Goal: Task Accomplishment & Management: Manage account settings

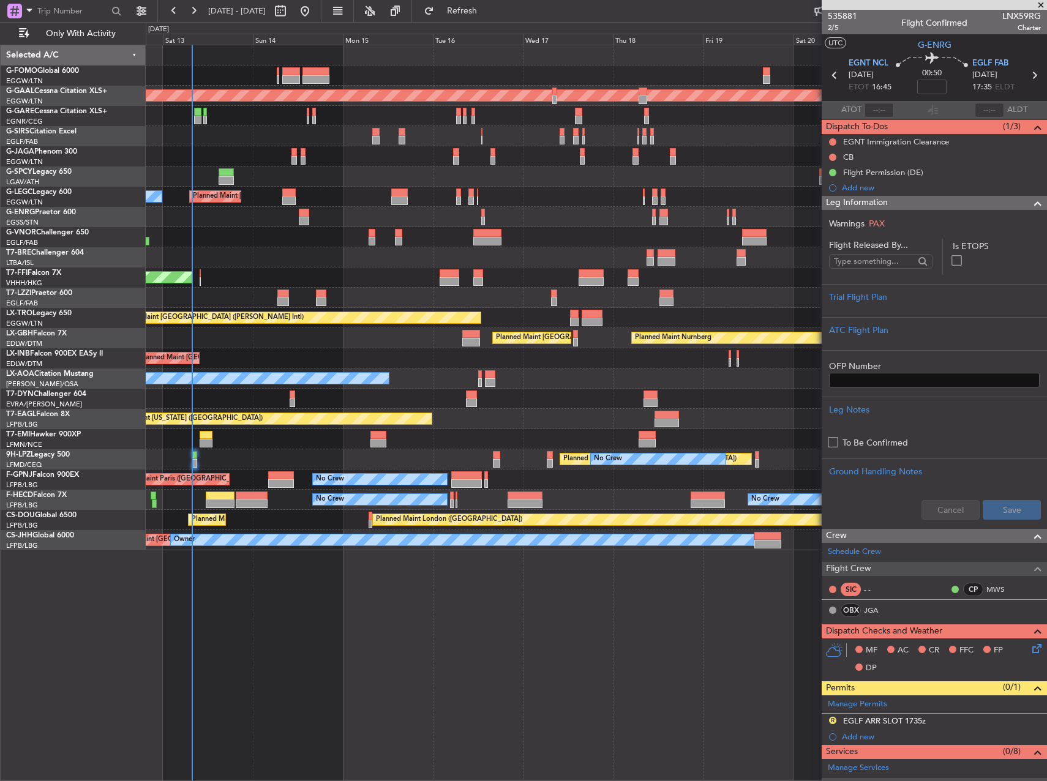
click at [757, 285] on div "Planned Maint [GEOGRAPHIC_DATA] ([GEOGRAPHIC_DATA]) Planned [GEOGRAPHIC_DATA] A…" at bounding box center [596, 297] width 901 height 505
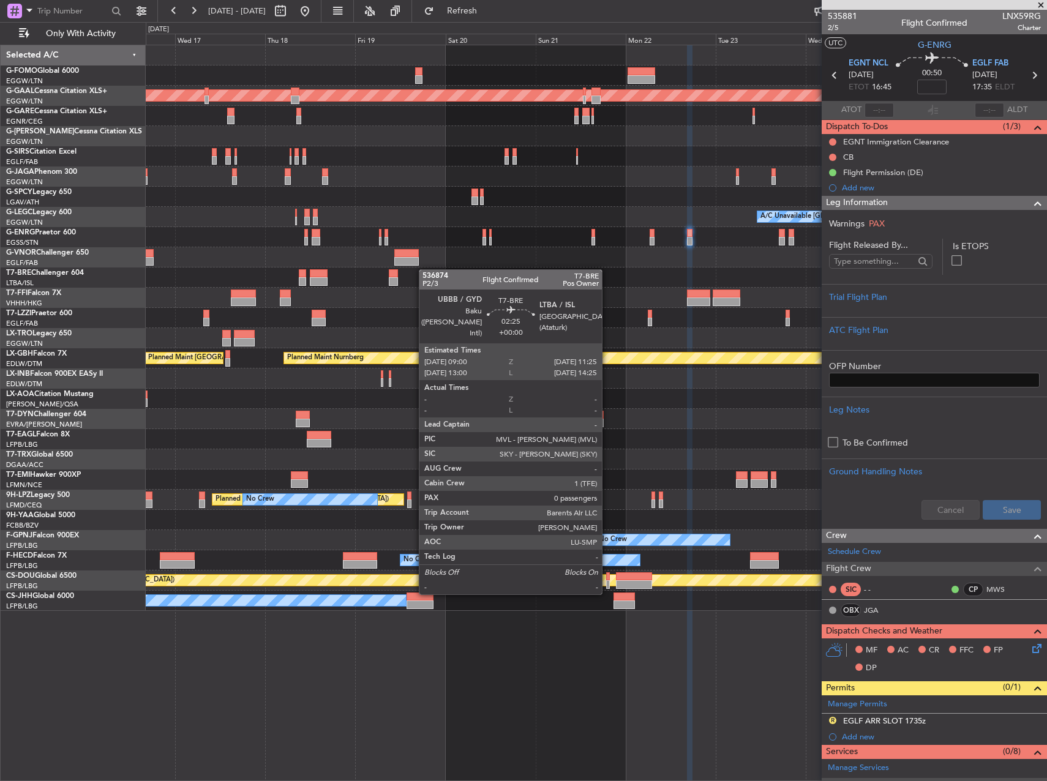
click at [388, 269] on div "Planned Maint Dusseldorf A/C Unavailable [GEOGRAPHIC_DATA] ([GEOGRAPHIC_DATA]) …" at bounding box center [596, 328] width 901 height 566
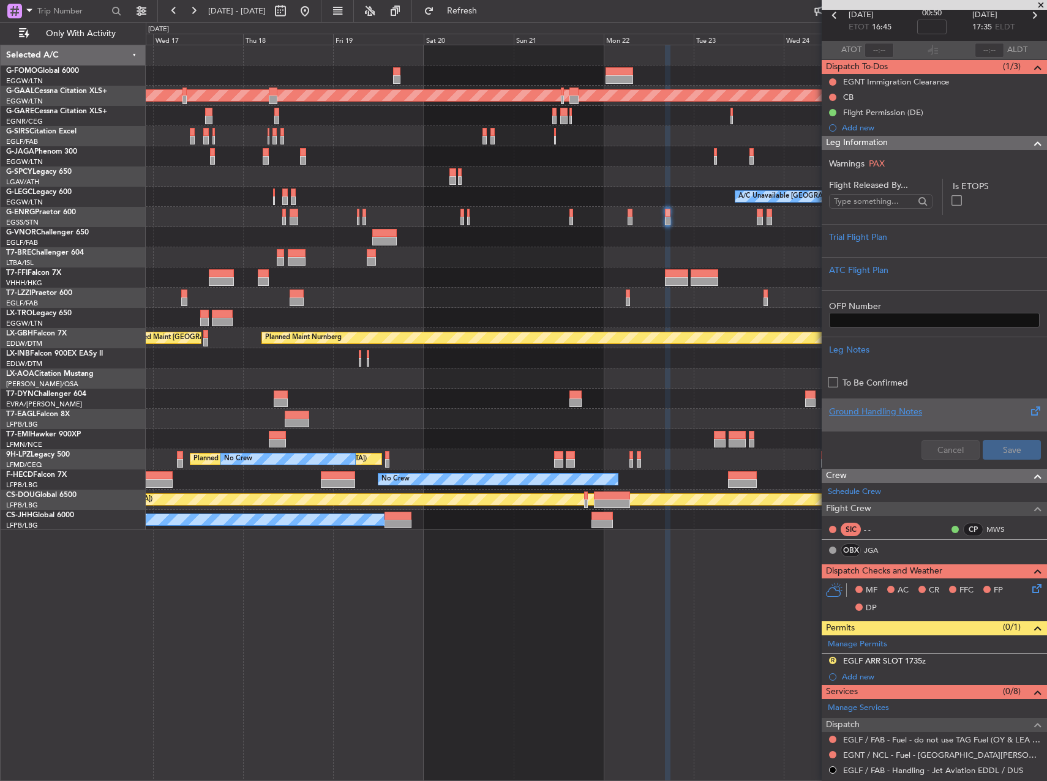
scroll to position [245, 0]
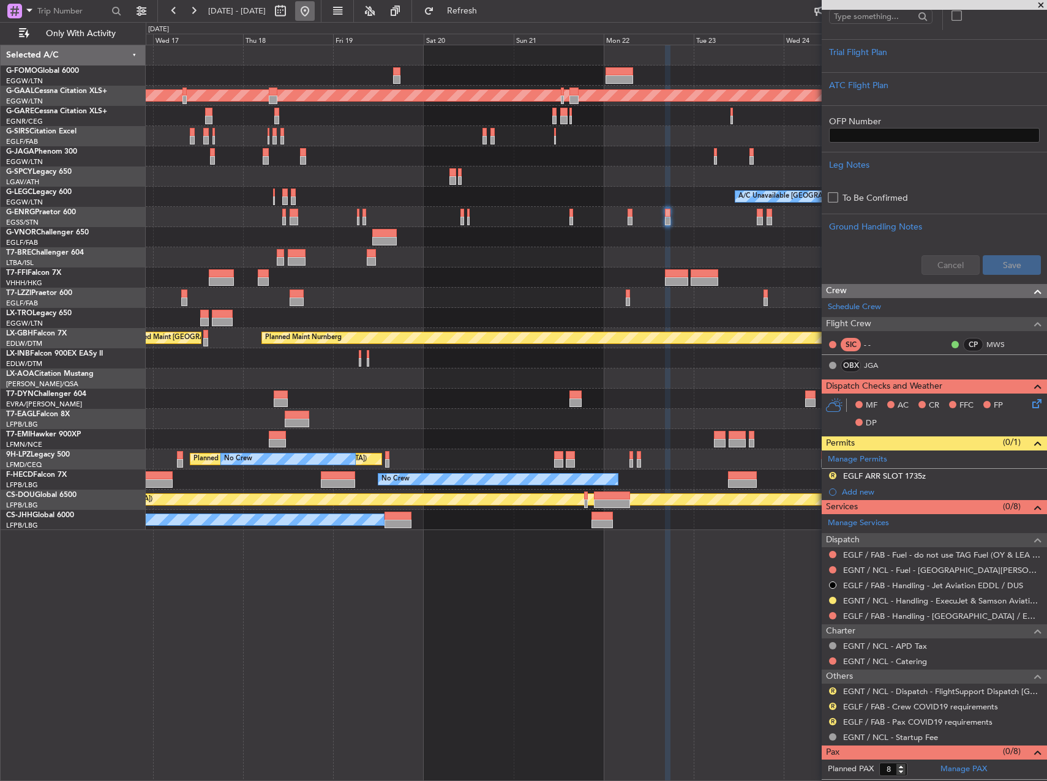
click at [315, 12] on button at bounding box center [305, 11] width 20 height 20
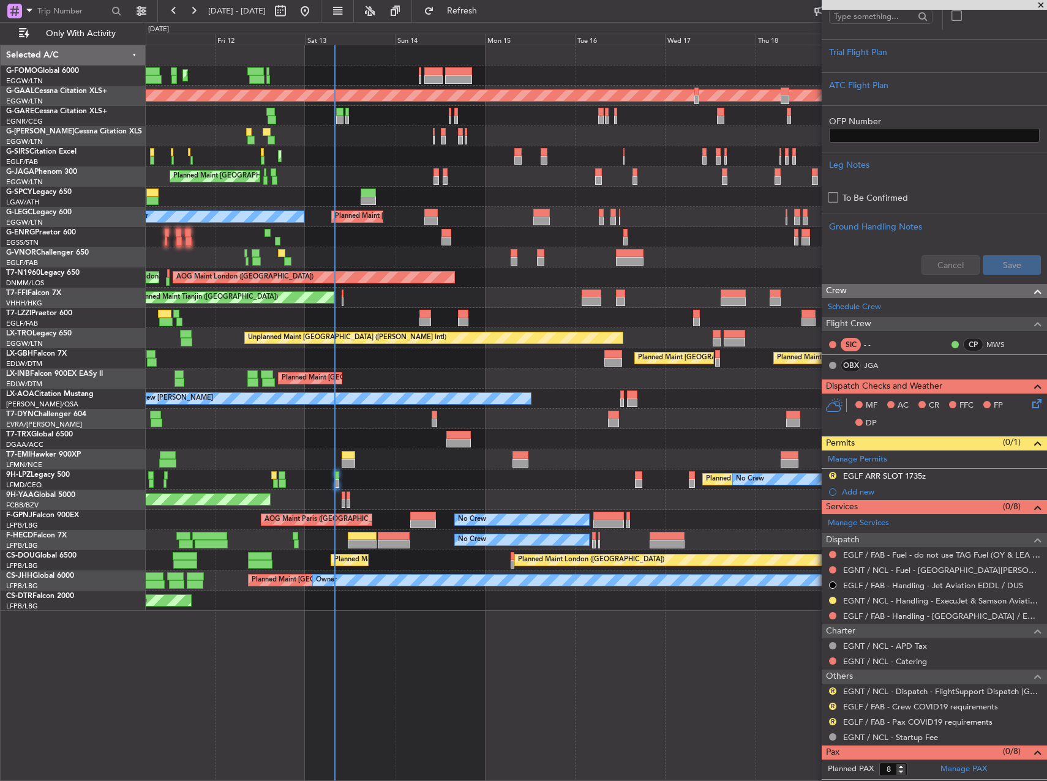
click at [399, 423] on div "Planned Maint [GEOGRAPHIC_DATA] ([GEOGRAPHIC_DATA]) Planned [GEOGRAPHIC_DATA] P…" at bounding box center [596, 328] width 901 height 566
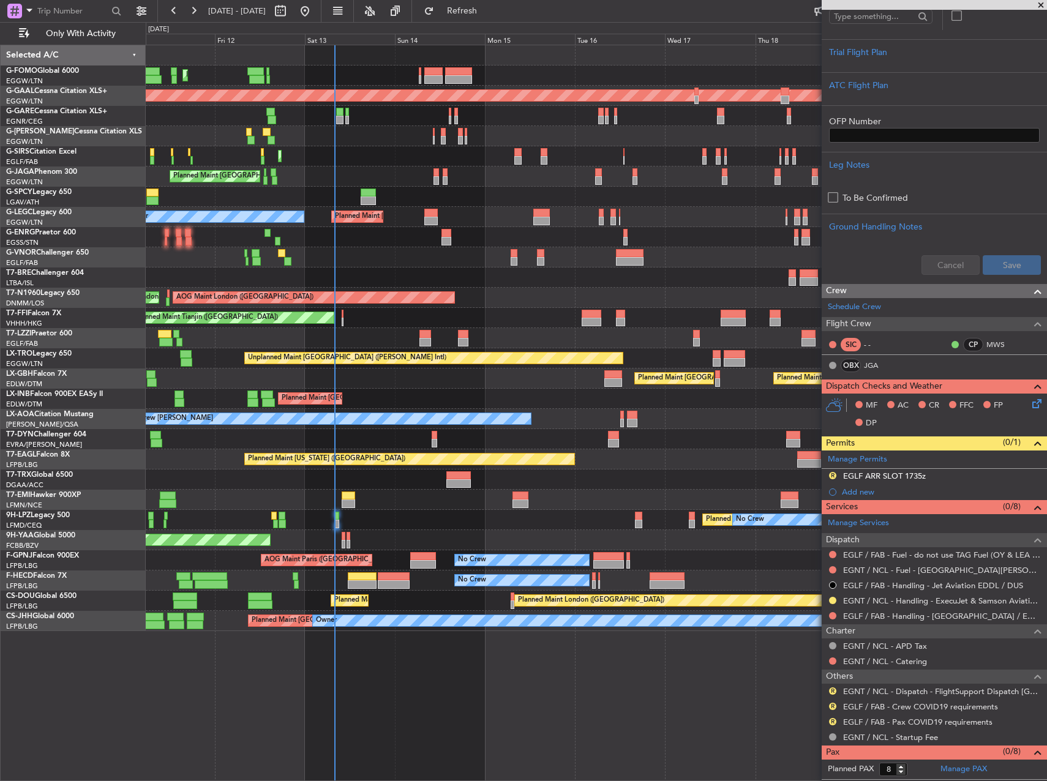
click at [460, 446] on div at bounding box center [596, 439] width 901 height 20
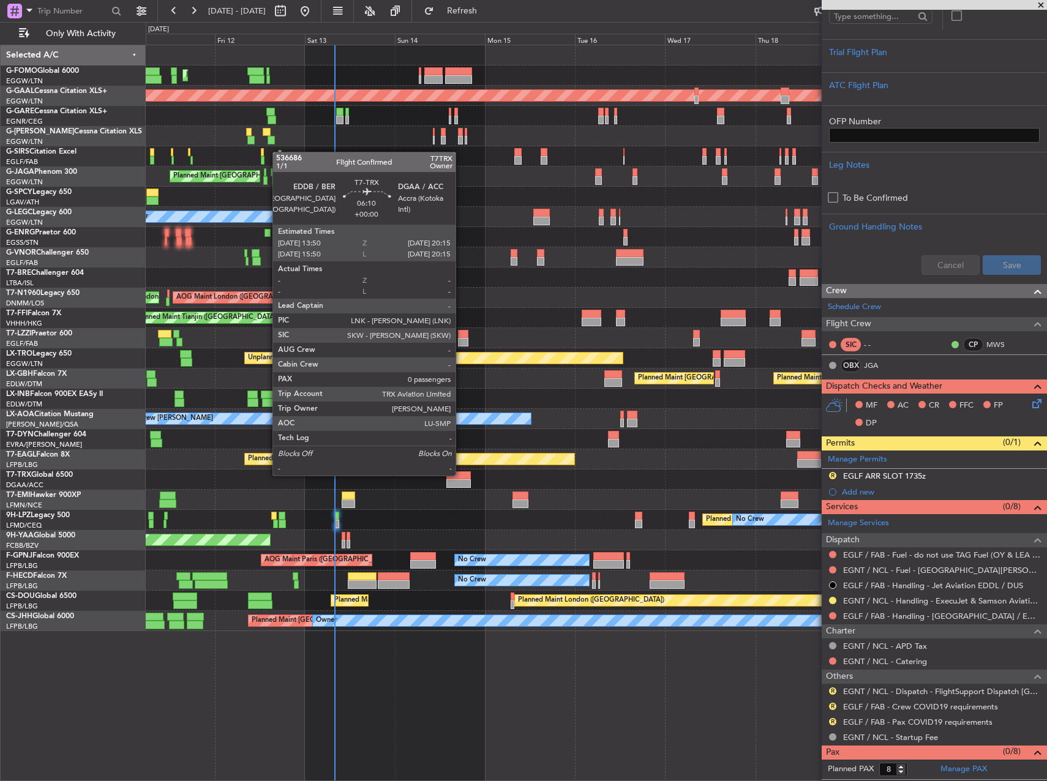
click at [461, 474] on div at bounding box center [458, 475] width 24 height 9
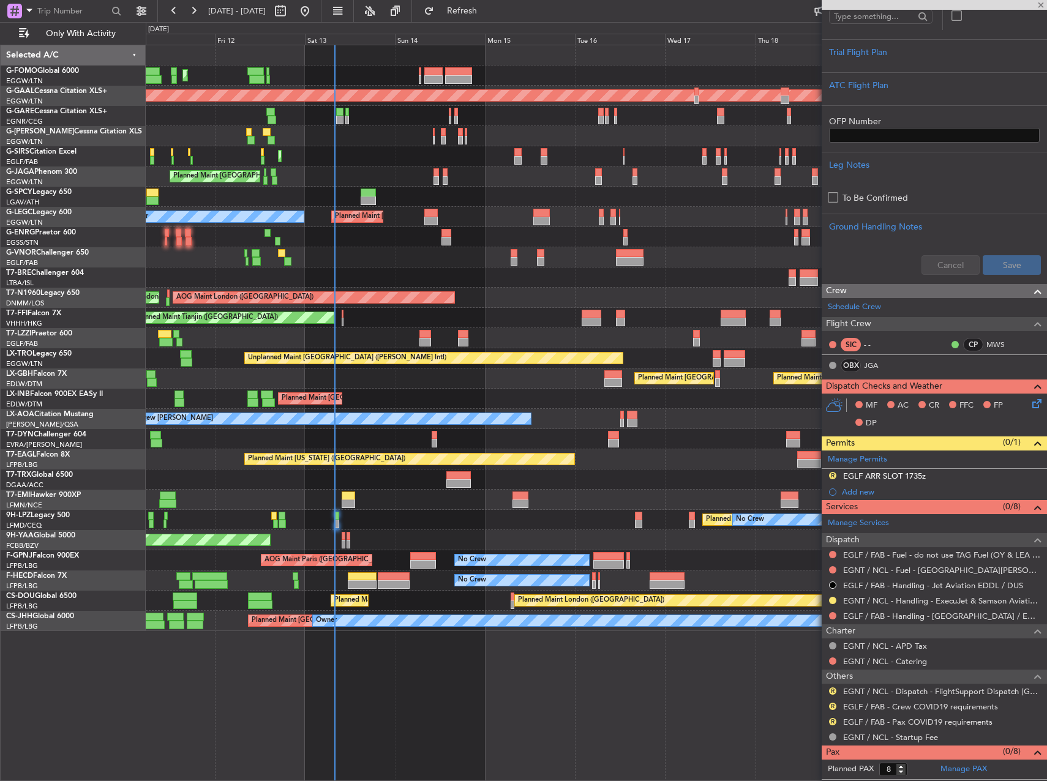
type input "0"
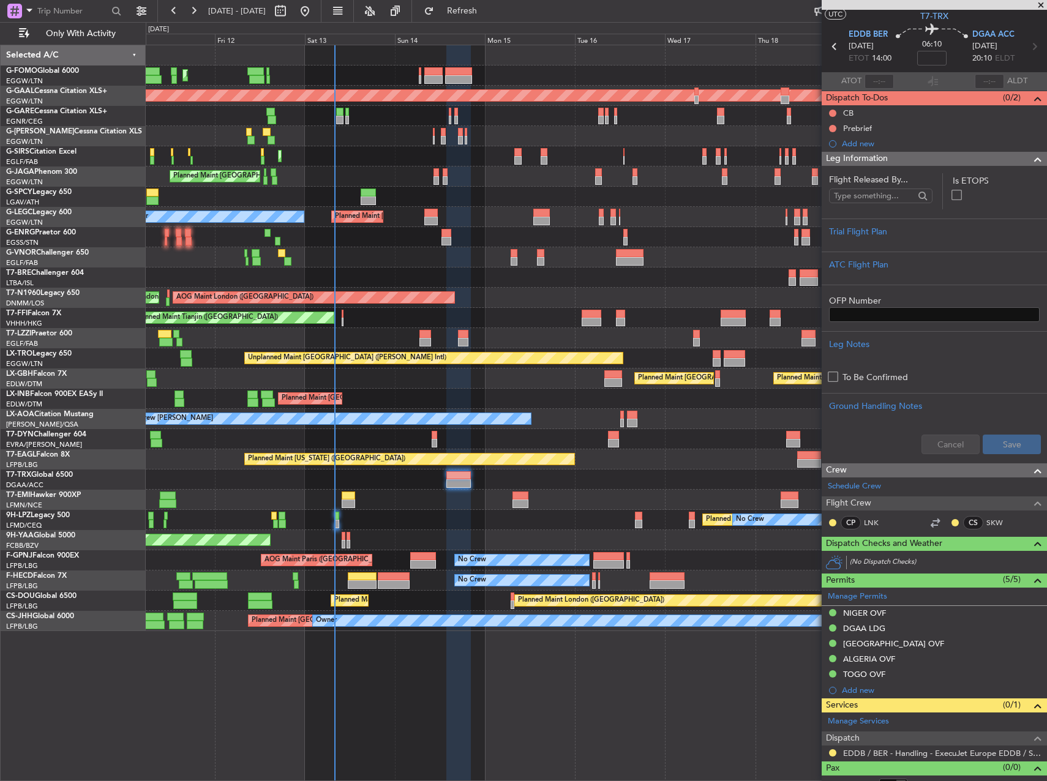
scroll to position [43, 0]
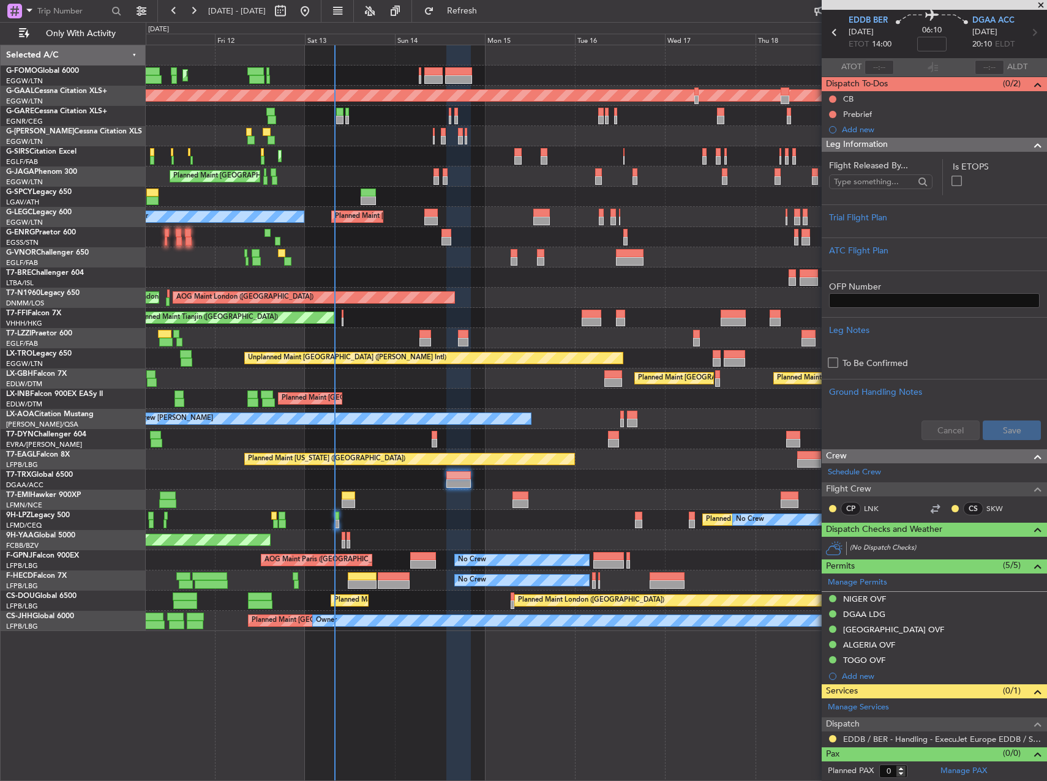
click at [427, 574] on div "No Crew No Crew Planned Maint [GEOGRAPHIC_DATA] ([GEOGRAPHIC_DATA])" at bounding box center [596, 581] width 901 height 20
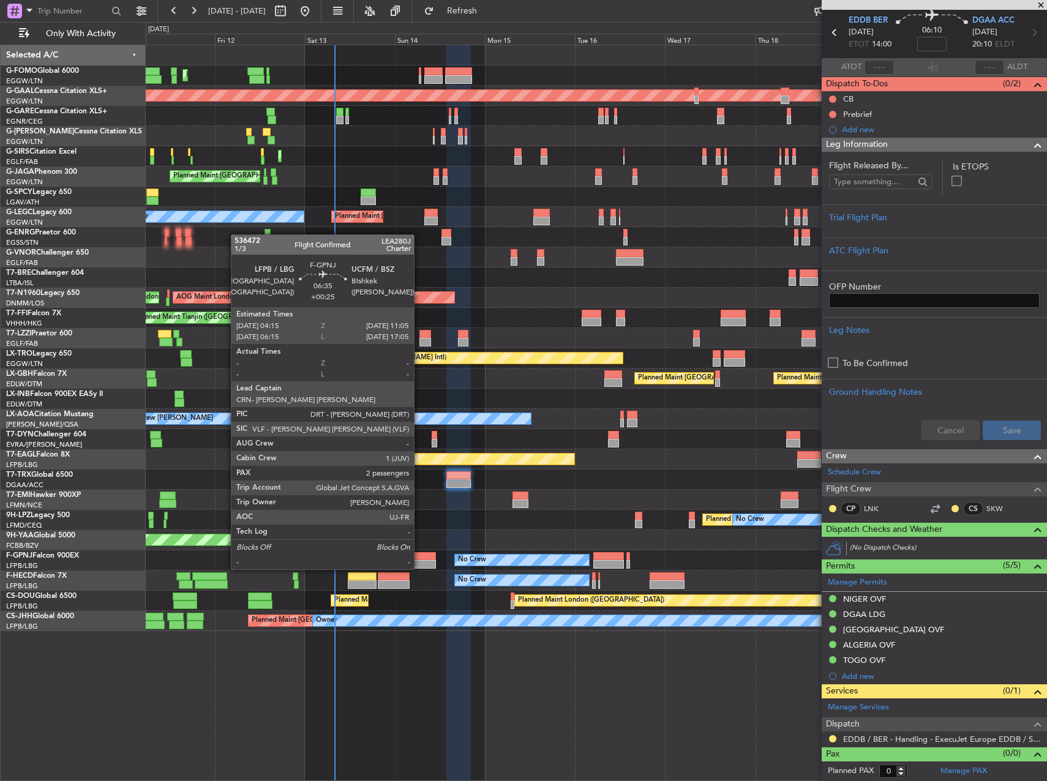
click at [419, 557] on div at bounding box center [423, 556] width 26 height 9
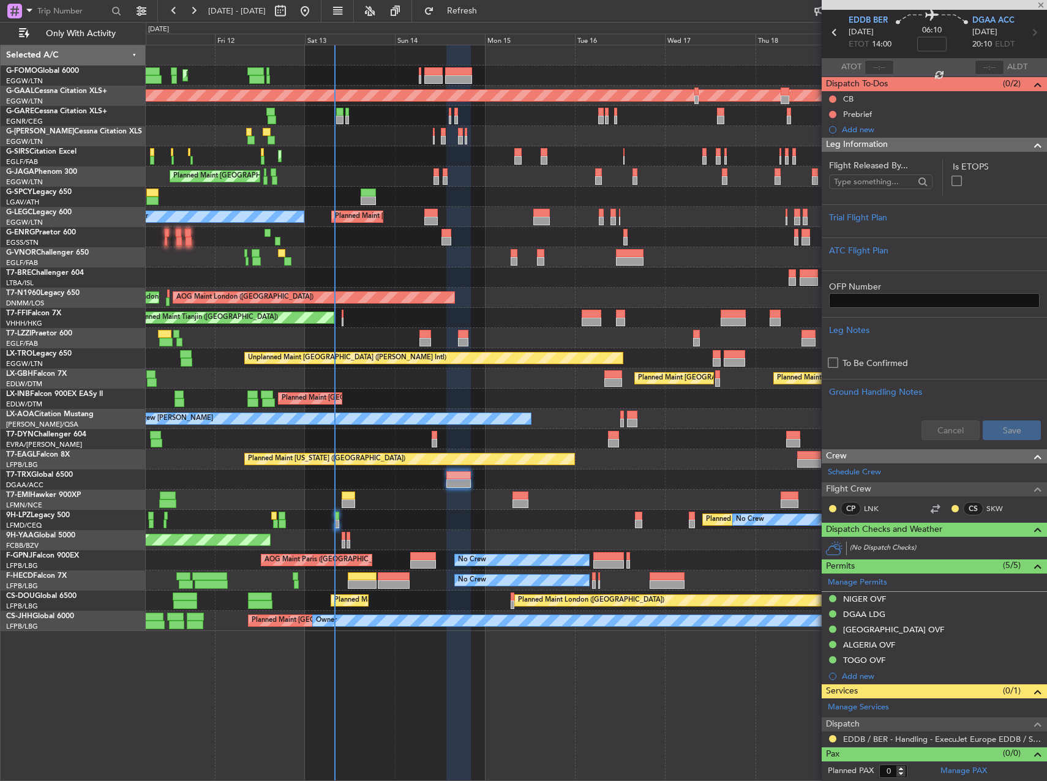
type input "+00:25"
type input "2"
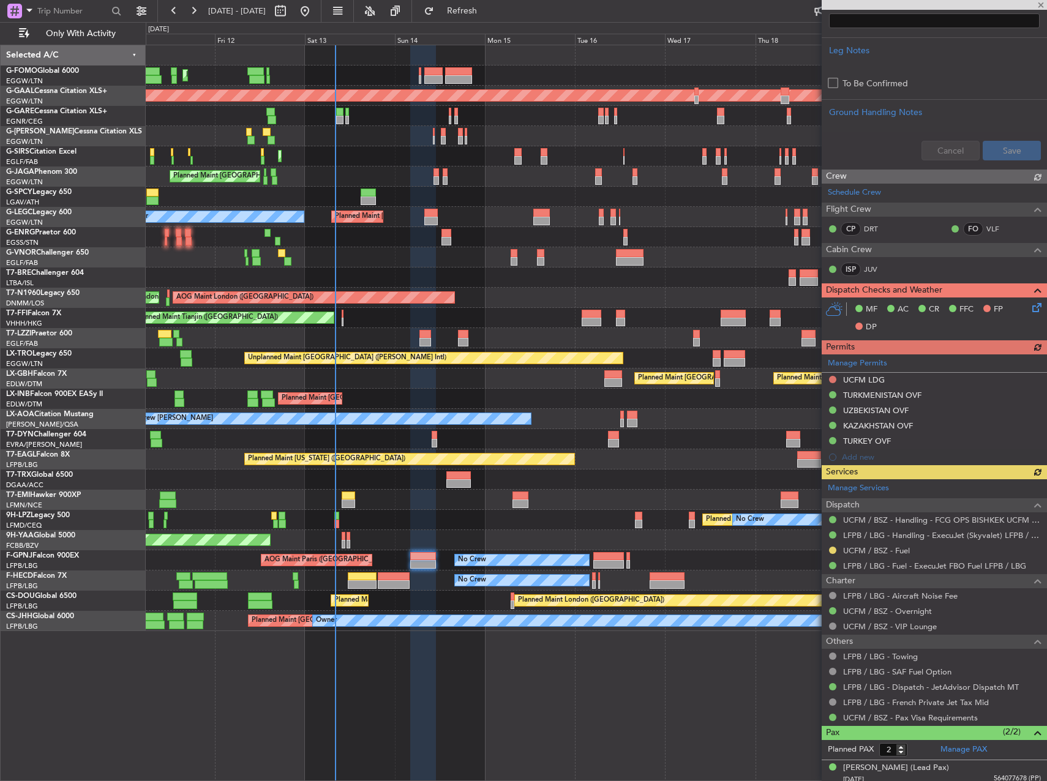
scroll to position [429, 0]
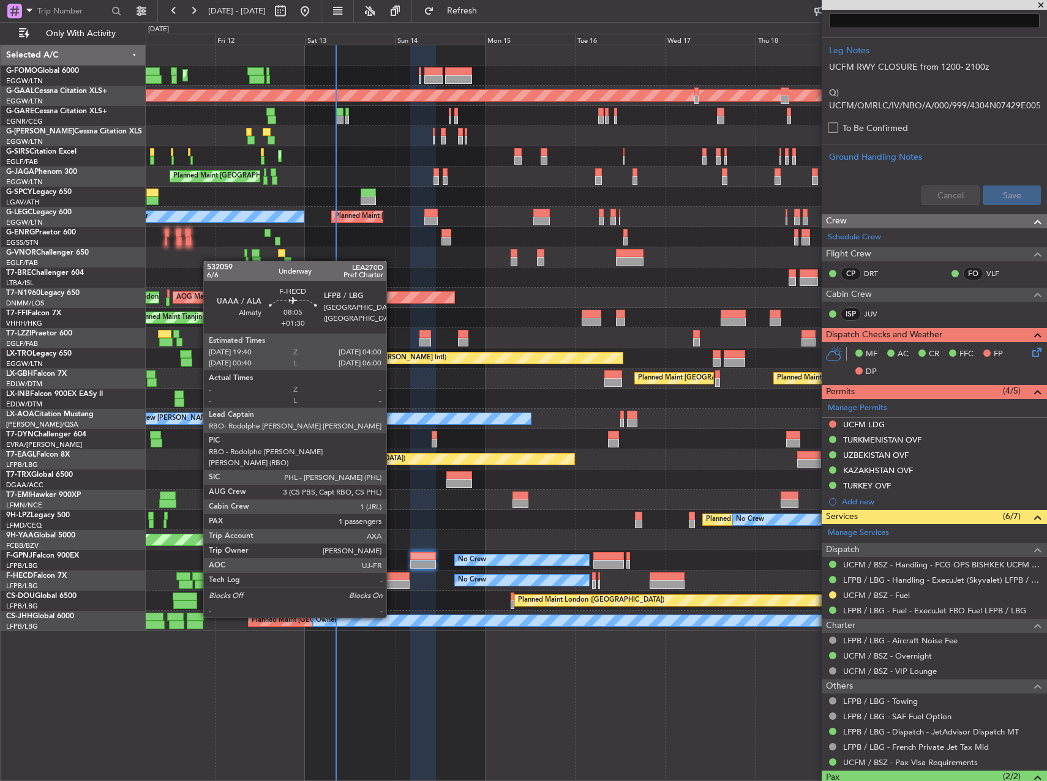
click at [392, 583] on div at bounding box center [394, 584] width 32 height 9
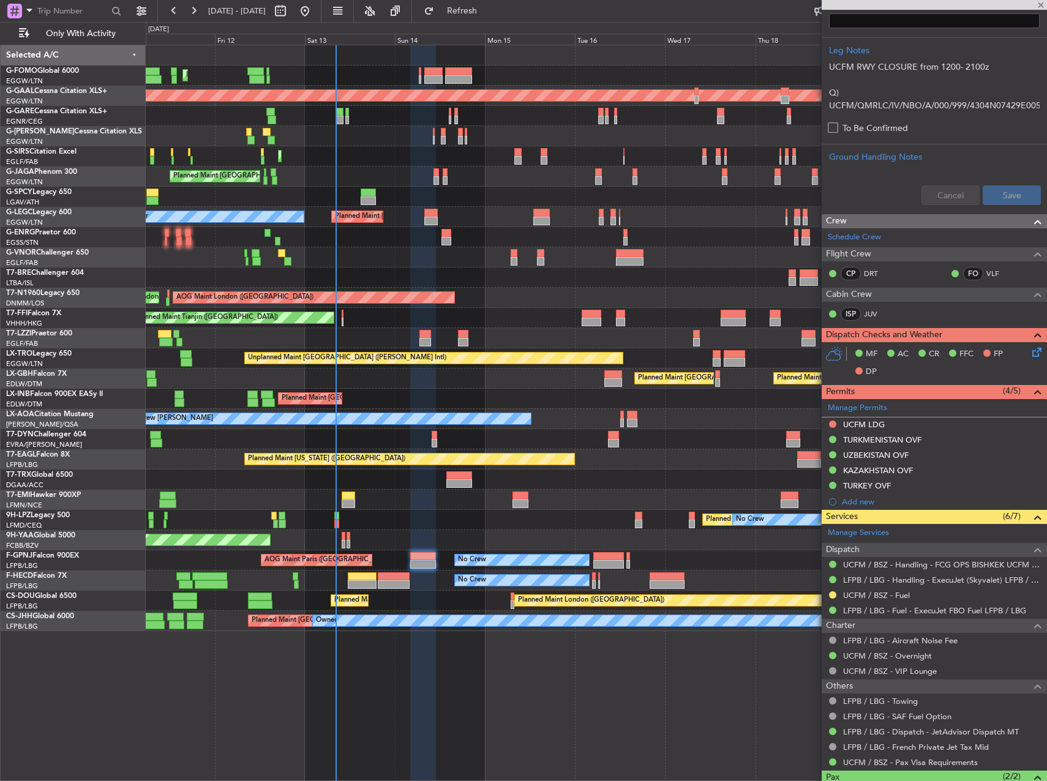
type input "+01:30"
type input "1"
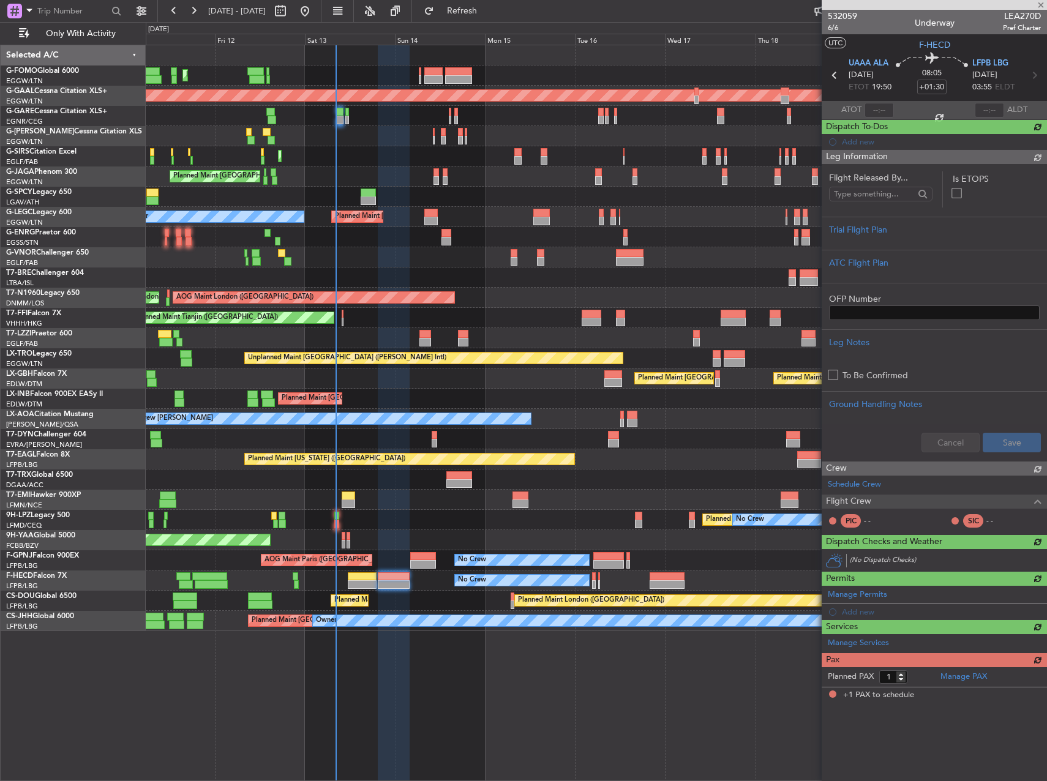
scroll to position [0, 0]
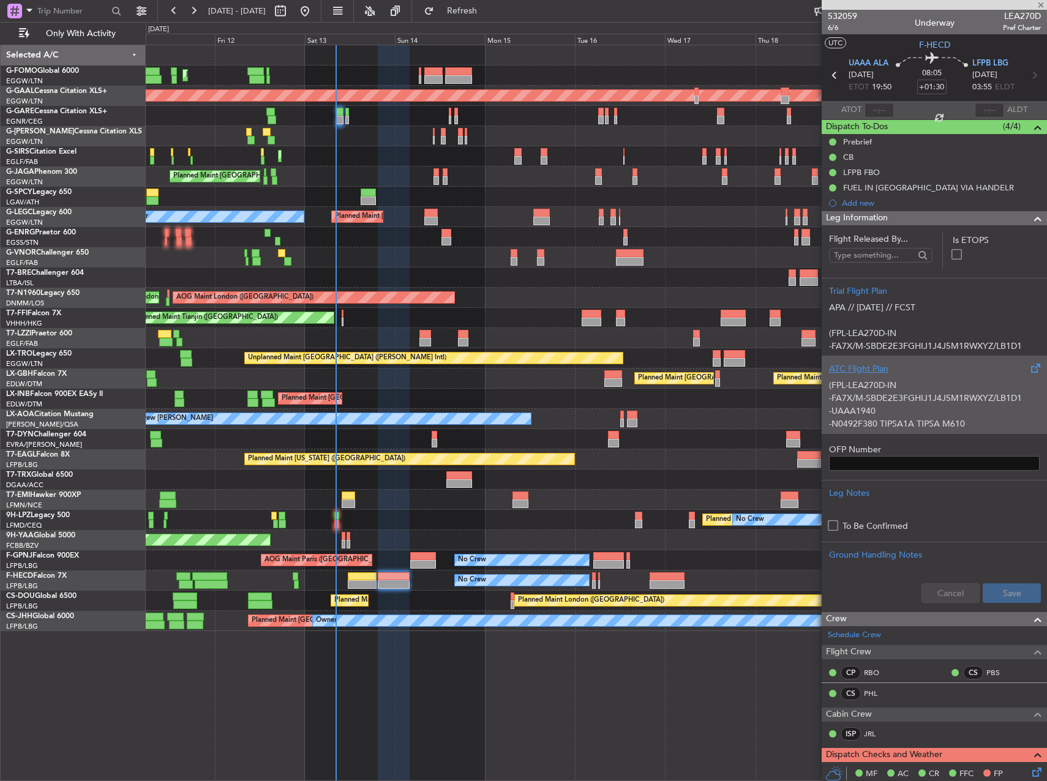
click at [918, 389] on div "(FPL-LEA270D-IN -FA7X/M-SBDE2E3FGHIJ1J4J5M1RWXYZ/LB1D1 -UAAA1940 -N0492F380 TIP…" at bounding box center [934, 401] width 211 height 52
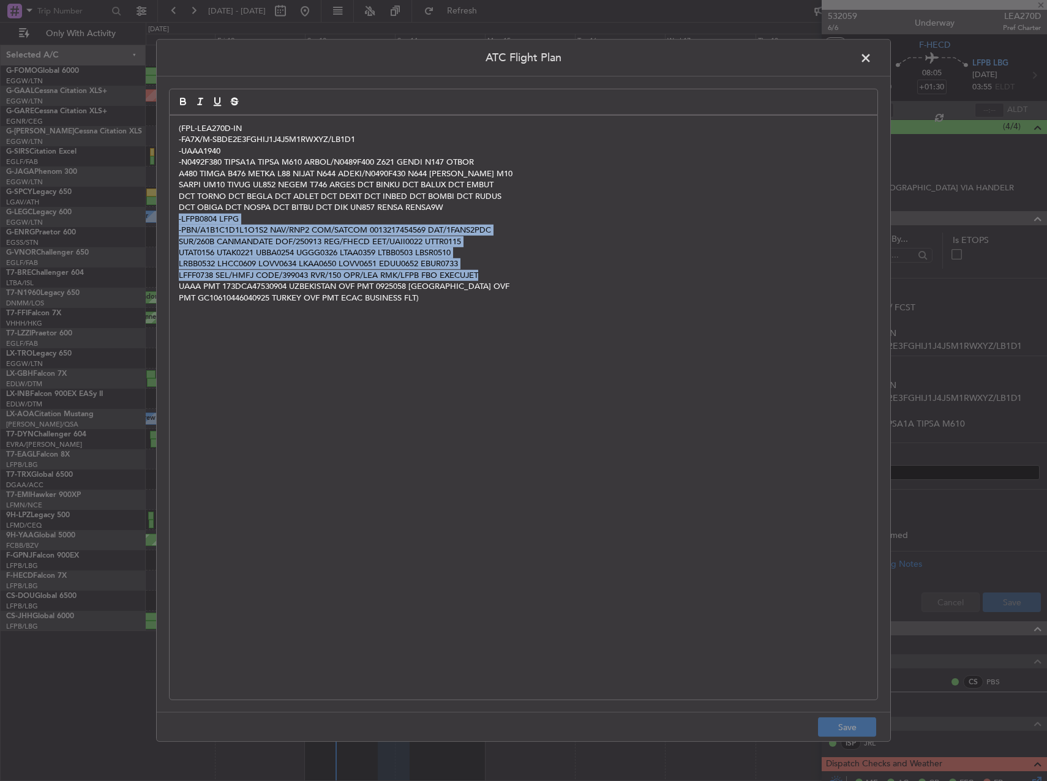
drag, startPoint x: 540, startPoint y: 202, endPoint x: 574, endPoint y: 271, distance: 77.2
click at [574, 271] on div "(FPL-LEA270D-IN -FA7X/M-SBDE2E3FGHIJ1J4J5M1RWXYZ/LB1D1 -UAAA1940 -N0492F380 TIP…" at bounding box center [524, 408] width 708 height 584
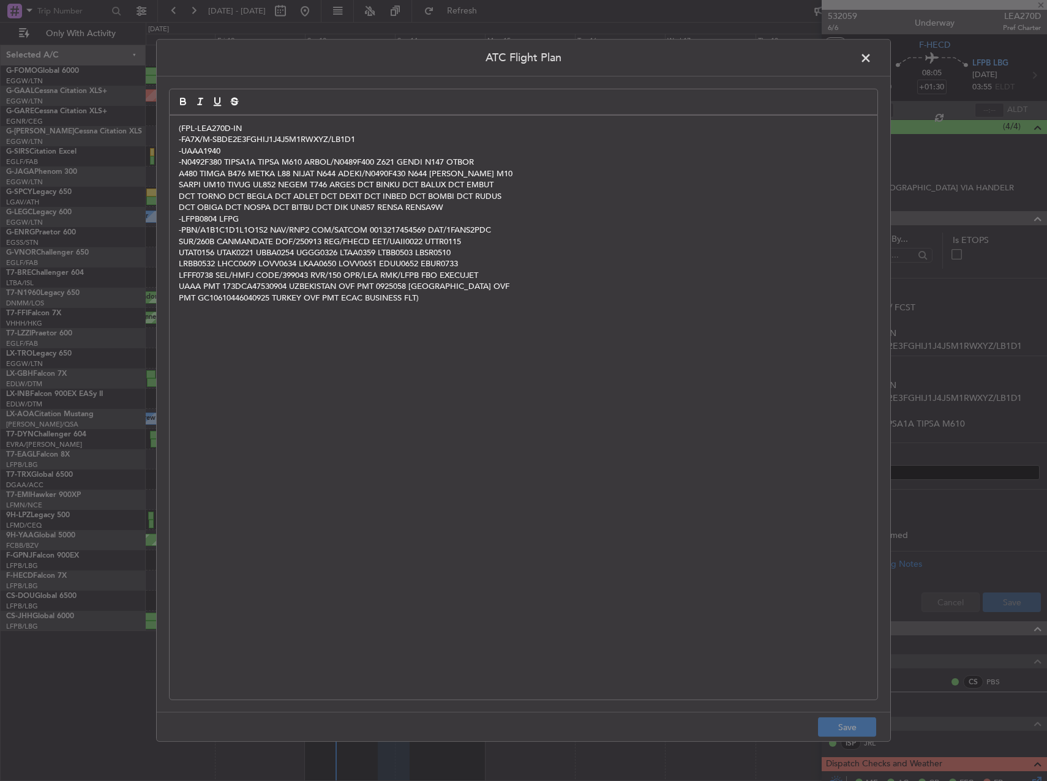
click at [872, 58] on span at bounding box center [872, 61] width 0 height 24
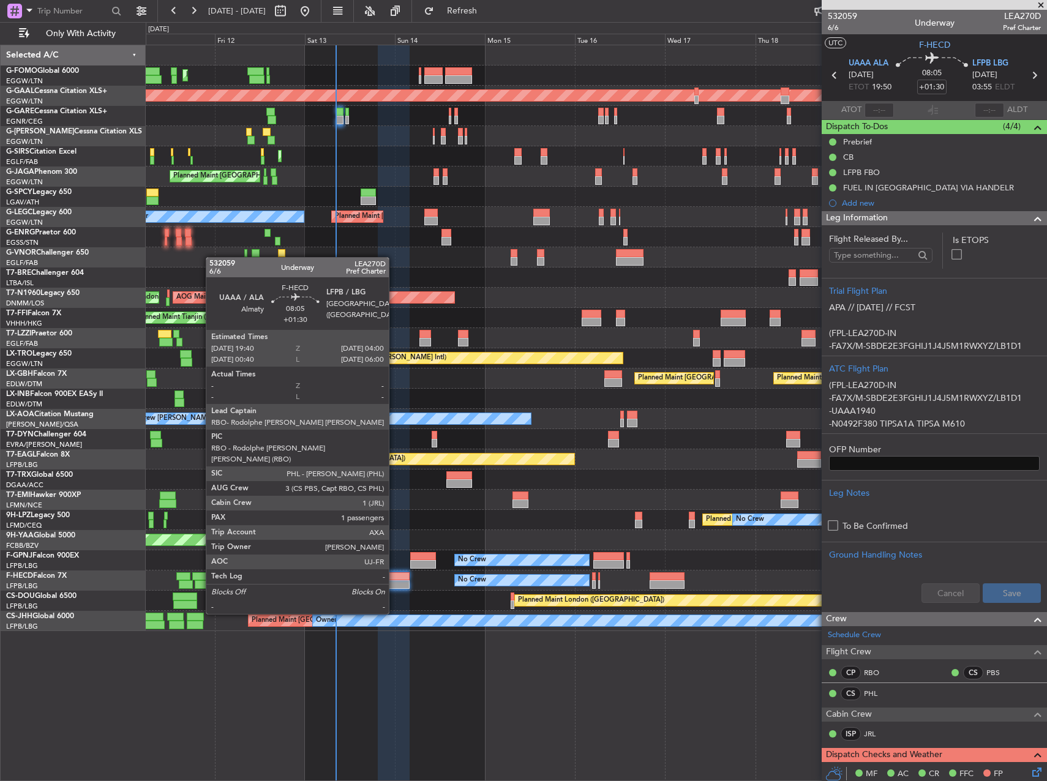
click at [391, 580] on div at bounding box center [394, 584] width 32 height 9
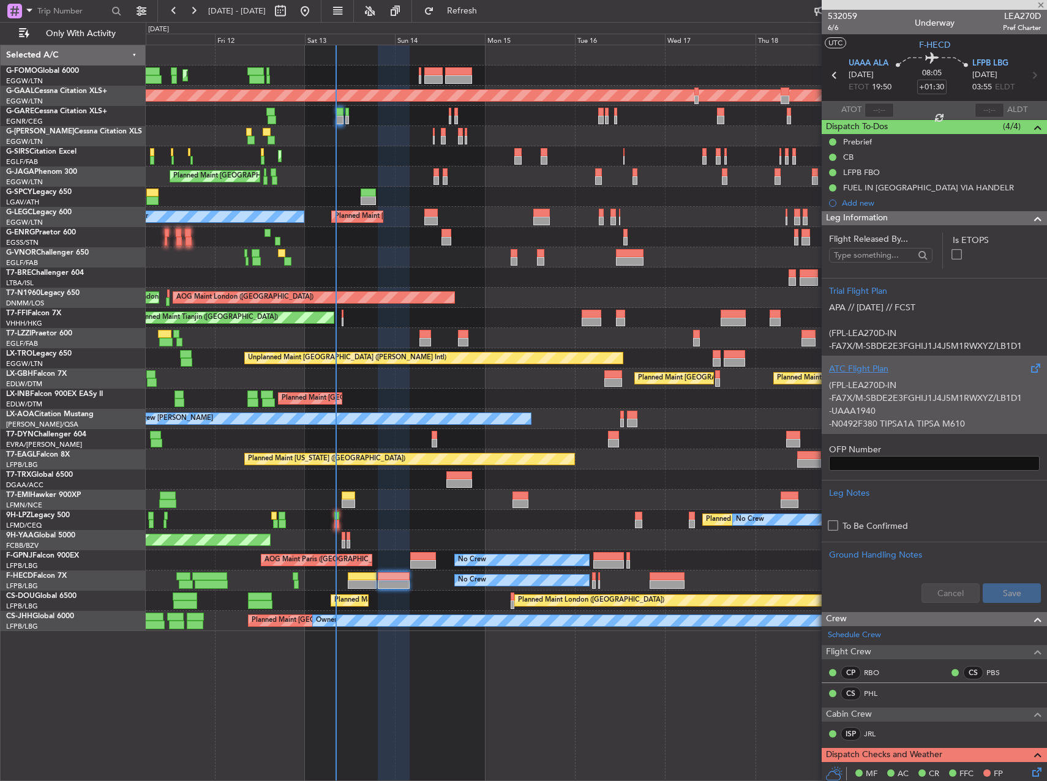
click at [910, 402] on div "(FPL-LEA270D-IN -FA7X/M-SBDE2E3FGHIJ1J4J5M1RWXYZ/LB1D1 -UAAA1940 -N0492F380 TIP…" at bounding box center [934, 401] width 211 height 52
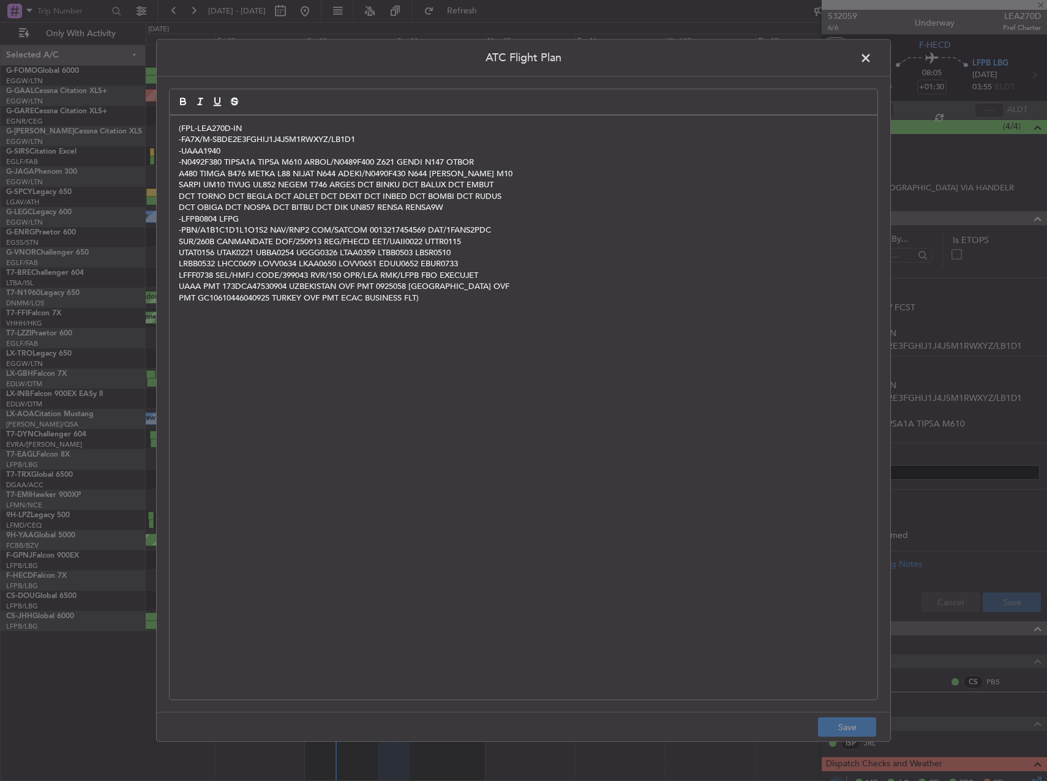
click at [872, 61] on span at bounding box center [872, 61] width 0 height 24
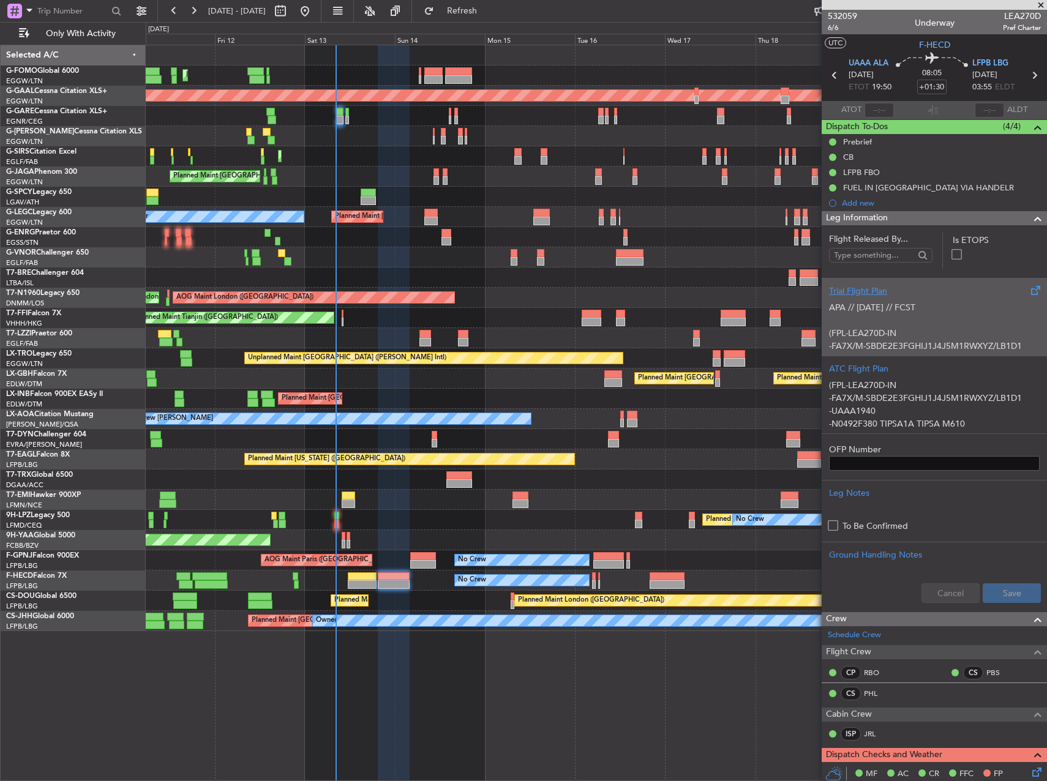
click at [915, 332] on p "(FPL-LEA270D-IN" at bounding box center [934, 333] width 211 height 13
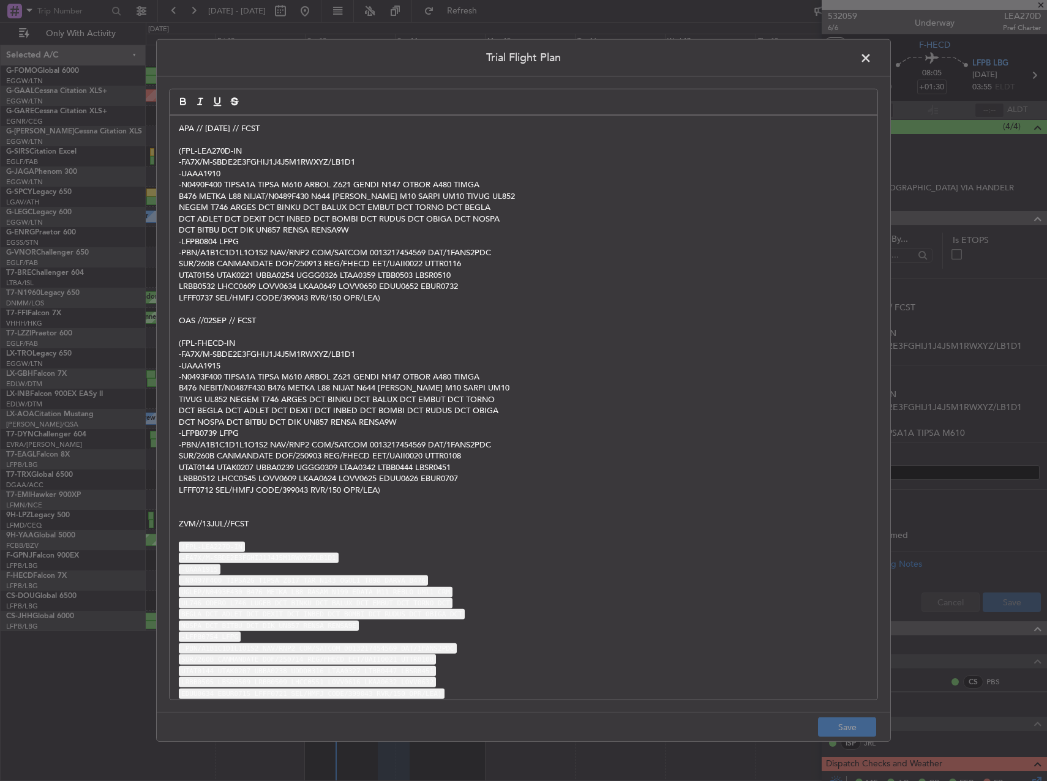
click at [872, 53] on span at bounding box center [872, 61] width 0 height 24
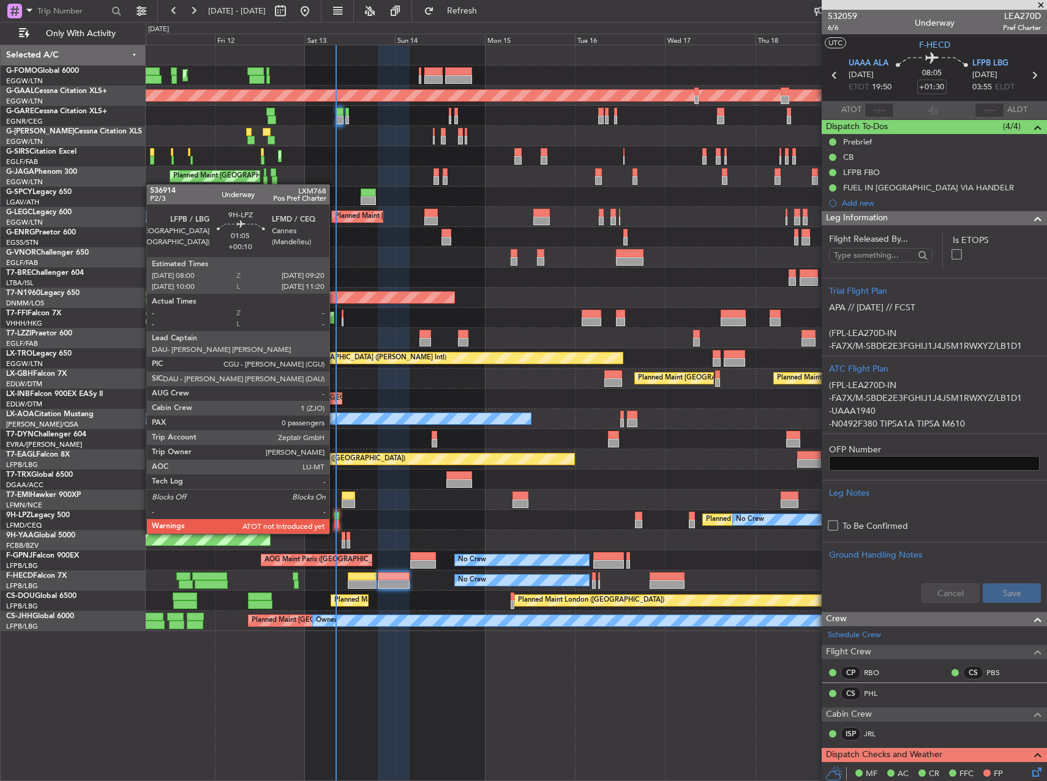
click at [335, 522] on div at bounding box center [337, 524] width 6 height 9
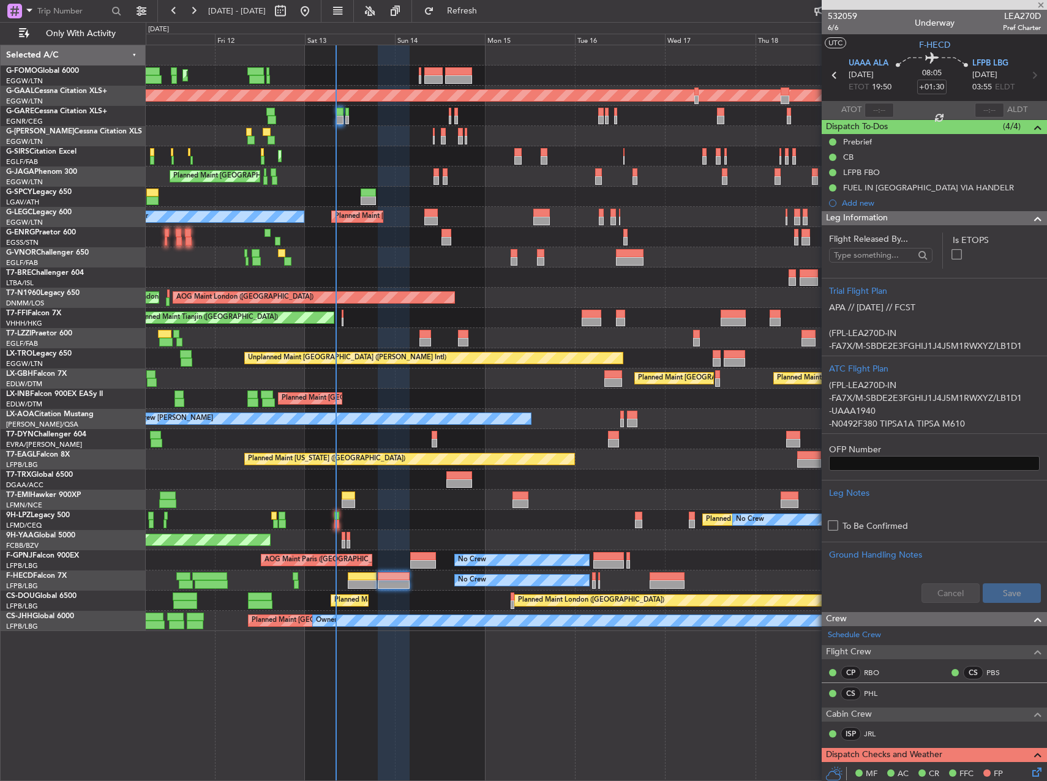
type input "+00:10"
type input "0"
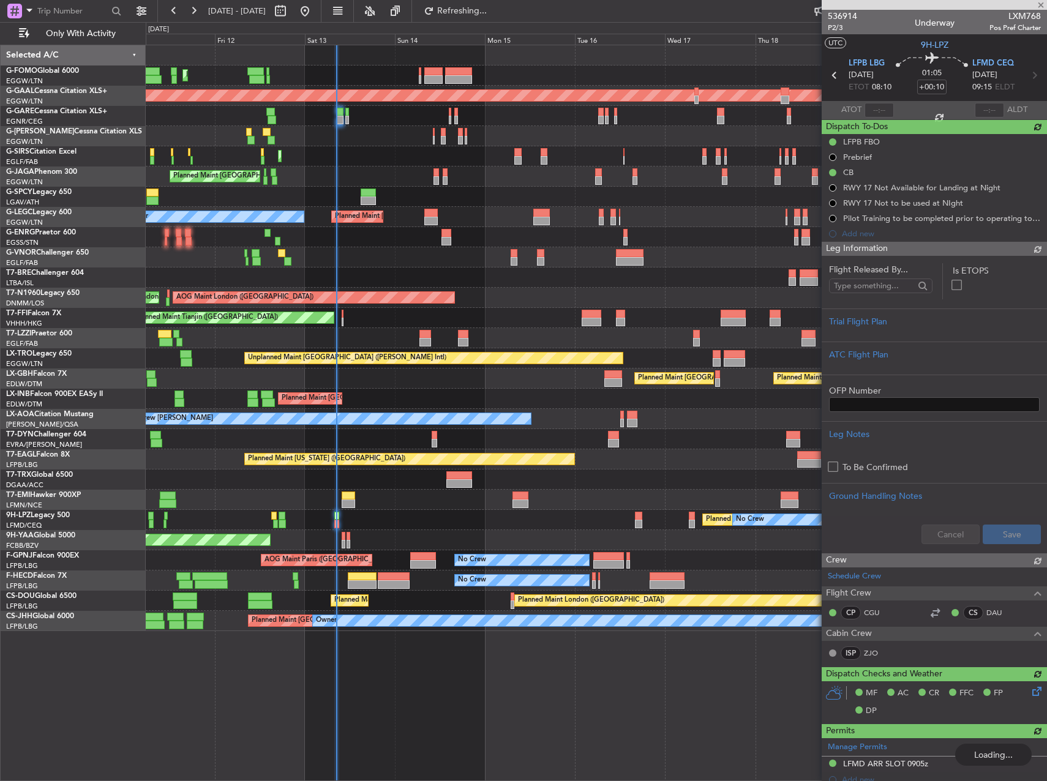
type input "08:16"
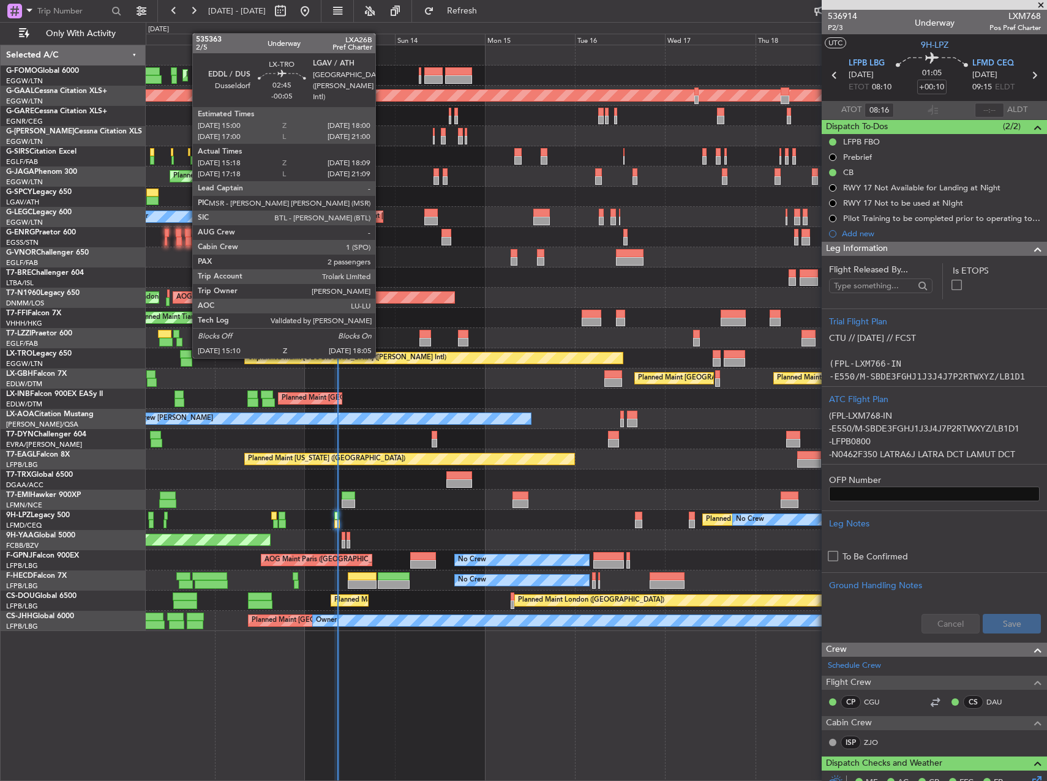
click at [186, 357] on div at bounding box center [186, 354] width 12 height 9
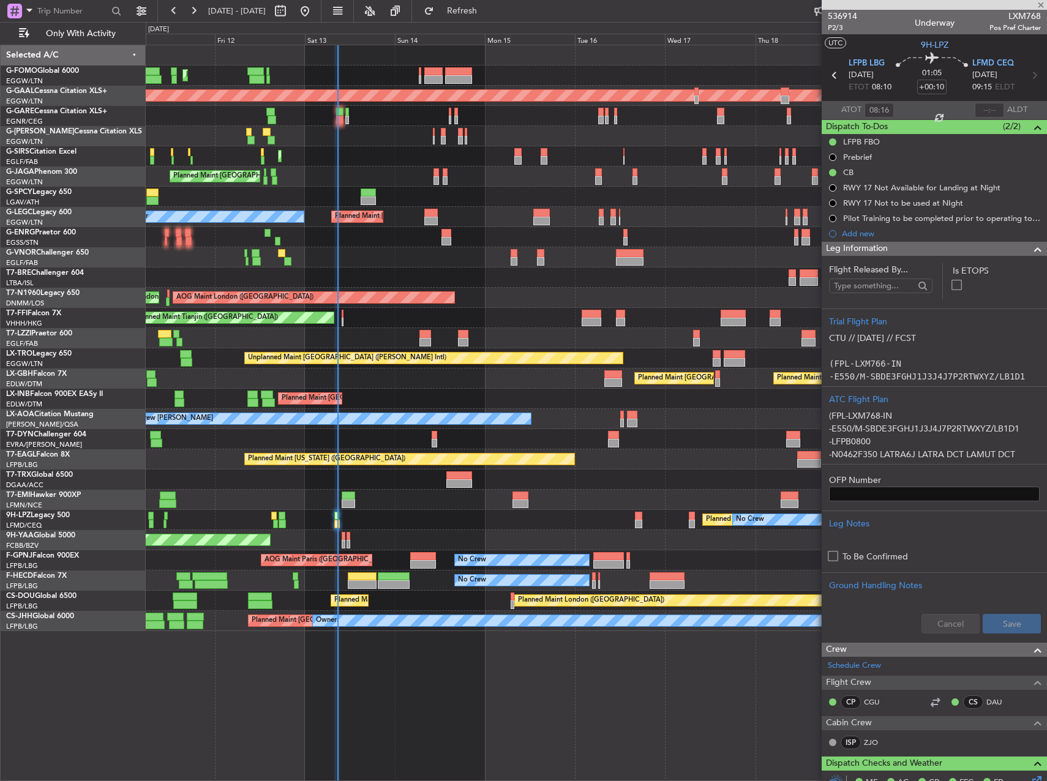
type input "-00:05"
type input "15:18"
type input "17:54"
type input "2"
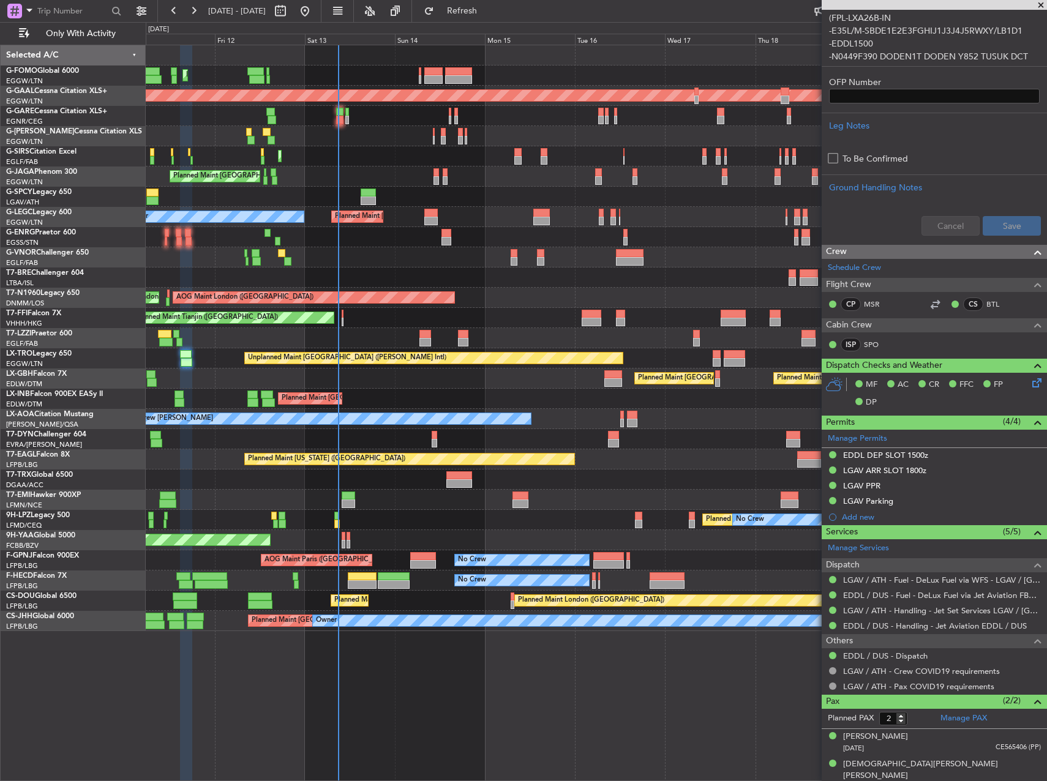
scroll to position [367, 0]
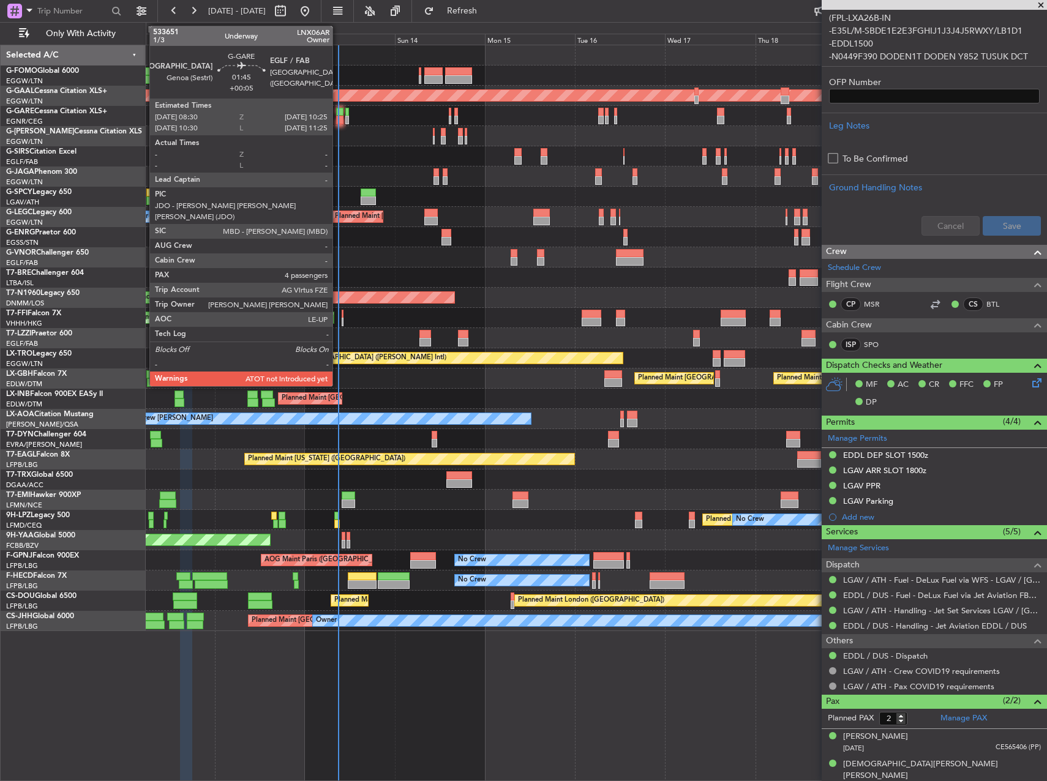
click at [338, 118] on div at bounding box center [339, 120] width 7 height 9
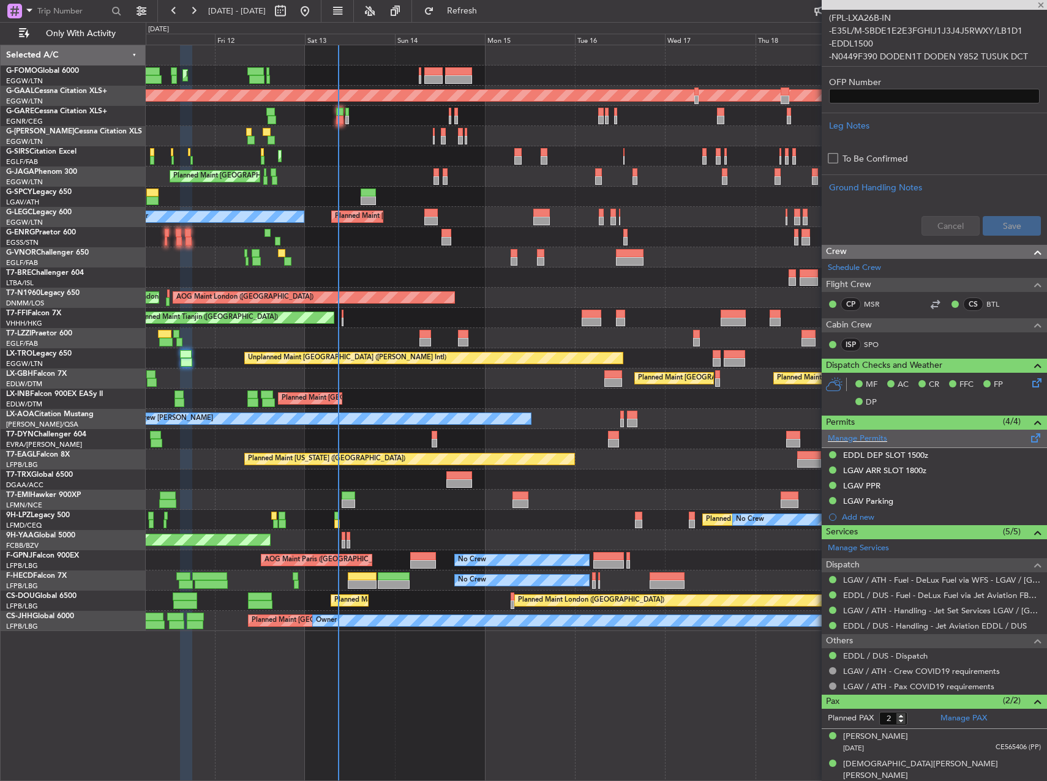
type input "+00:05"
type input "4"
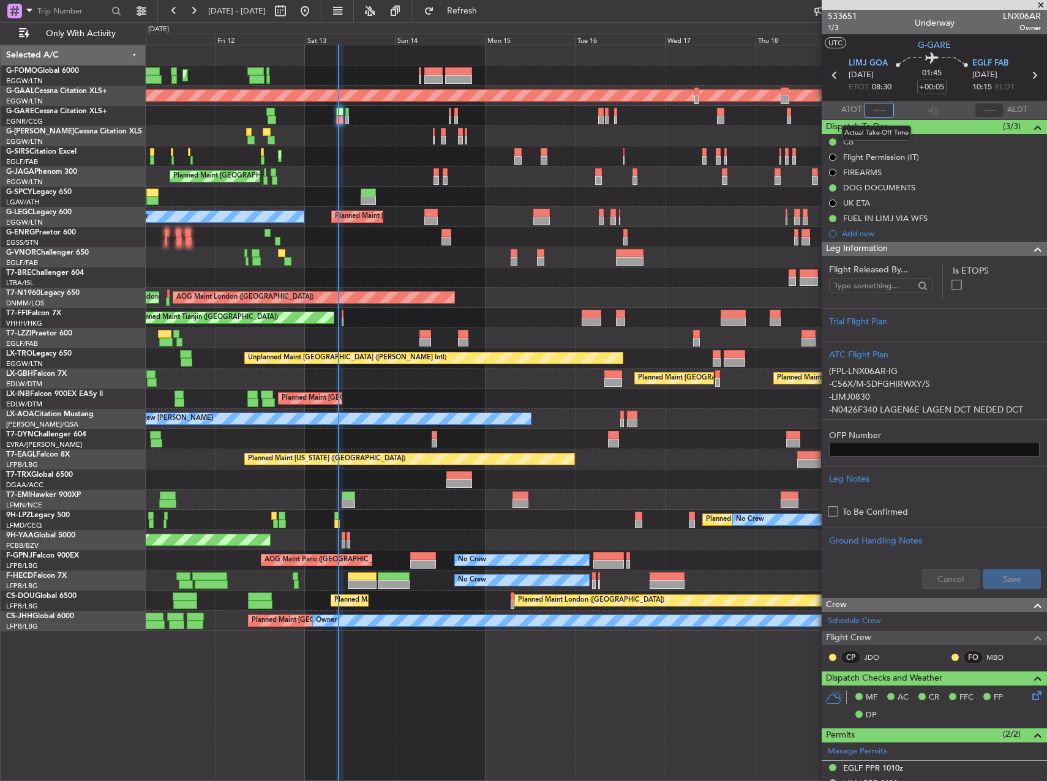
click at [876, 110] on input "text" at bounding box center [878, 110] width 29 height 15
click at [713, 212] on div "Planned Maint [GEOGRAPHIC_DATA] ([GEOGRAPHIC_DATA]) Owner A/C Unavailable [GEOG…" at bounding box center [596, 217] width 901 height 20
type input "08:47"
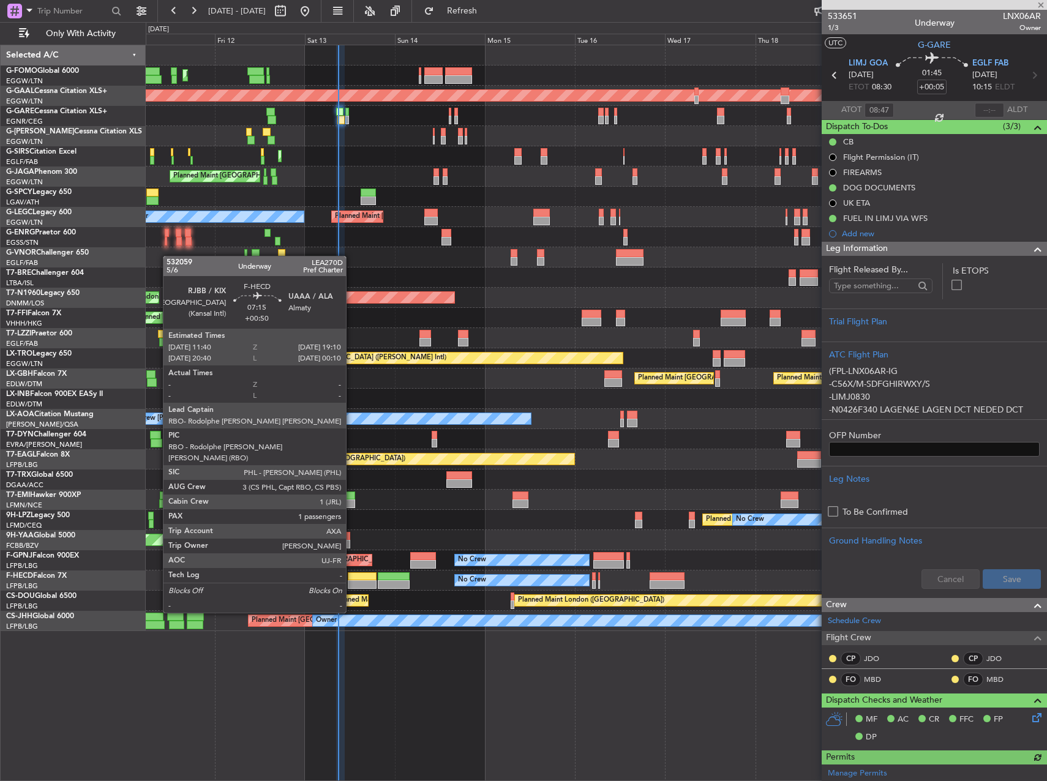
click at [351, 579] on div at bounding box center [362, 576] width 28 height 9
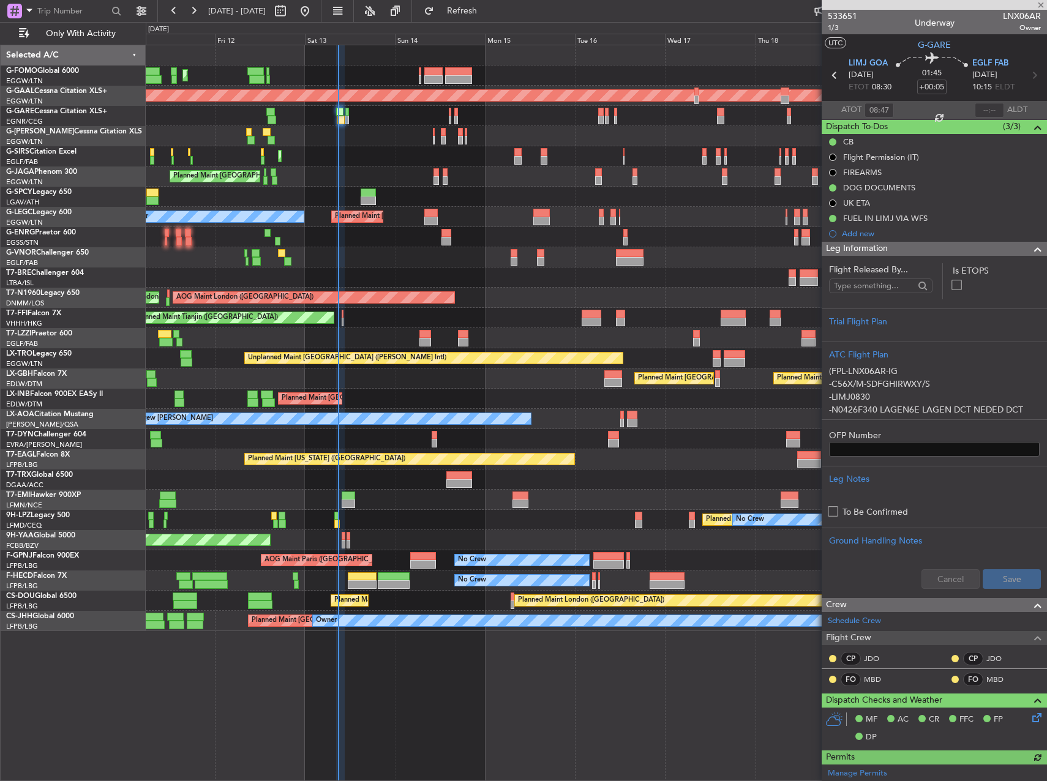
type input "+00:50"
type input "1"
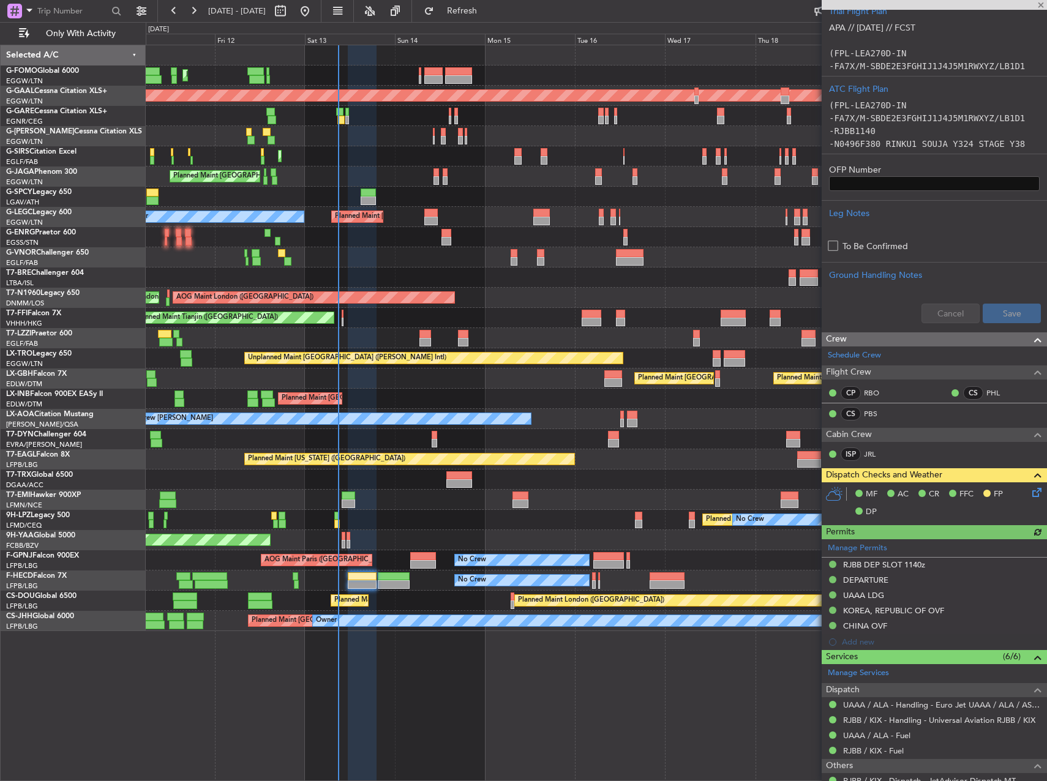
scroll to position [306, 0]
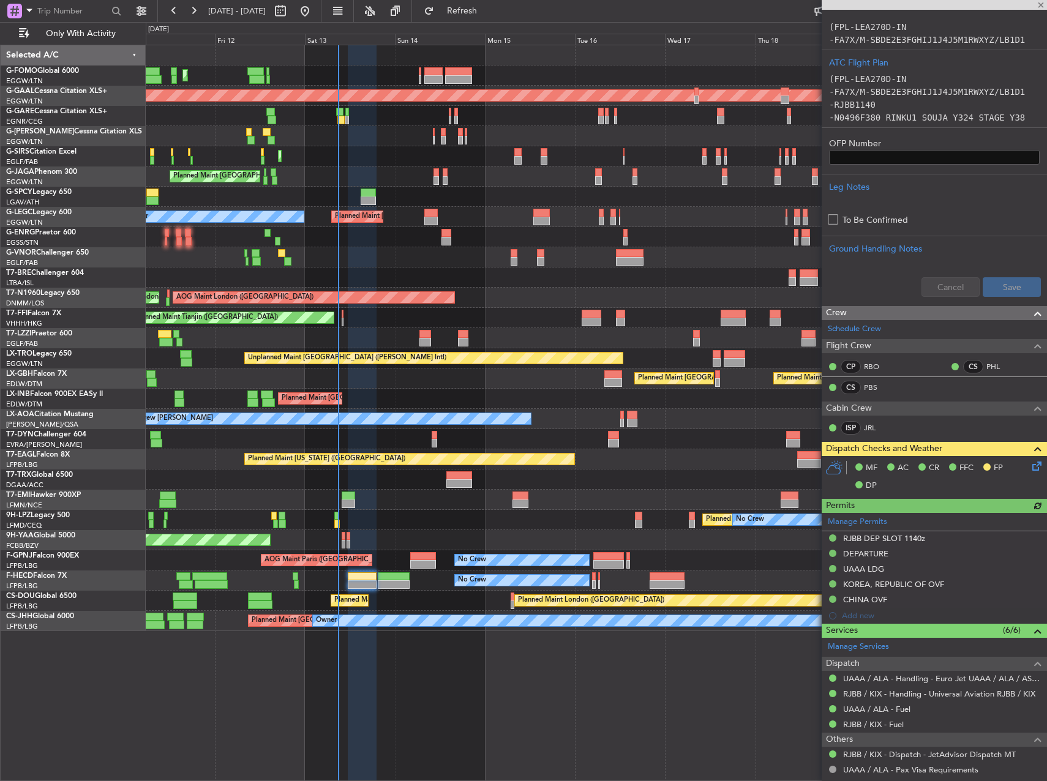
click at [1032, 466] on icon at bounding box center [1035, 464] width 10 height 10
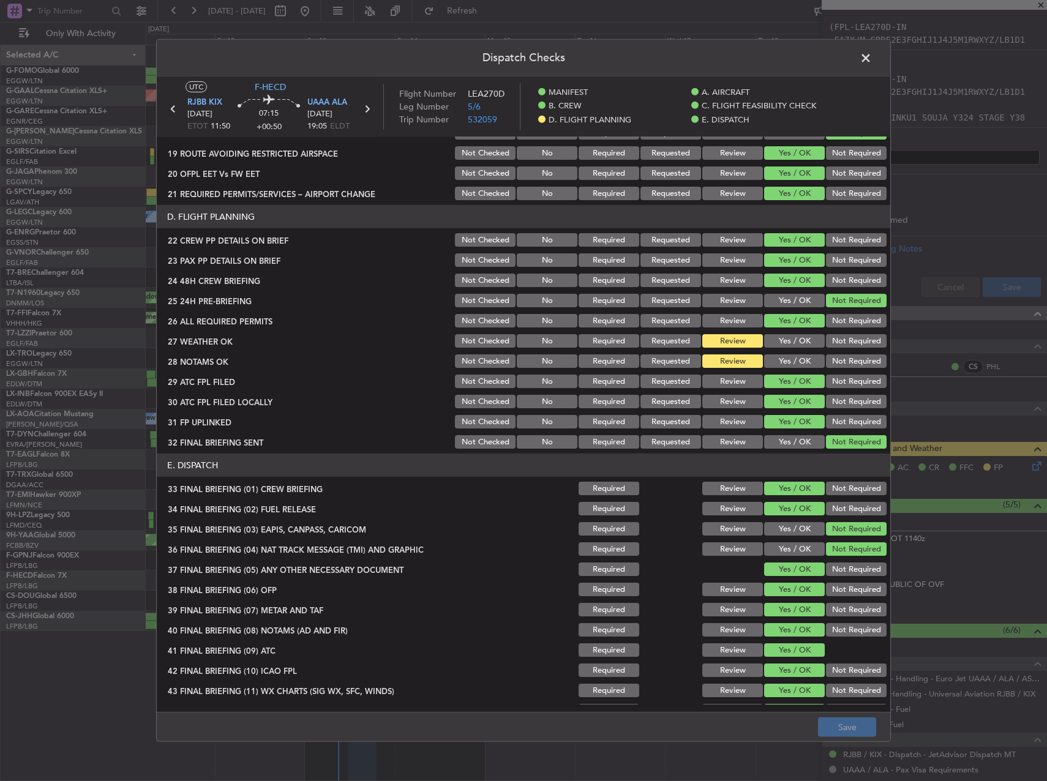
scroll to position [540, 0]
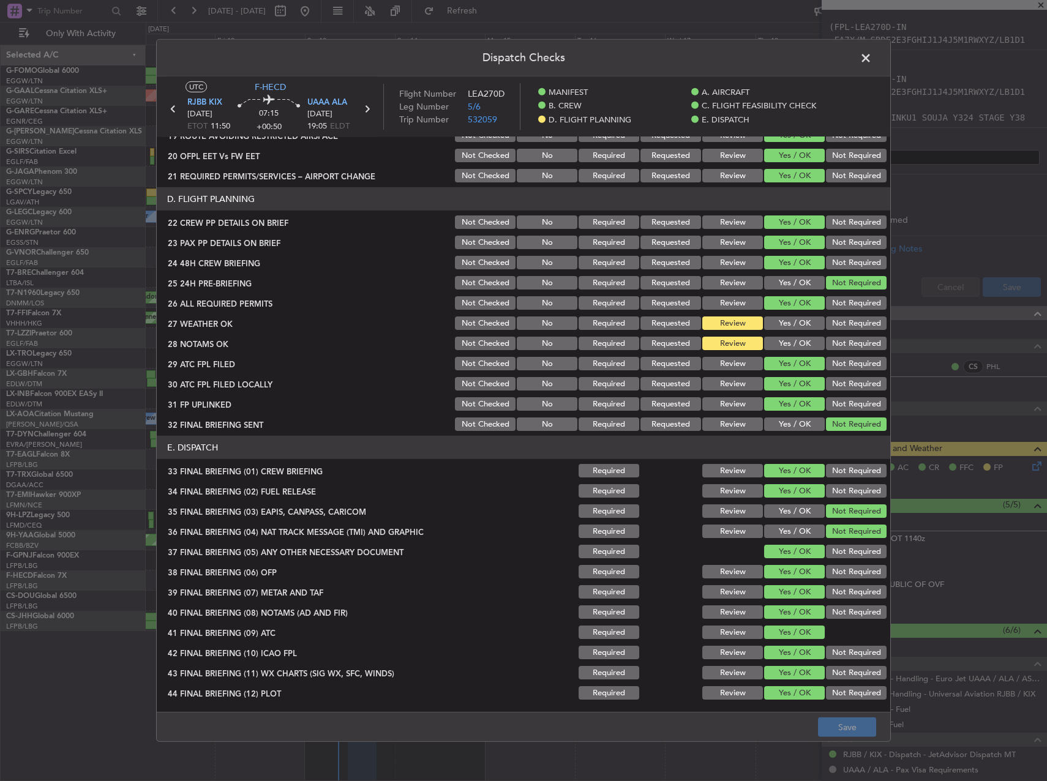
click at [872, 59] on span at bounding box center [872, 61] width 0 height 24
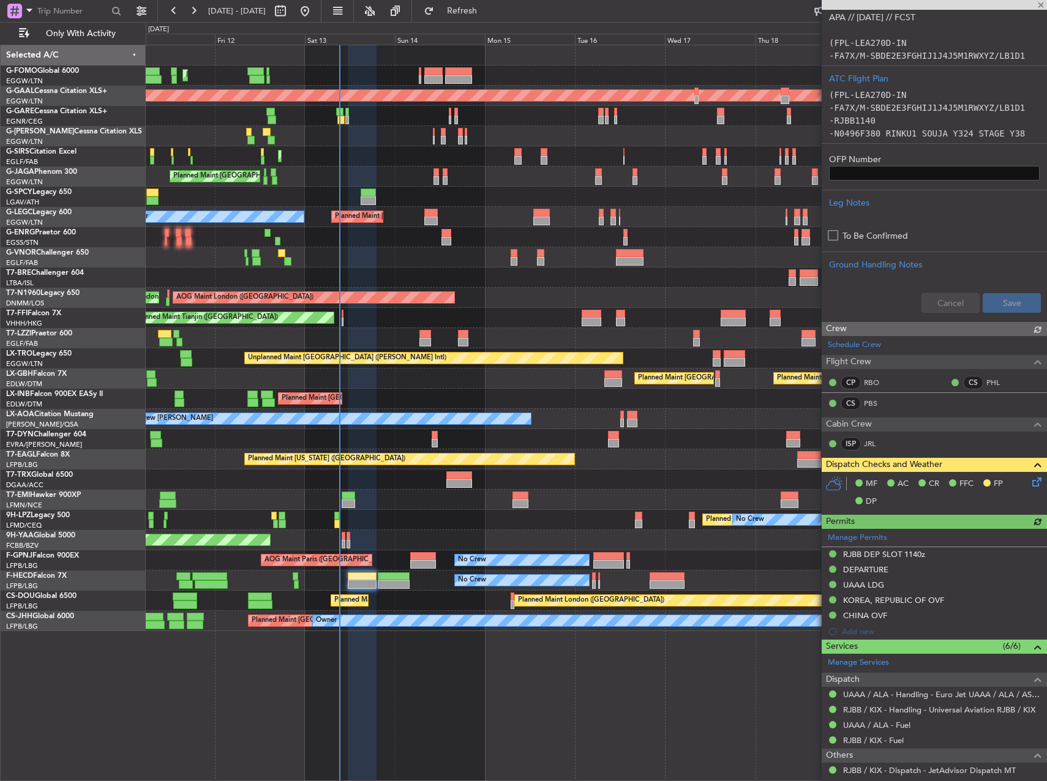
scroll to position [306, 0]
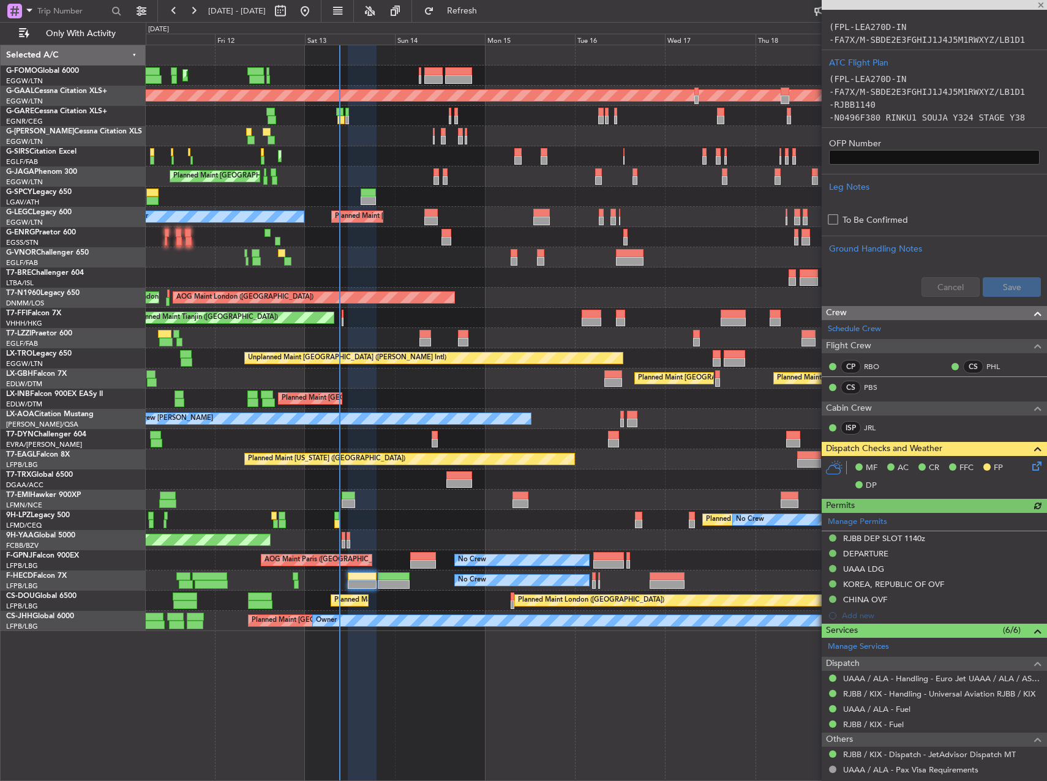
click at [301, 178] on div "Planned Maint [GEOGRAPHIC_DATA] ([GEOGRAPHIC_DATA]) Planned [GEOGRAPHIC_DATA] P…" at bounding box center [596, 338] width 901 height 586
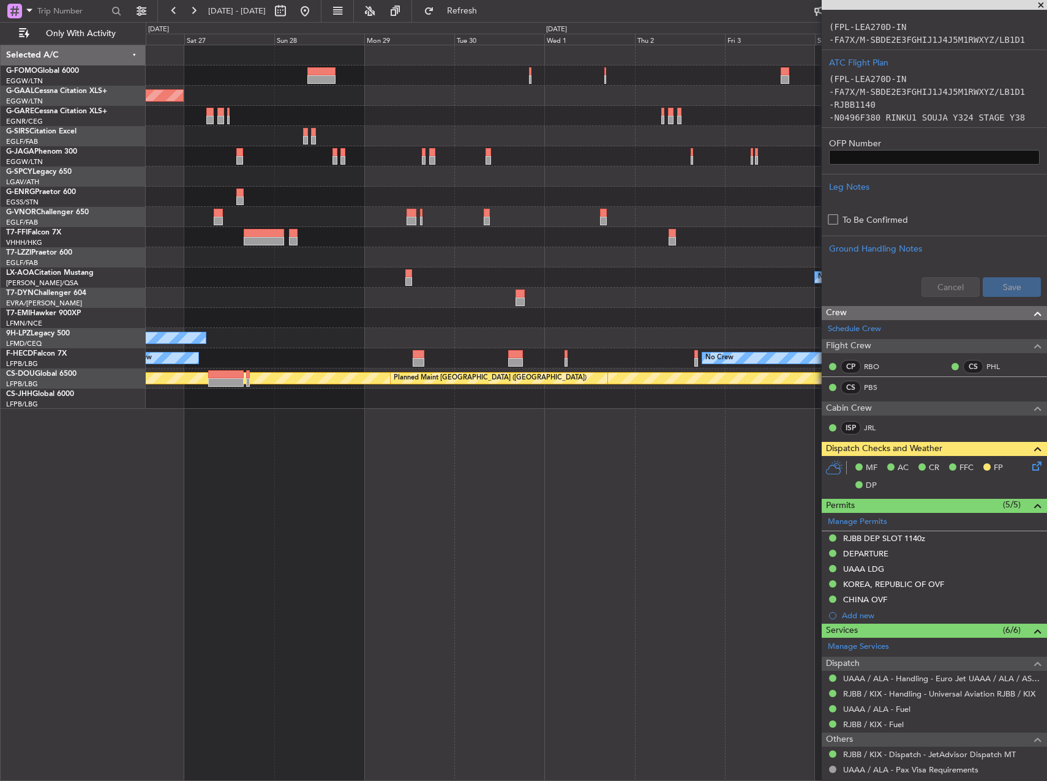
click at [253, 154] on div at bounding box center [596, 156] width 901 height 20
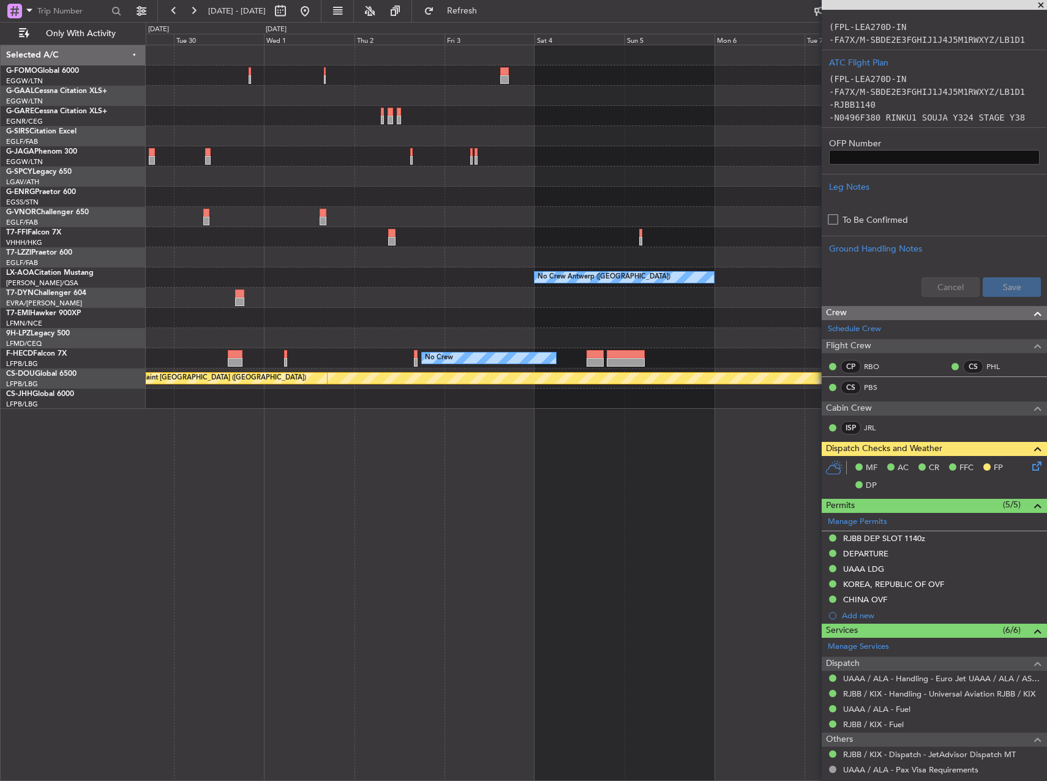
click at [304, 160] on div at bounding box center [596, 156] width 901 height 20
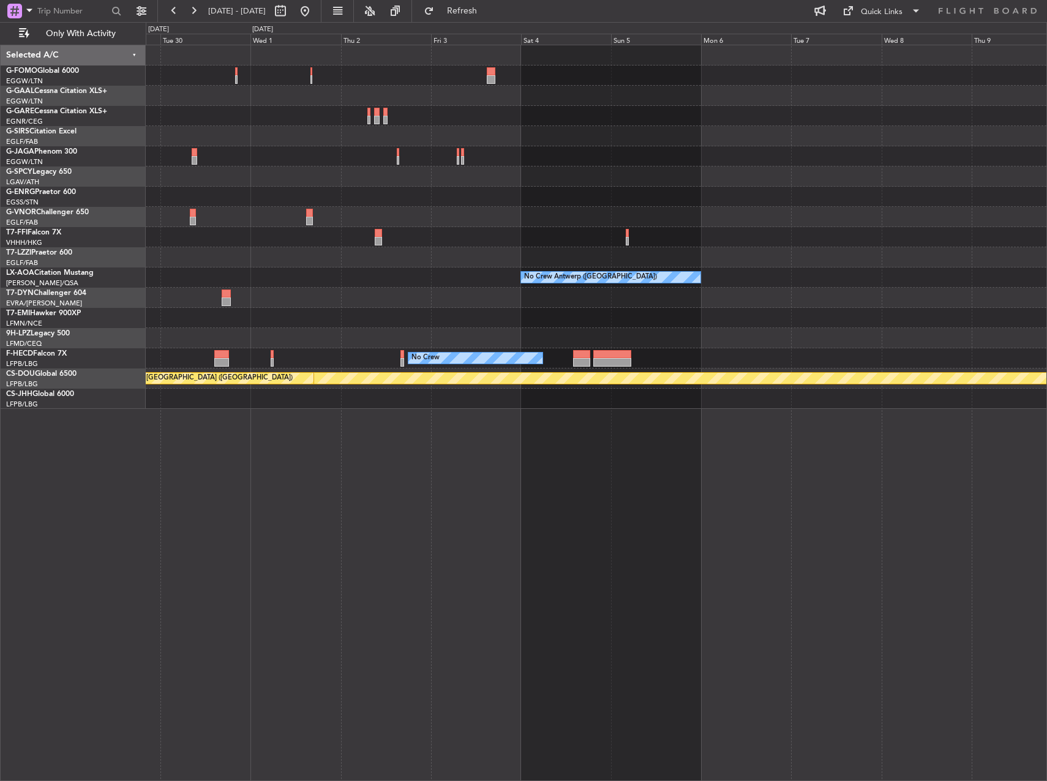
scroll to position [0, 0]
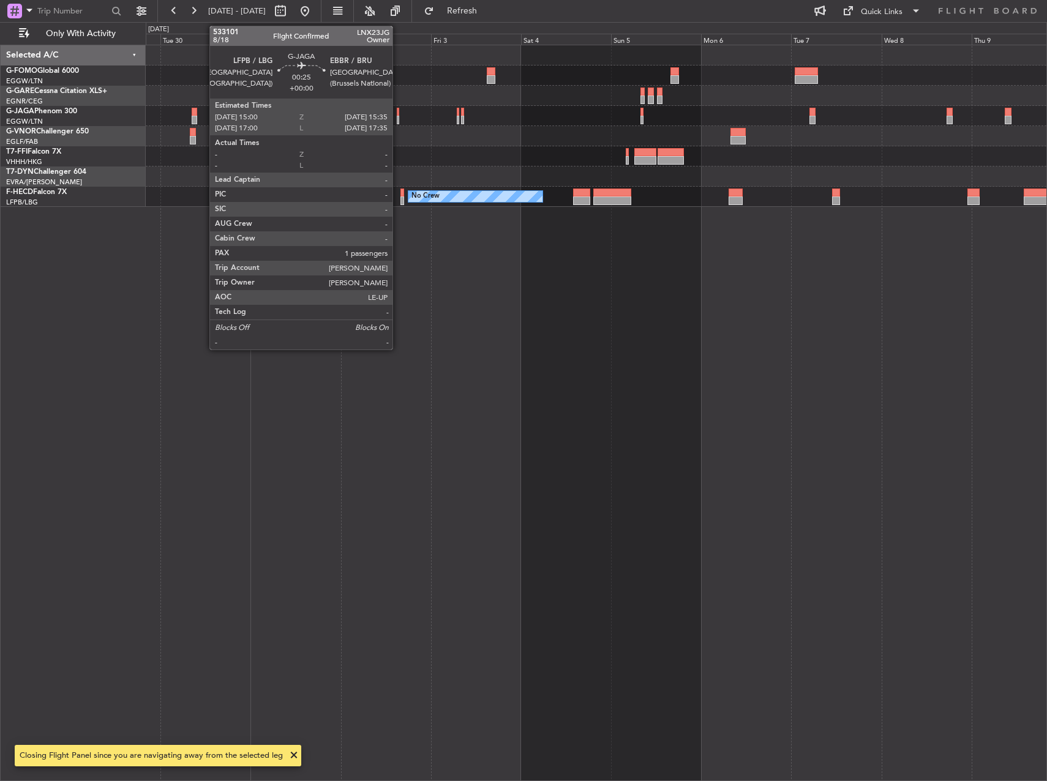
click at [398, 117] on div at bounding box center [398, 120] width 2 height 9
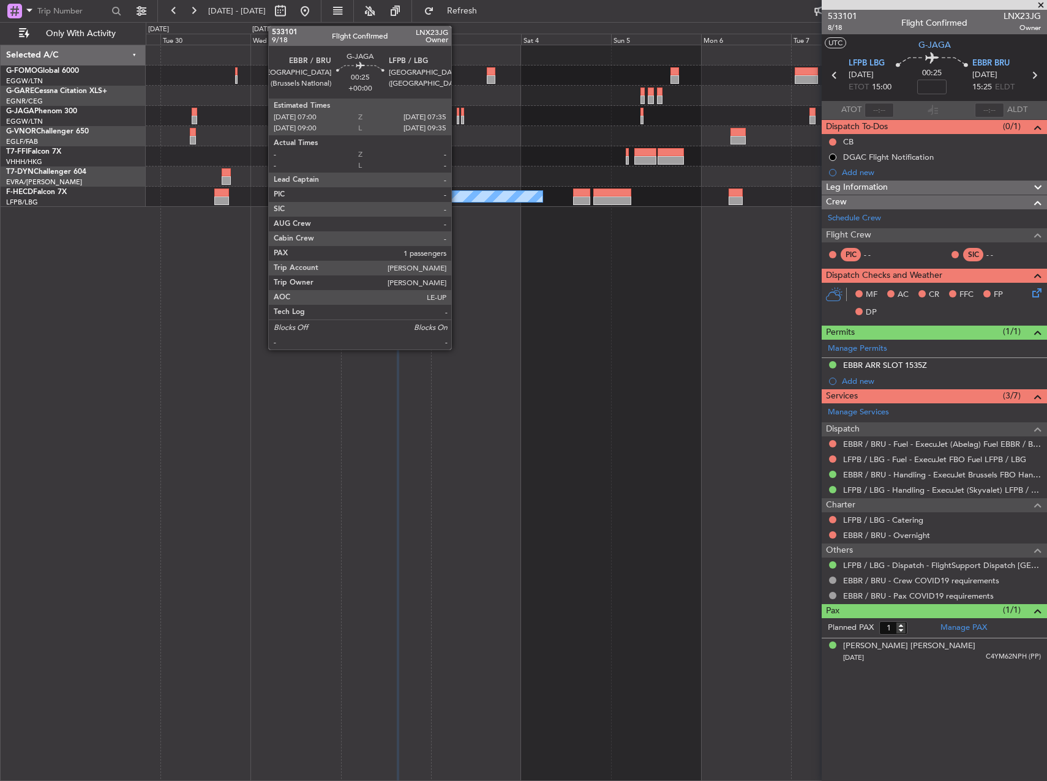
click at [457, 121] on div at bounding box center [458, 120] width 2 height 9
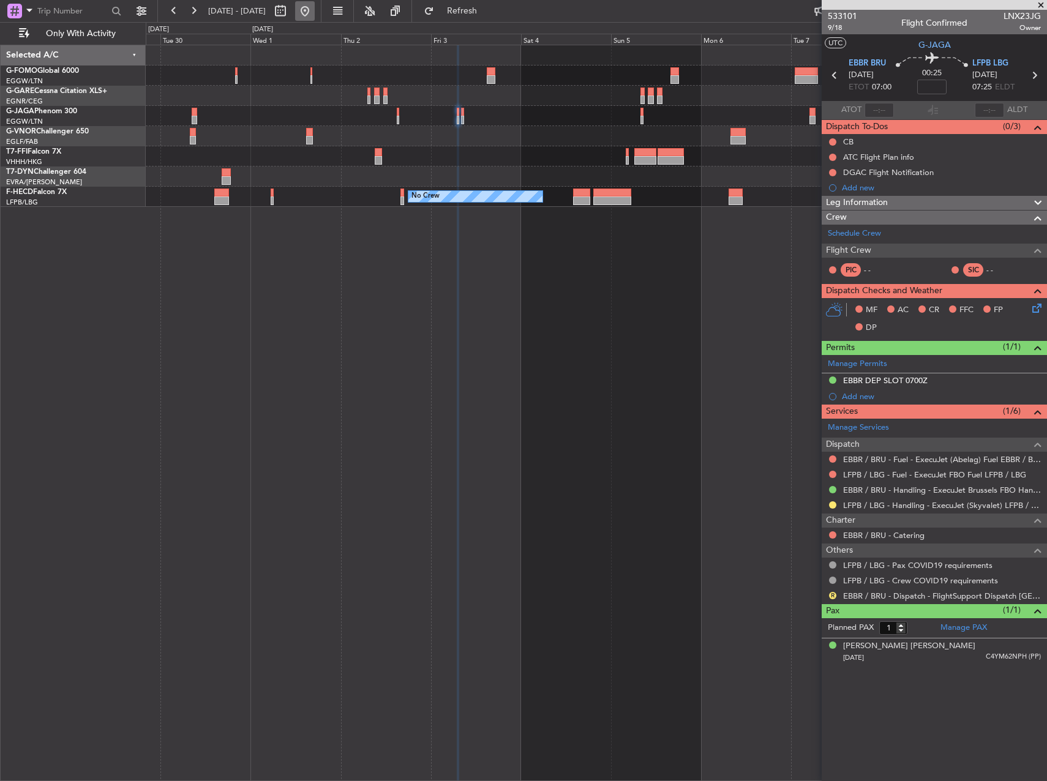
click at [315, 8] on button at bounding box center [305, 11] width 20 height 20
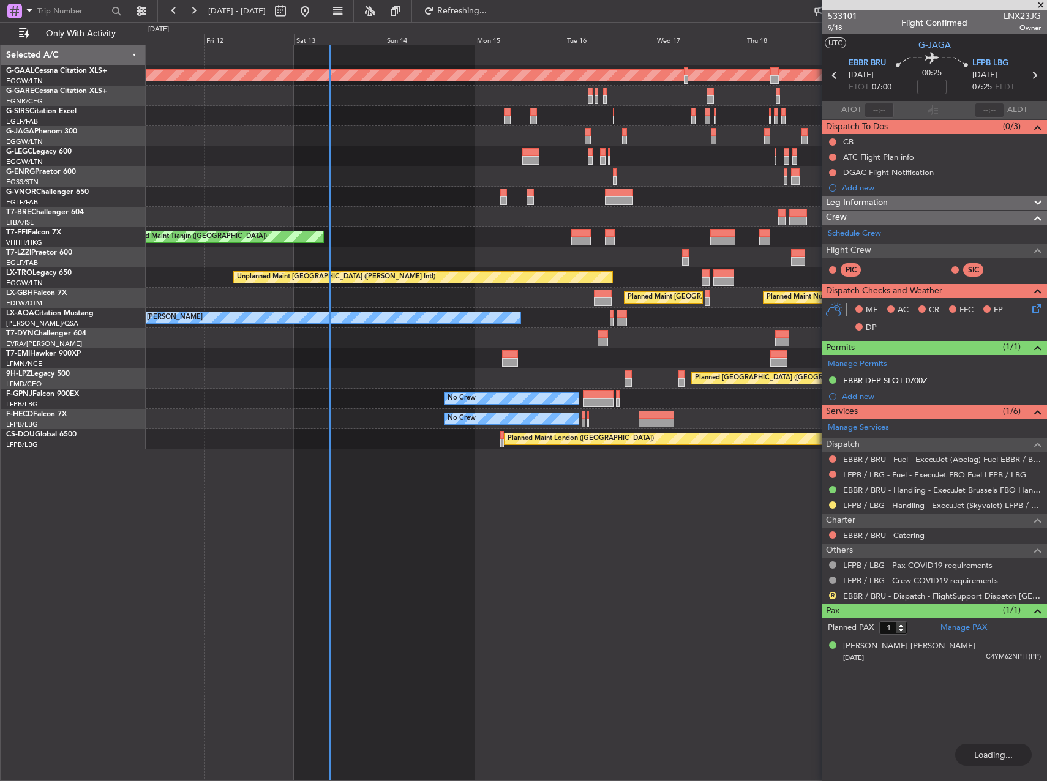
click at [423, 445] on div "Planned Maint Dusseldorf A/C Unavailable [GEOGRAPHIC_DATA] ([GEOGRAPHIC_DATA]) …" at bounding box center [596, 413] width 901 height 736
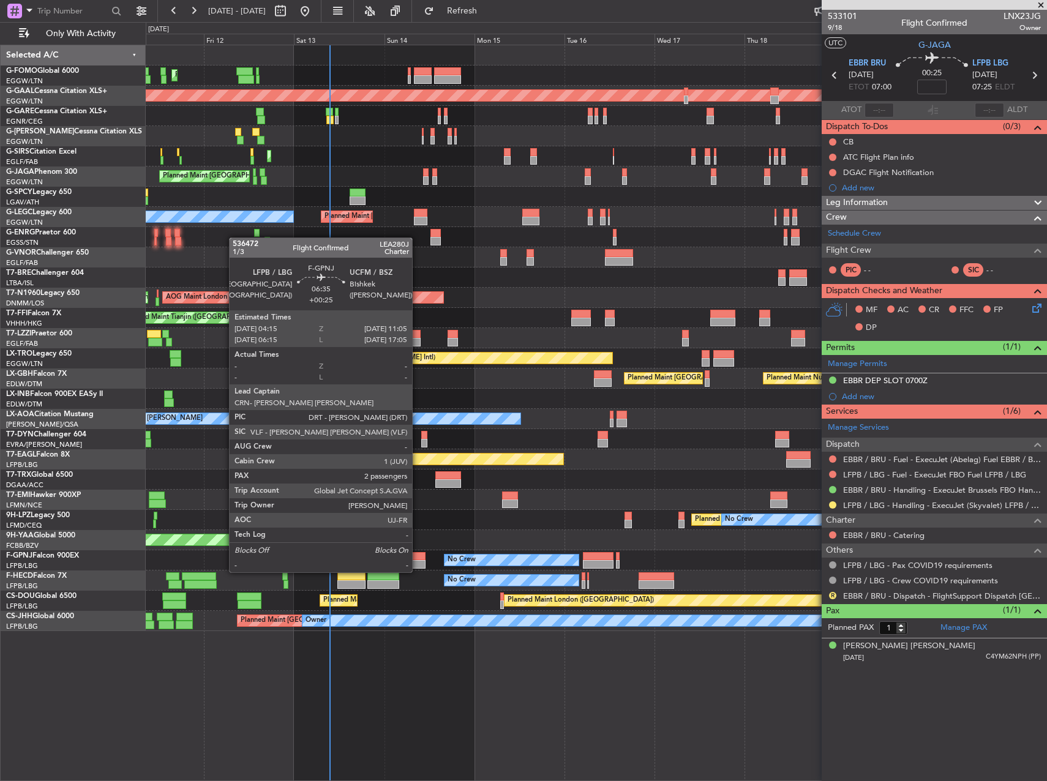
click at [418, 560] on div at bounding box center [413, 564] width 26 height 9
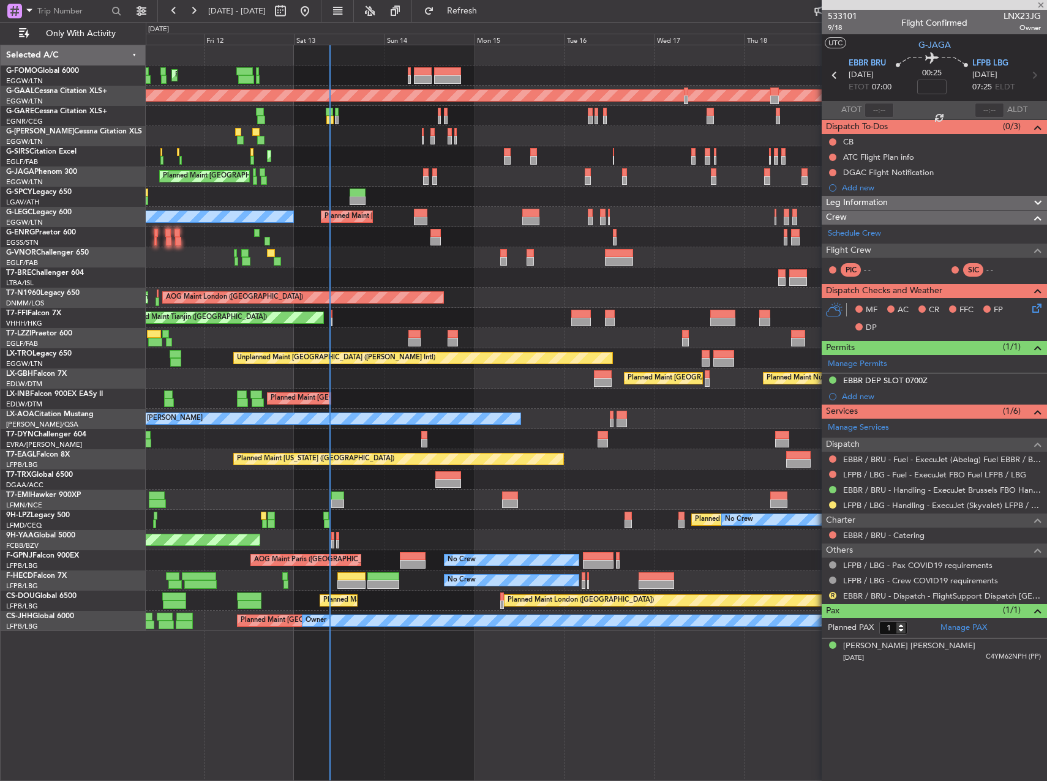
type input "+00:25"
type input "2"
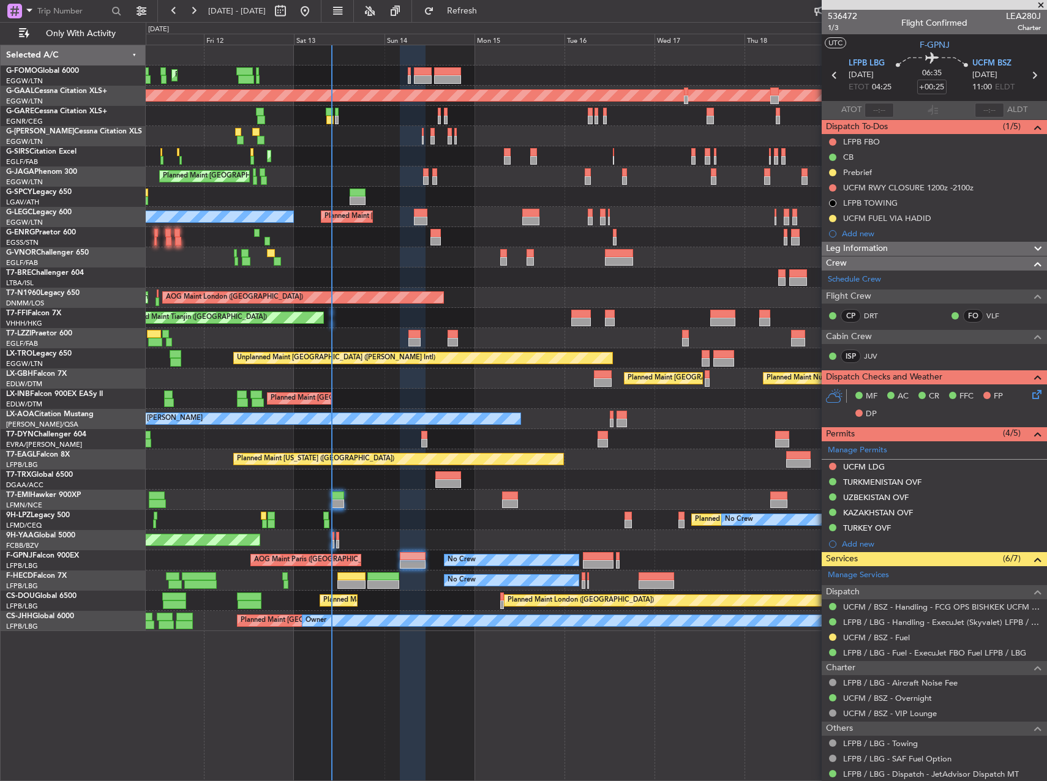
click at [443, 393] on div "Planned Maint [GEOGRAPHIC_DATA] ([GEOGRAPHIC_DATA]) Planned [GEOGRAPHIC_DATA] P…" at bounding box center [596, 338] width 901 height 586
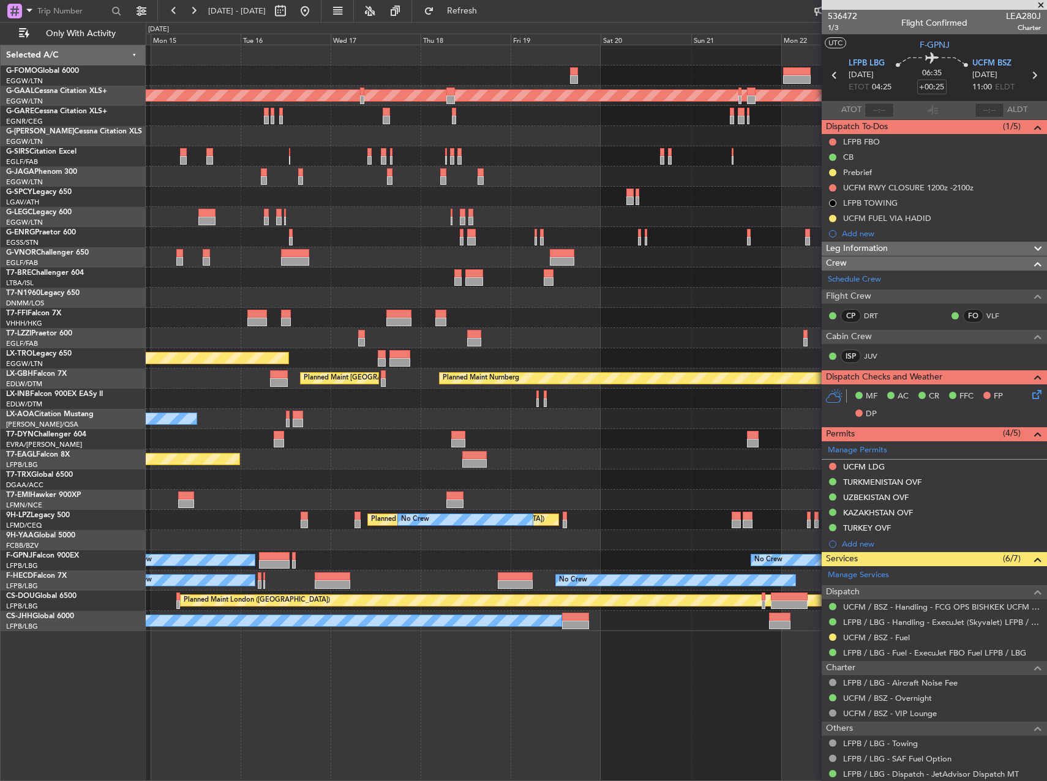
click at [423, 299] on div "Planned Maint Dusseldorf Planned Maint London (Farnborough) Planned Maint Londo…" at bounding box center [596, 338] width 901 height 586
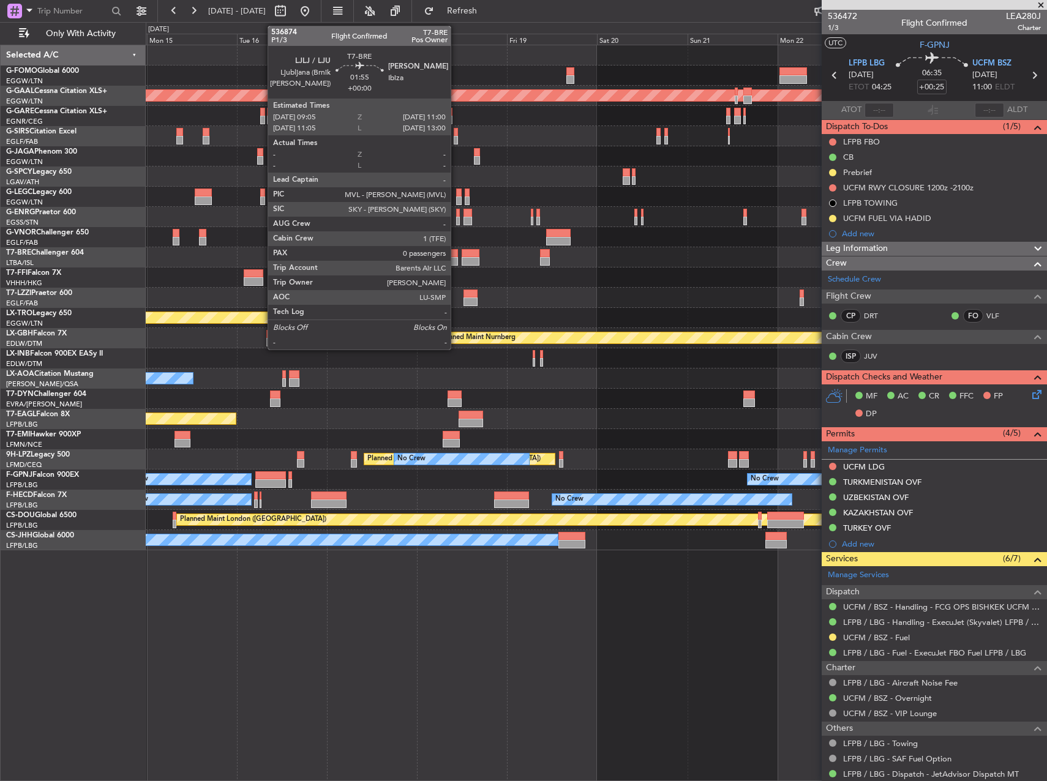
click at [456, 255] on div at bounding box center [454, 253] width 7 height 9
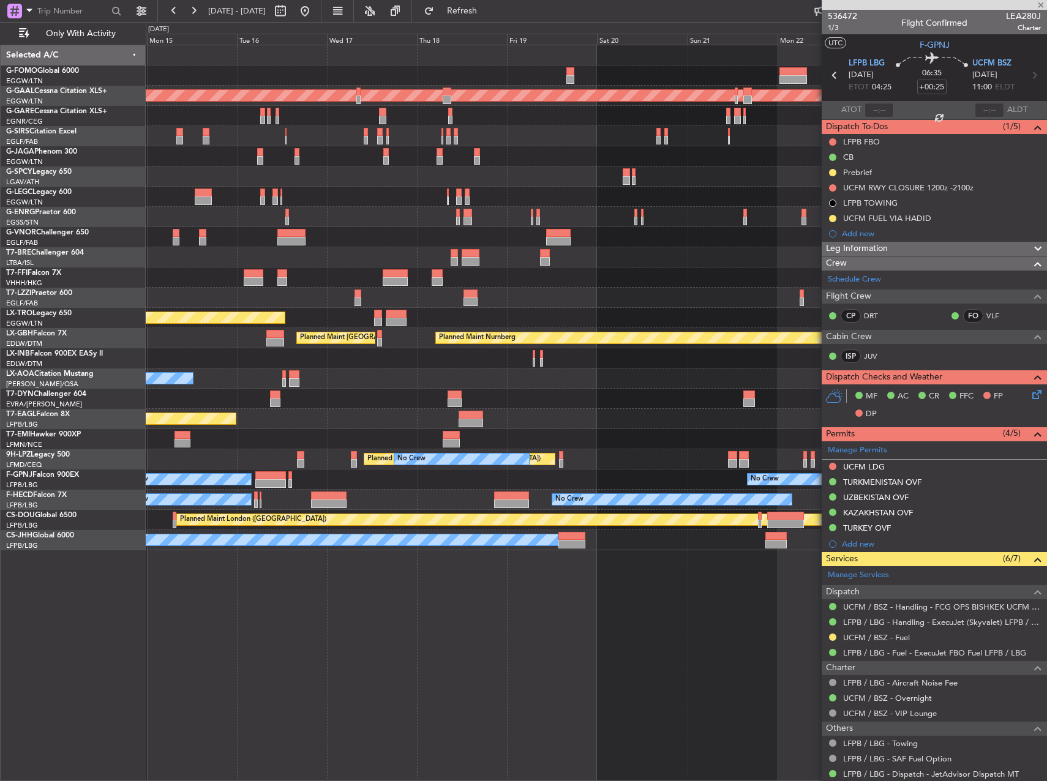
type input "0"
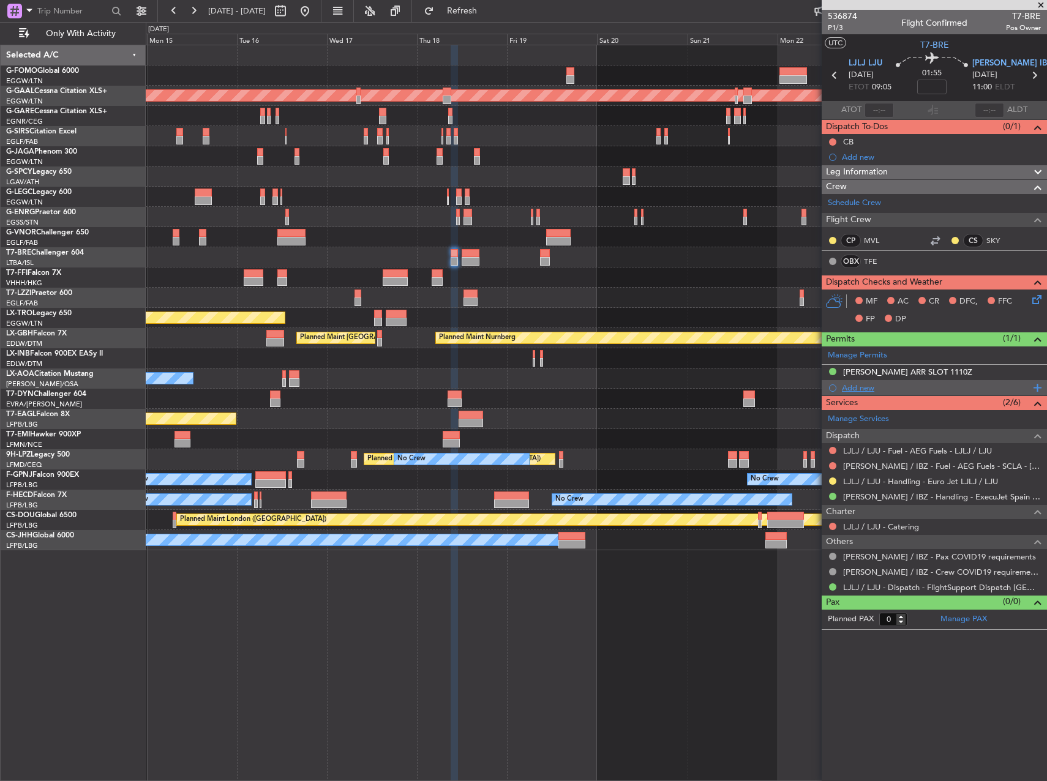
click at [864, 388] on div "Add new" at bounding box center [936, 388] width 188 height 10
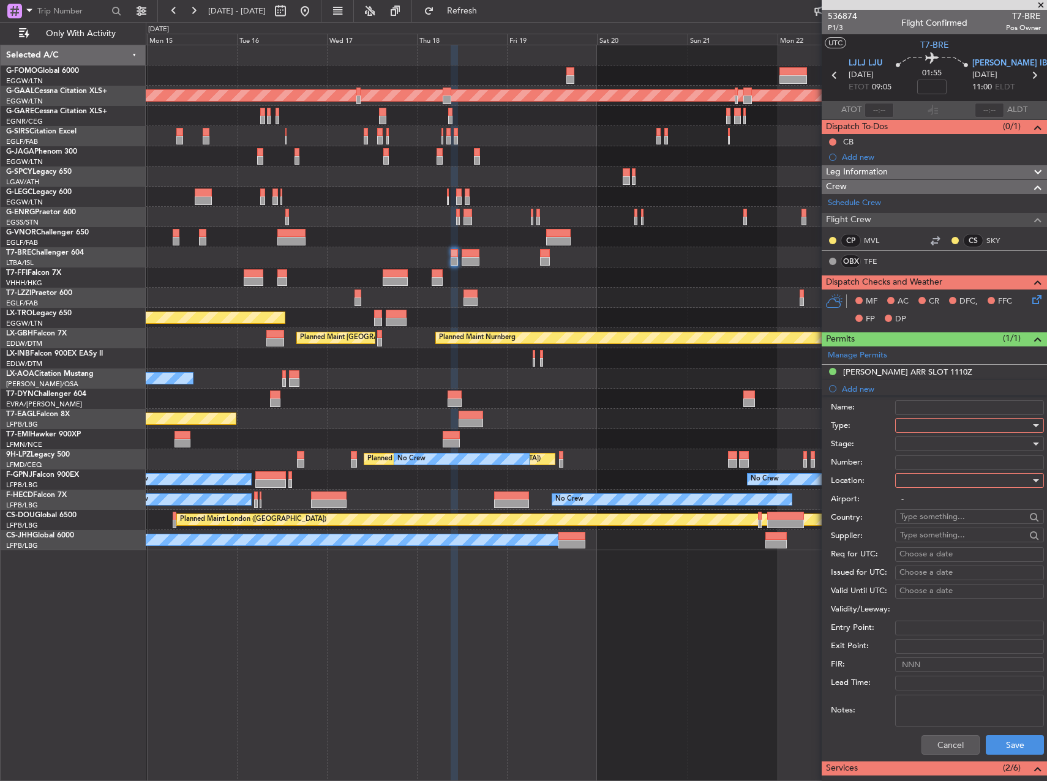
click at [934, 423] on div at bounding box center [965, 425] width 130 height 18
click at [942, 532] on span "Departure" at bounding box center [965, 536] width 129 height 18
click at [931, 448] on div at bounding box center [965, 444] width 130 height 18
click at [948, 539] on span "Received OK" at bounding box center [965, 542] width 129 height 18
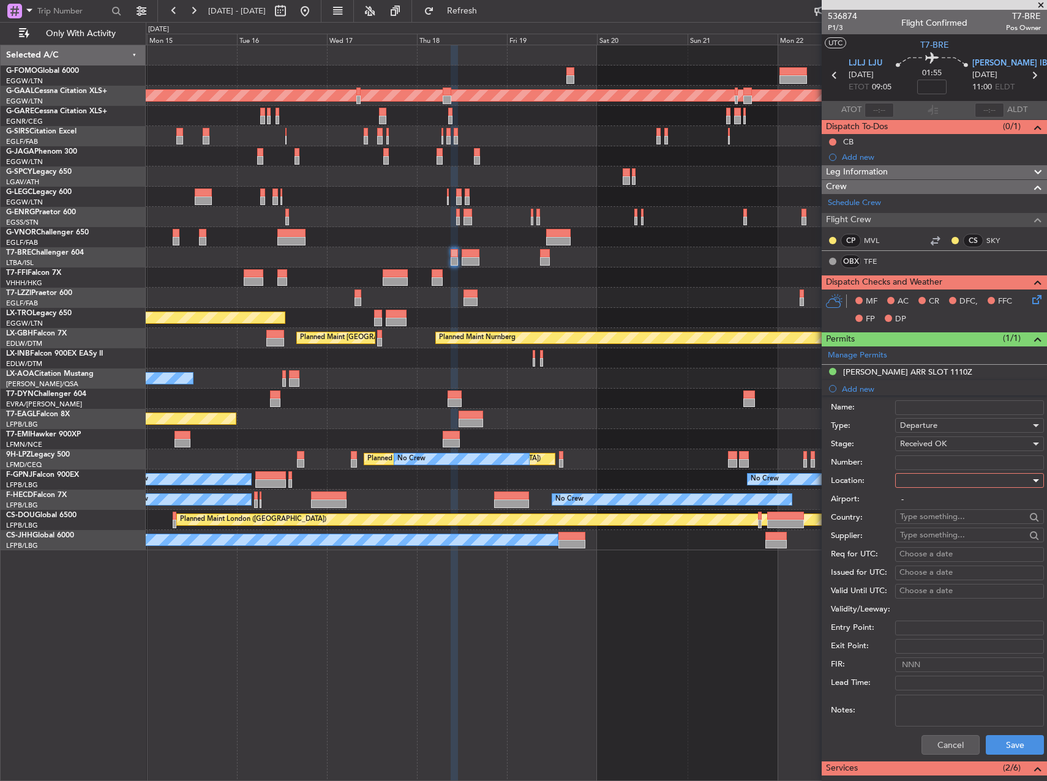
click at [938, 483] on div at bounding box center [965, 480] width 130 height 18
click at [938, 506] on span "Departure" at bounding box center [965, 505] width 129 height 18
type input "LJLJ / LJU"
click at [942, 465] on input "Number:" at bounding box center [969, 462] width 149 height 15
paste input "2025160 / 2025167"
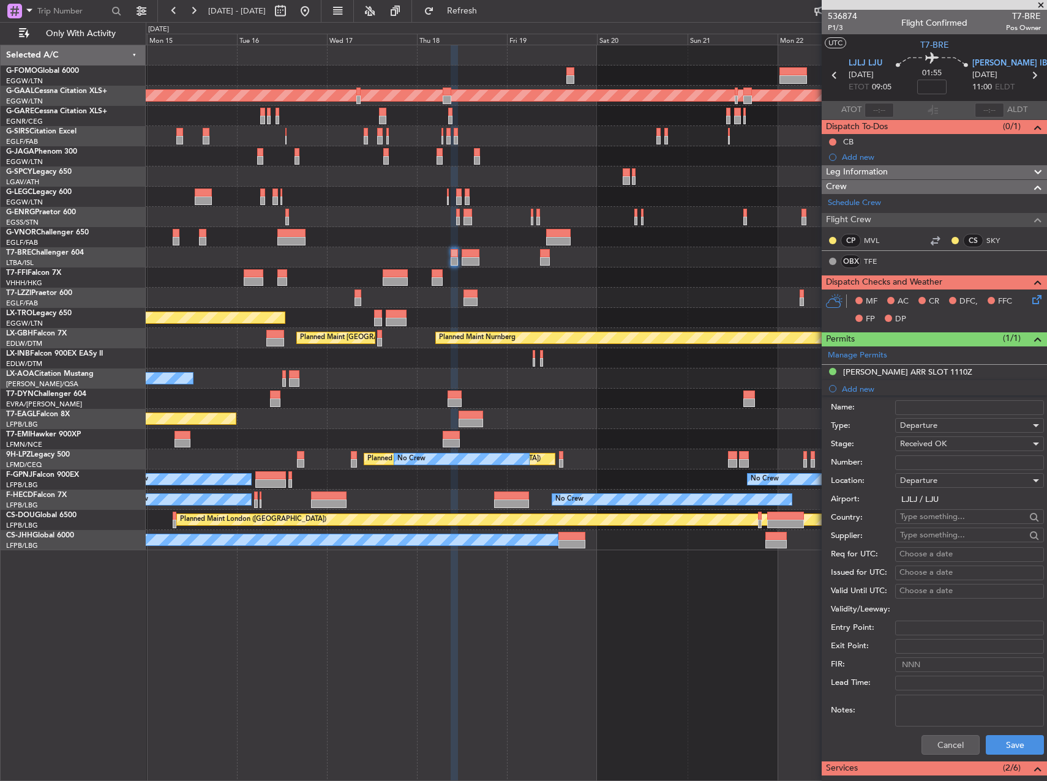
type input "2025160 / 2025167"
click at [1020, 743] on button "Save" at bounding box center [1015, 745] width 58 height 20
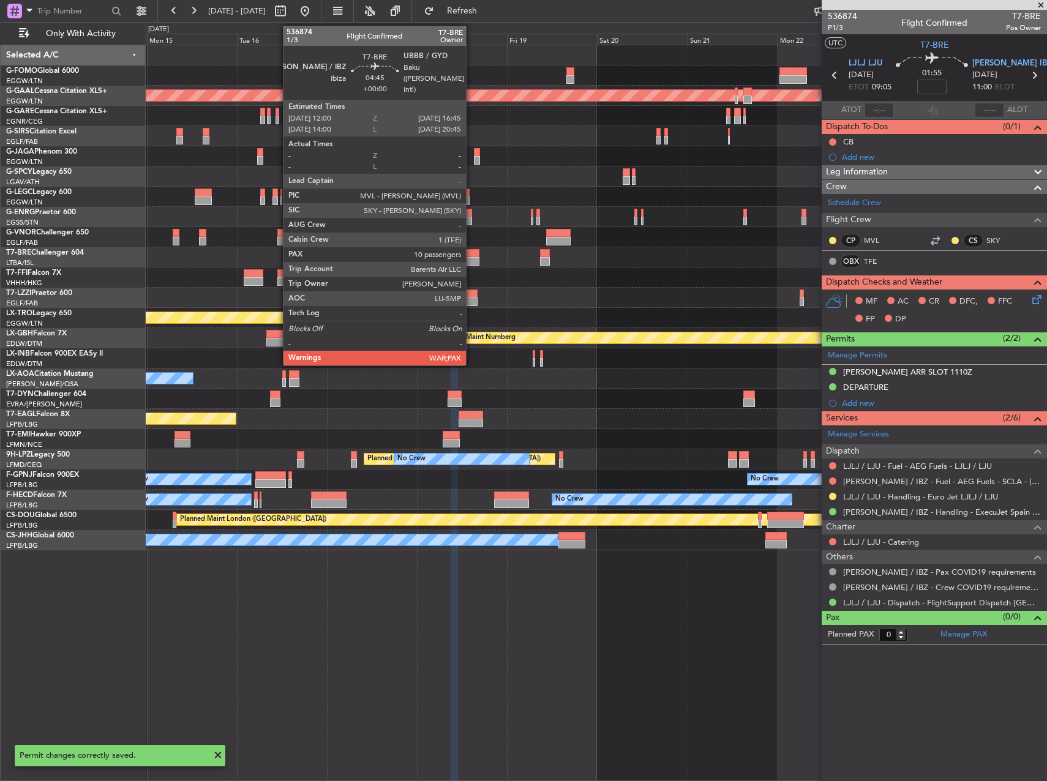
click at [471, 255] on div at bounding box center [471, 253] width 18 height 9
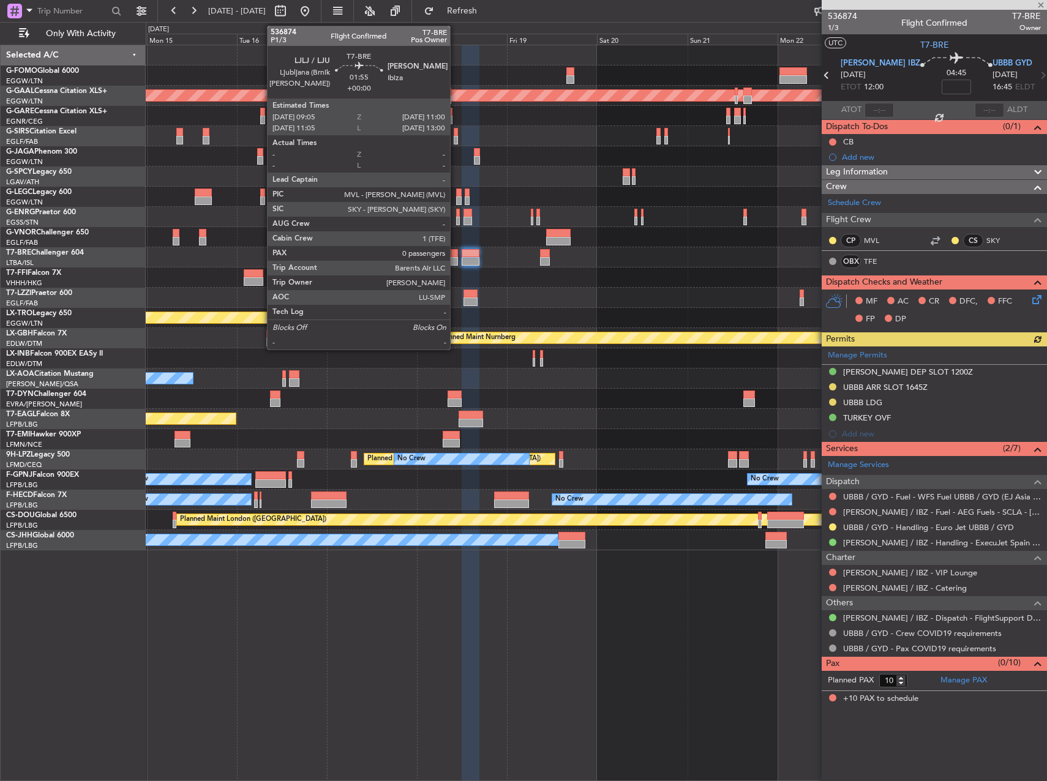
click at [455, 257] on div at bounding box center [454, 261] width 7 height 9
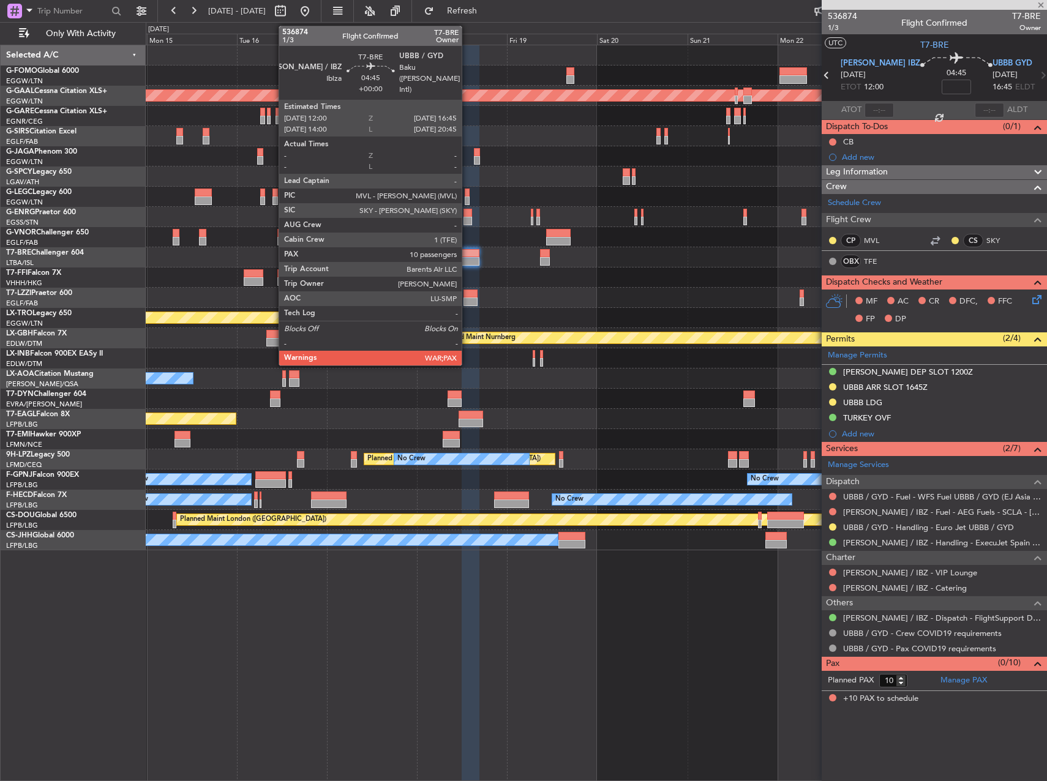
type input "0"
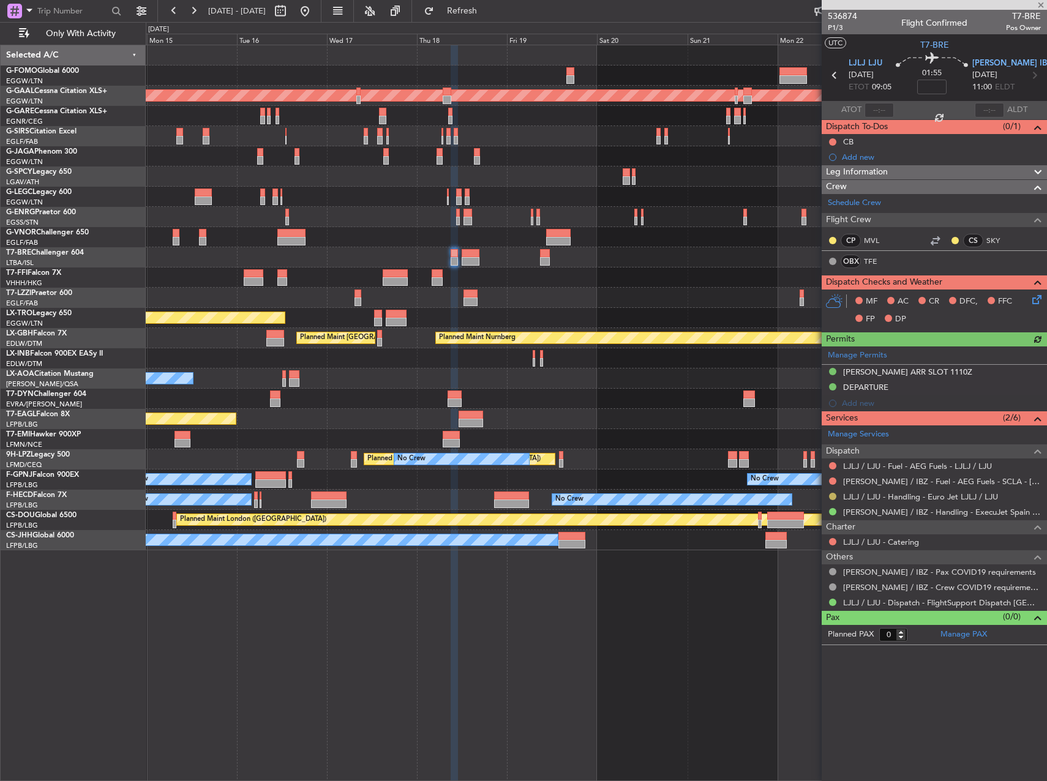
click at [833, 498] on button at bounding box center [832, 496] width 7 height 7
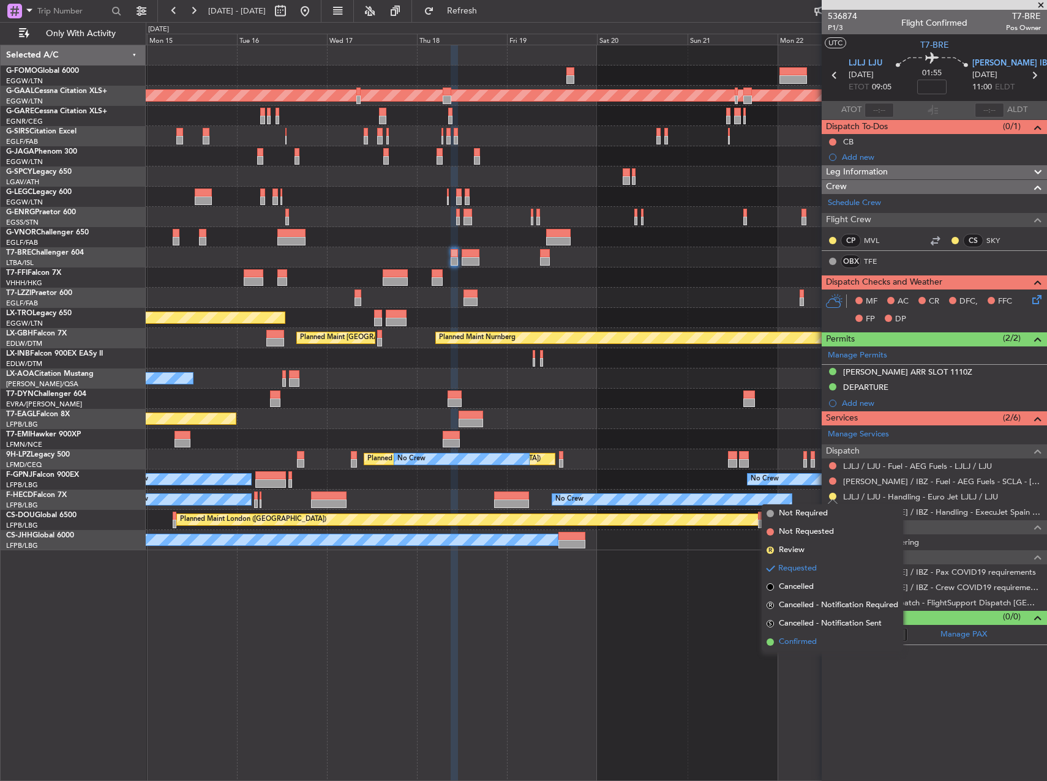
click at [810, 648] on span "Confirmed" at bounding box center [798, 642] width 38 height 12
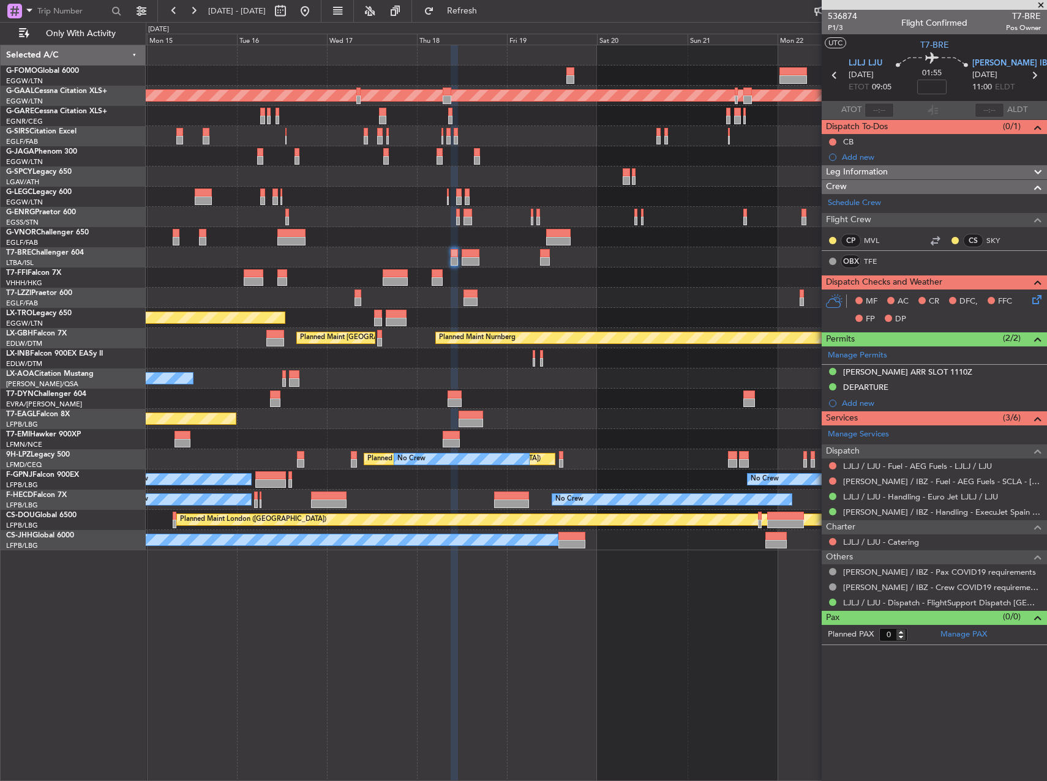
click at [657, 263] on div at bounding box center [596, 257] width 901 height 20
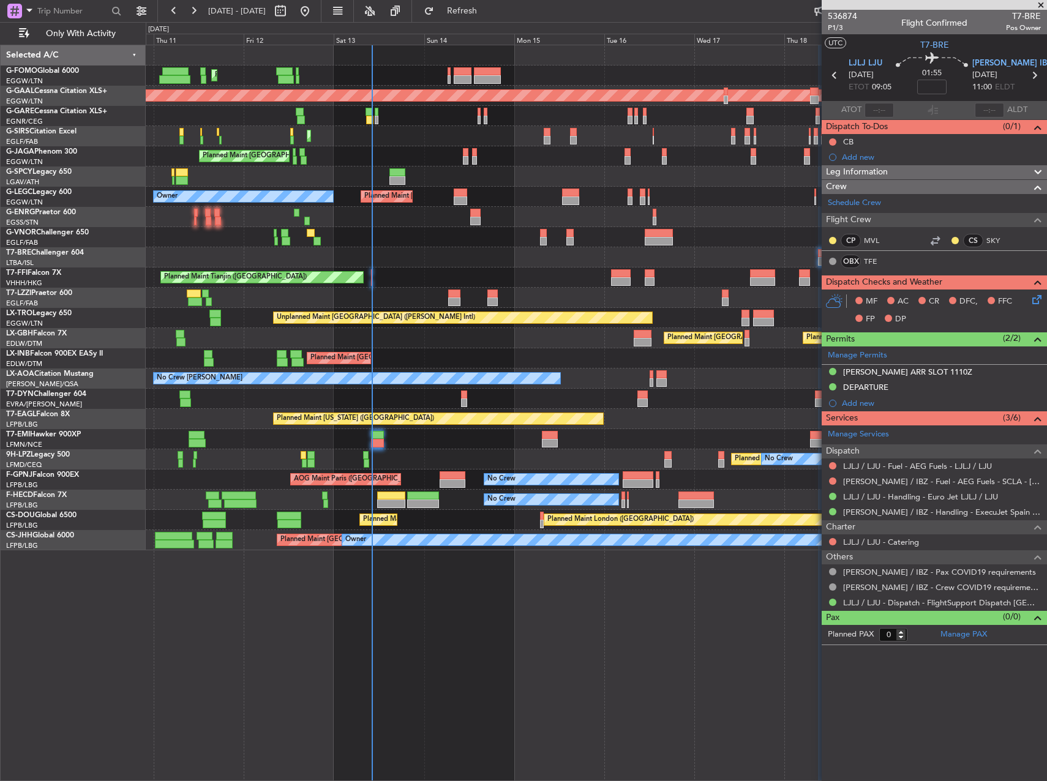
click at [676, 179] on div "Planned Maint London (Luton) Planned Maint Dusseldorf Unplanned Maint Chester P…" at bounding box center [596, 297] width 901 height 505
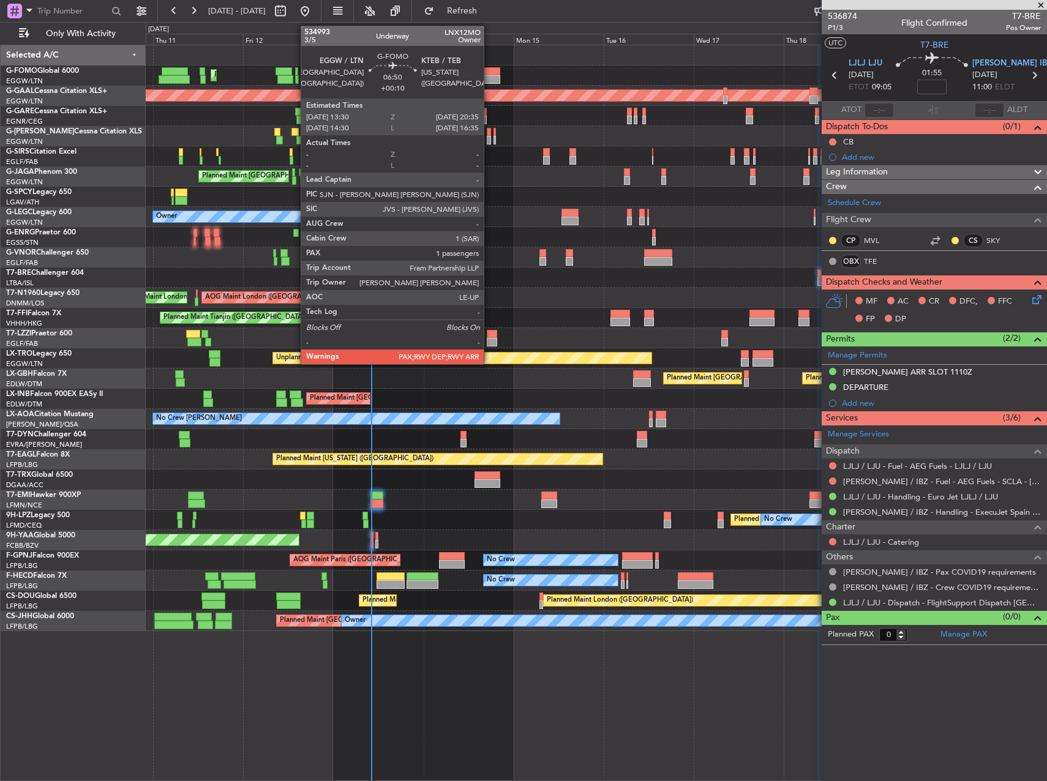
click at [489, 75] on div at bounding box center [486, 71] width 27 height 9
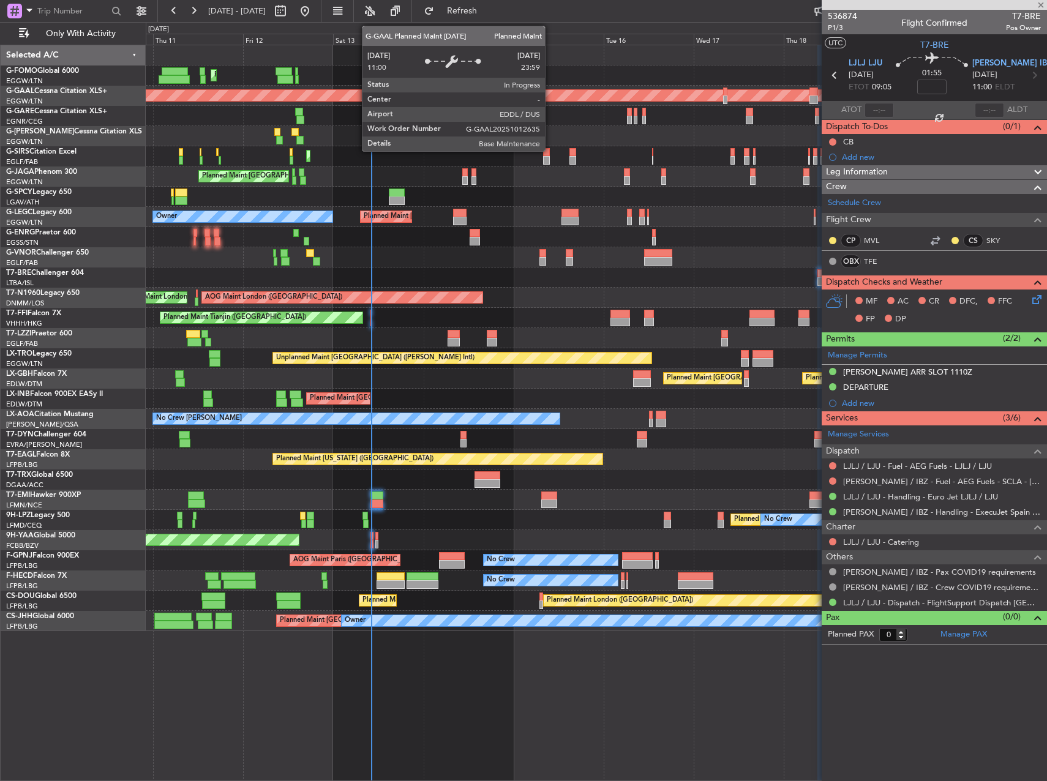
type input "+00:10"
type input "1"
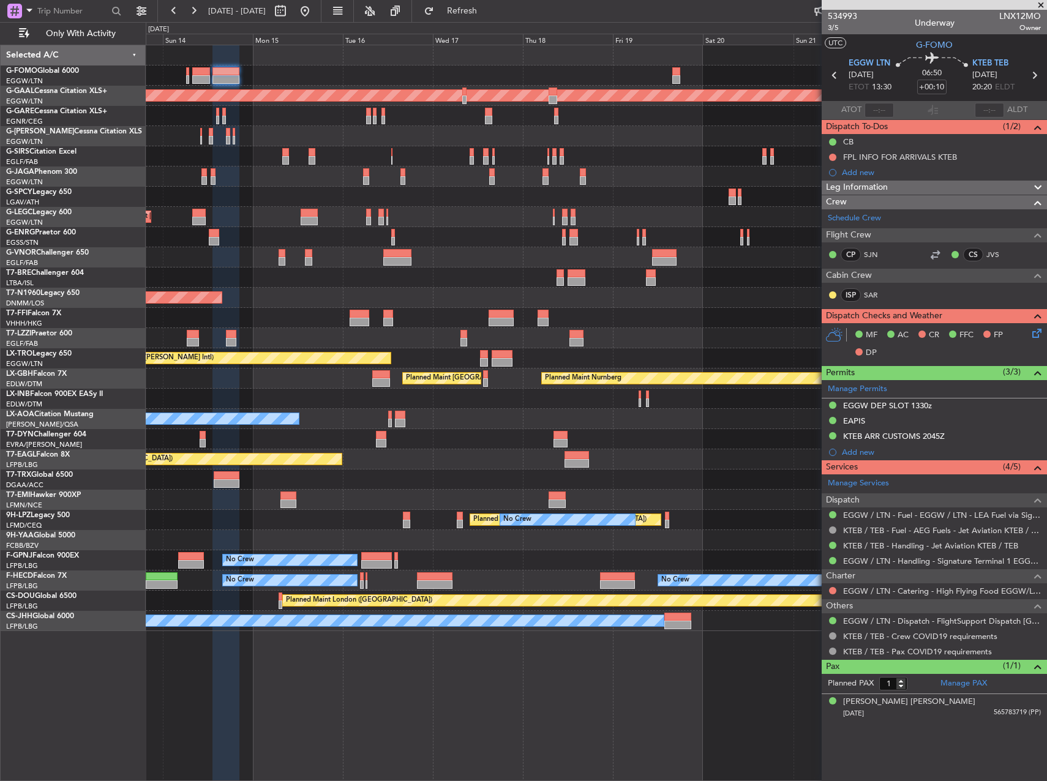
click at [310, 80] on div "Planned Maint [GEOGRAPHIC_DATA] ([GEOGRAPHIC_DATA])" at bounding box center [596, 76] width 901 height 20
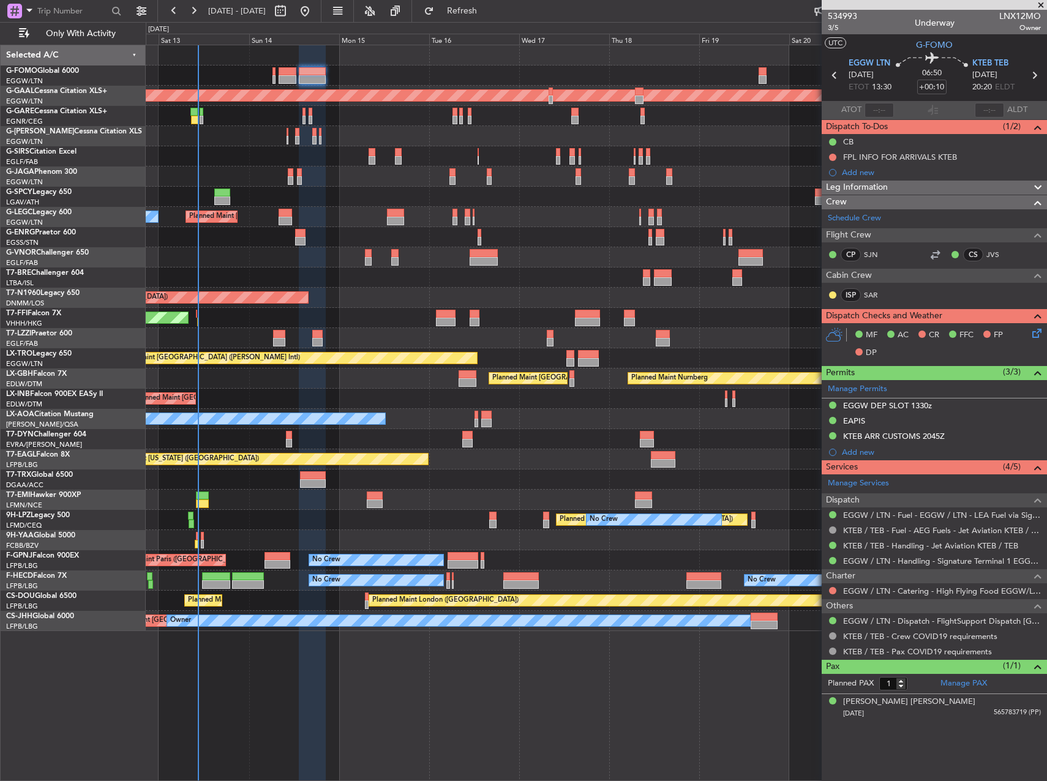
click at [417, 80] on div "Planned Maint [GEOGRAPHIC_DATA] ([GEOGRAPHIC_DATA])" at bounding box center [596, 76] width 901 height 20
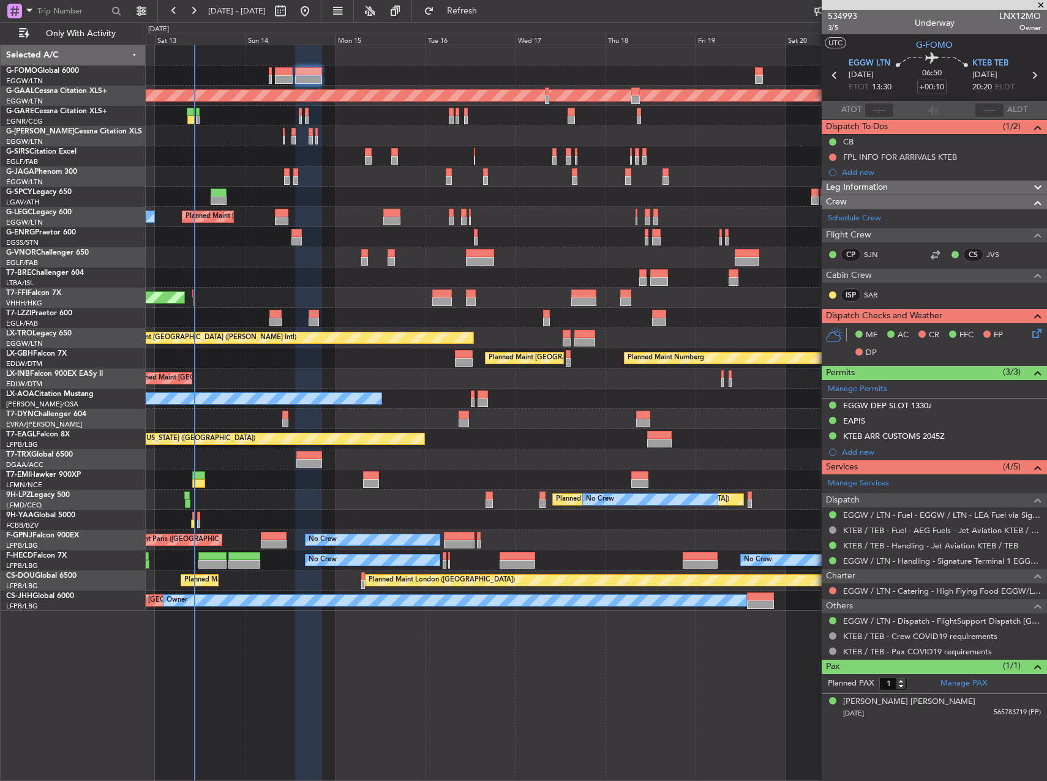
click at [659, 77] on div "Planned Maint [GEOGRAPHIC_DATA] ([GEOGRAPHIC_DATA])" at bounding box center [596, 76] width 901 height 20
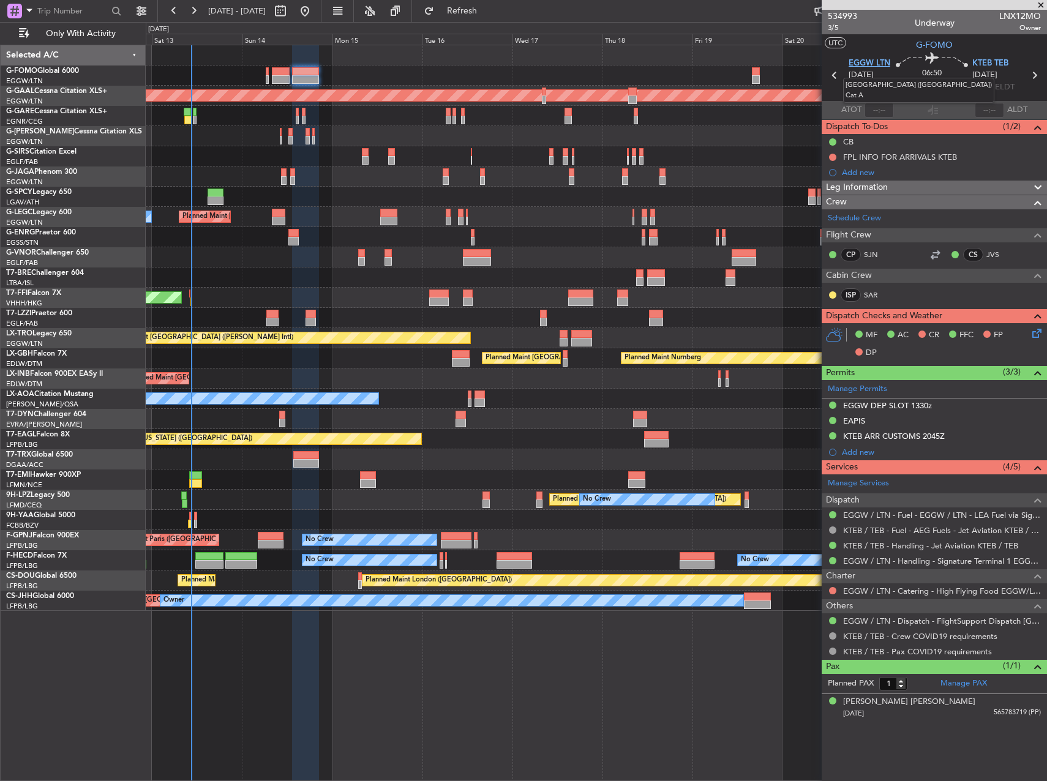
click at [859, 64] on span "EGGW LTN" at bounding box center [869, 64] width 42 height 12
click at [712, 180] on div "Planned Maint [GEOGRAPHIC_DATA] ([GEOGRAPHIC_DATA])" at bounding box center [596, 177] width 901 height 20
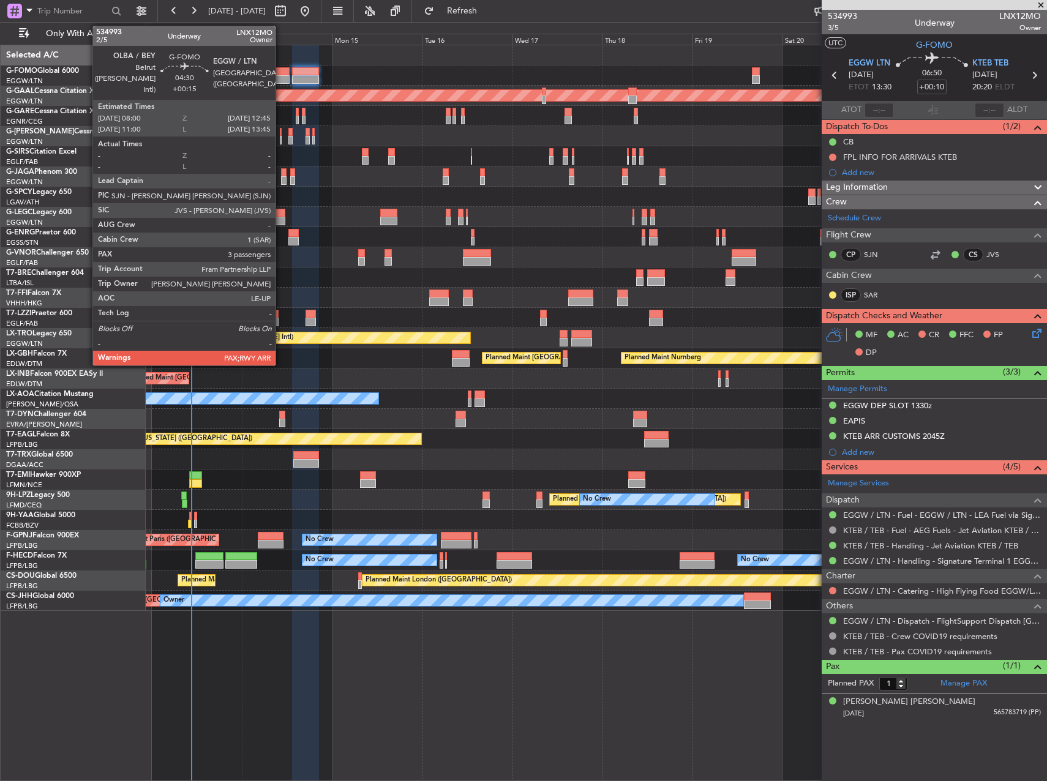
click at [281, 73] on div at bounding box center [281, 71] width 18 height 9
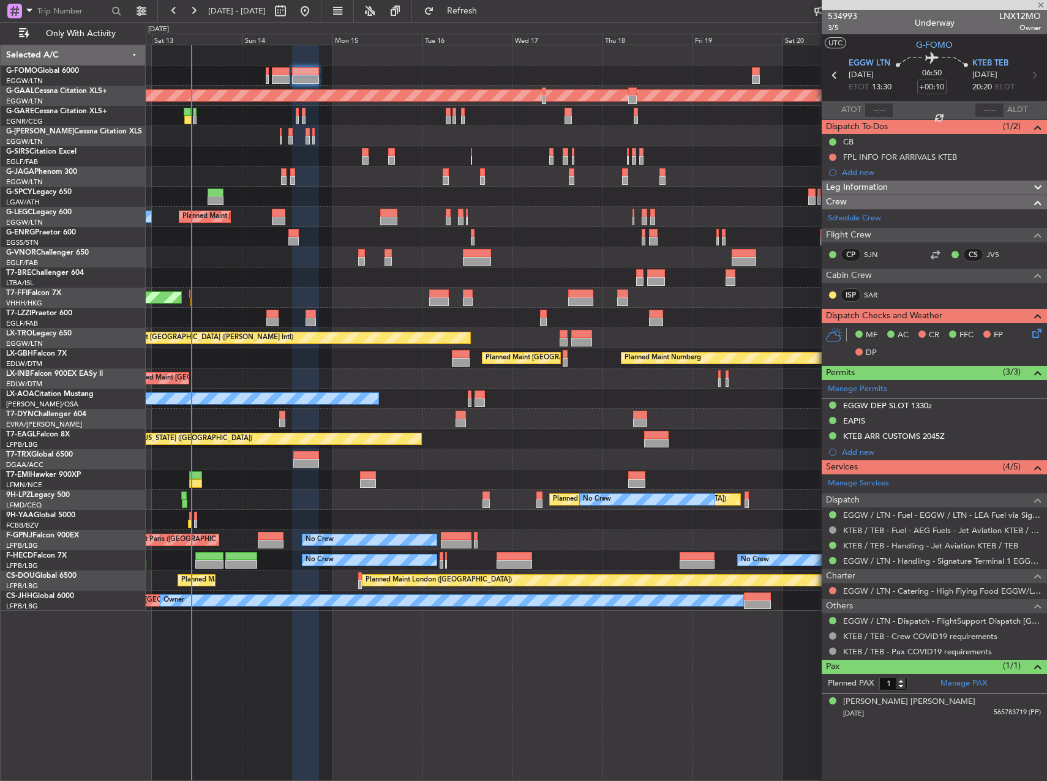
type input "+00:15"
type input "3"
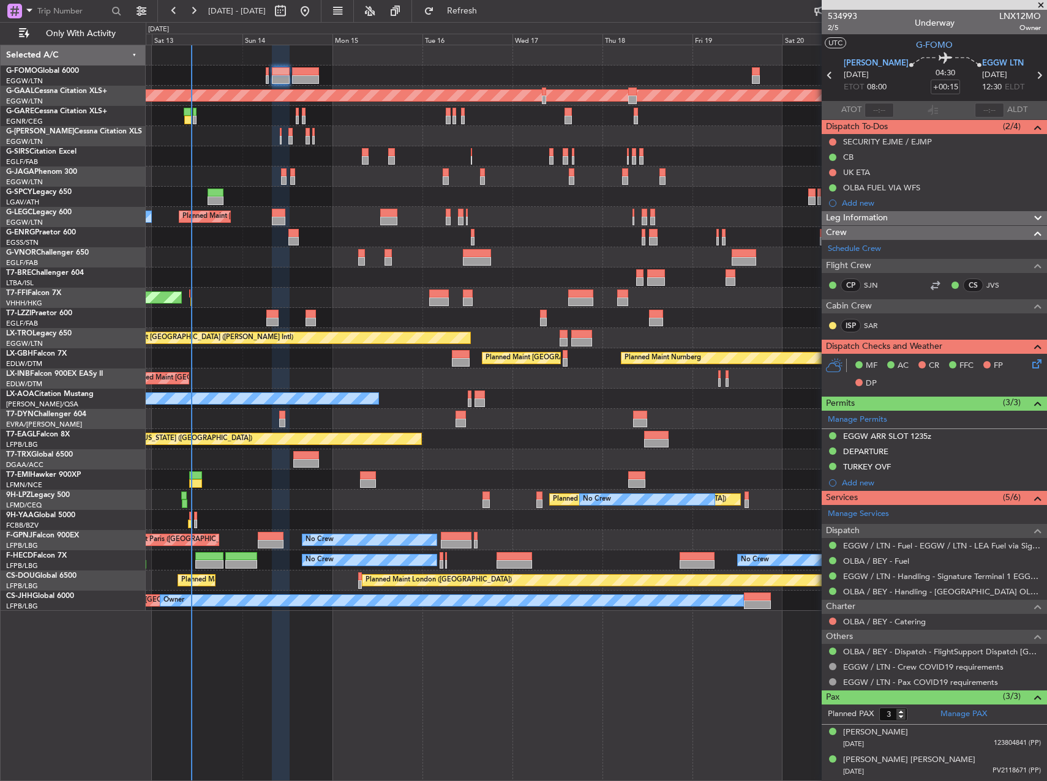
click at [639, 669] on div "Planned Maint London (Luton) Planned Maint Dusseldorf Planned Maint London (Lut…" at bounding box center [596, 413] width 901 height 736
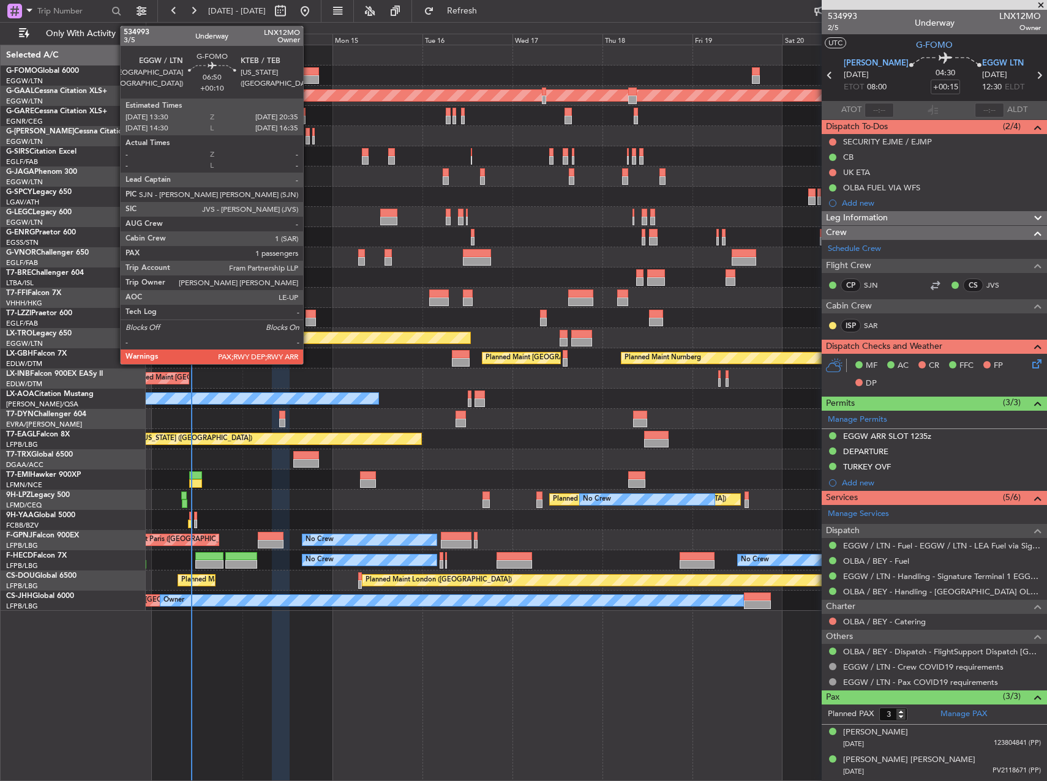
click at [309, 68] on div at bounding box center [305, 71] width 27 height 9
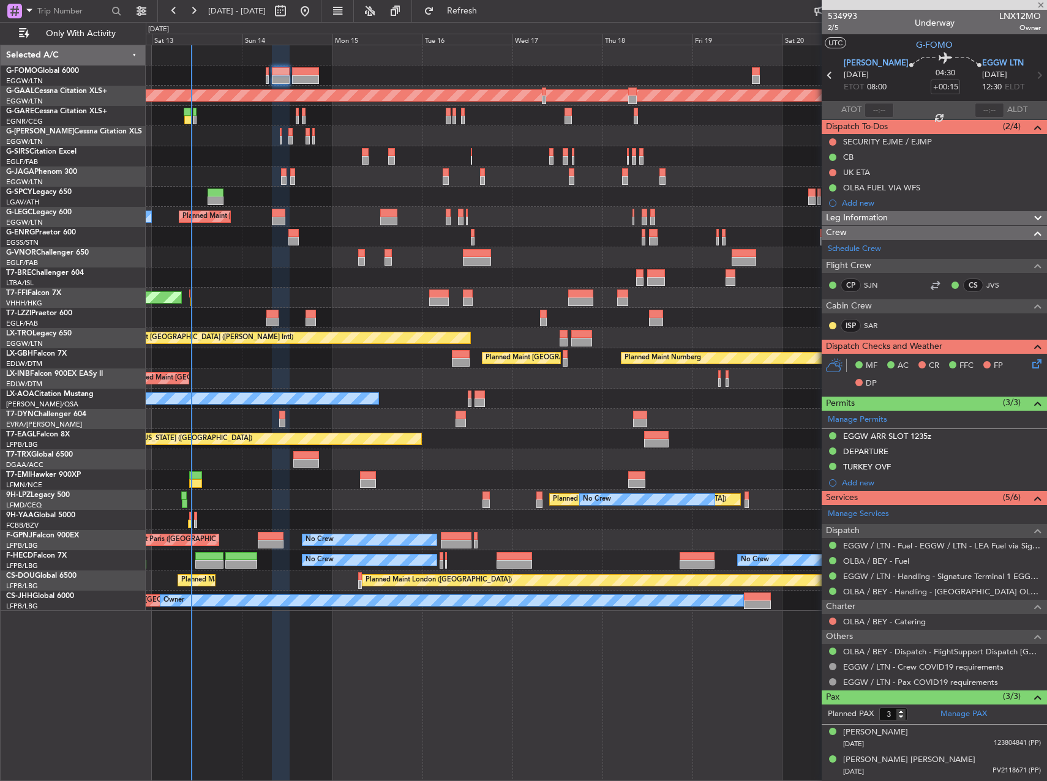
click at [309, 77] on div at bounding box center [305, 79] width 27 height 9
type input "+00:10"
type input "1"
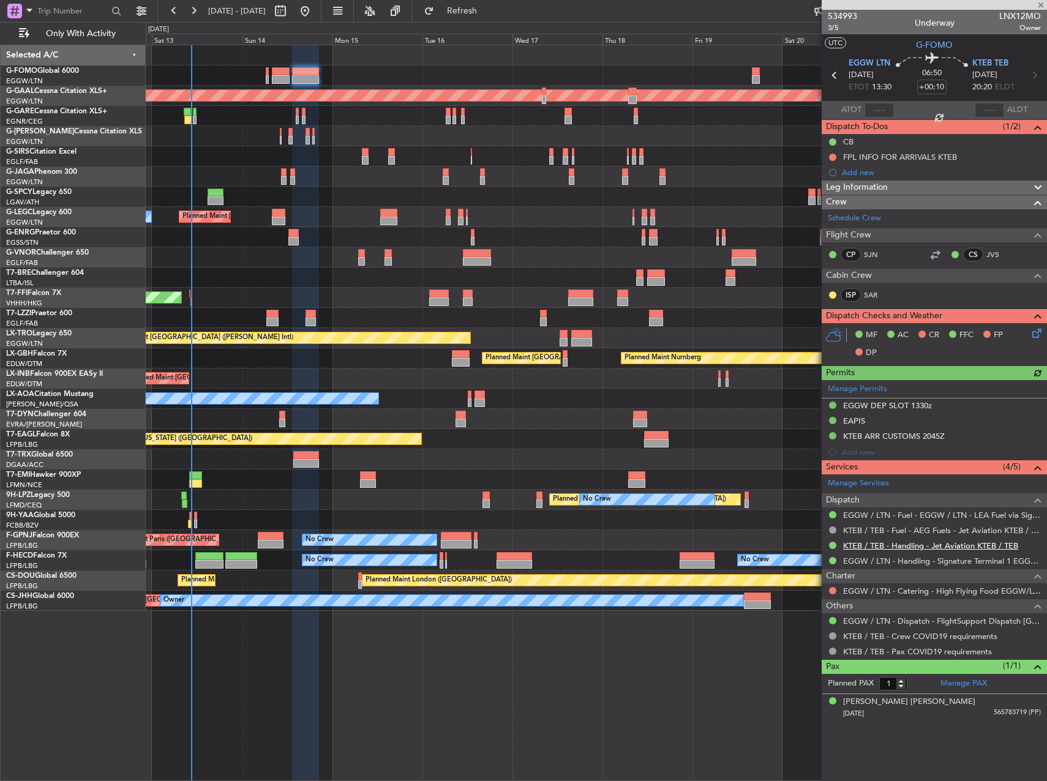
click at [912, 544] on link "KTEB / TEB - Handling - Jet Aviation KTEB / TEB" at bounding box center [930, 546] width 175 height 10
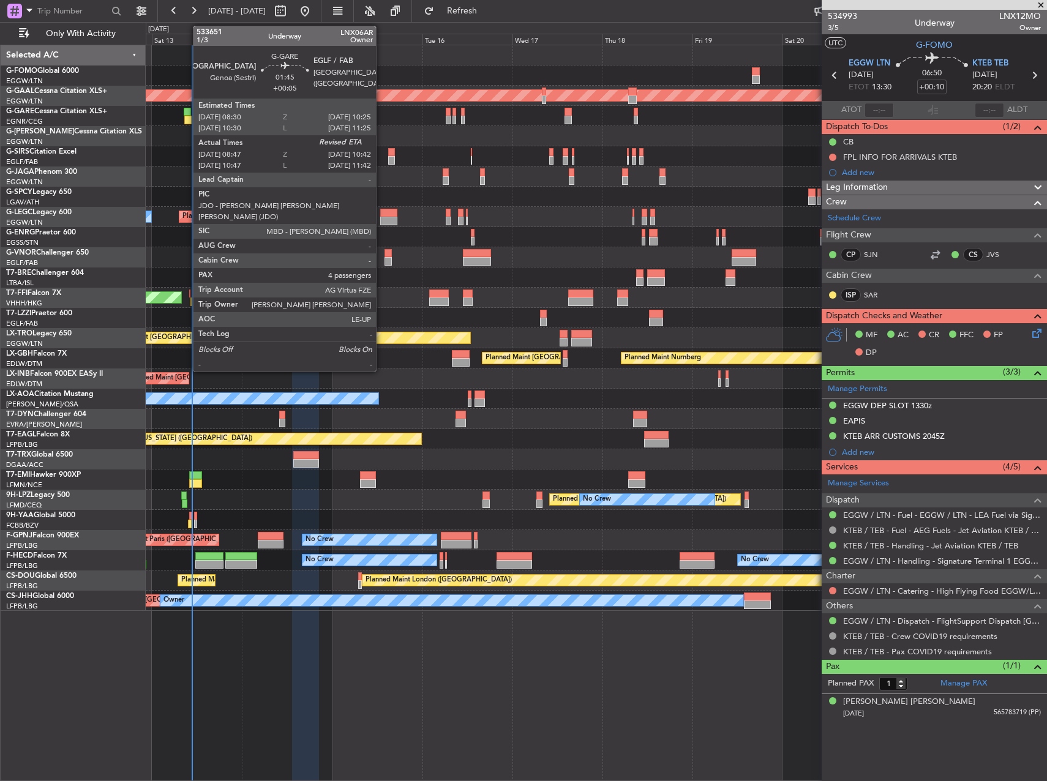
click at [187, 122] on div at bounding box center [187, 120] width 7 height 9
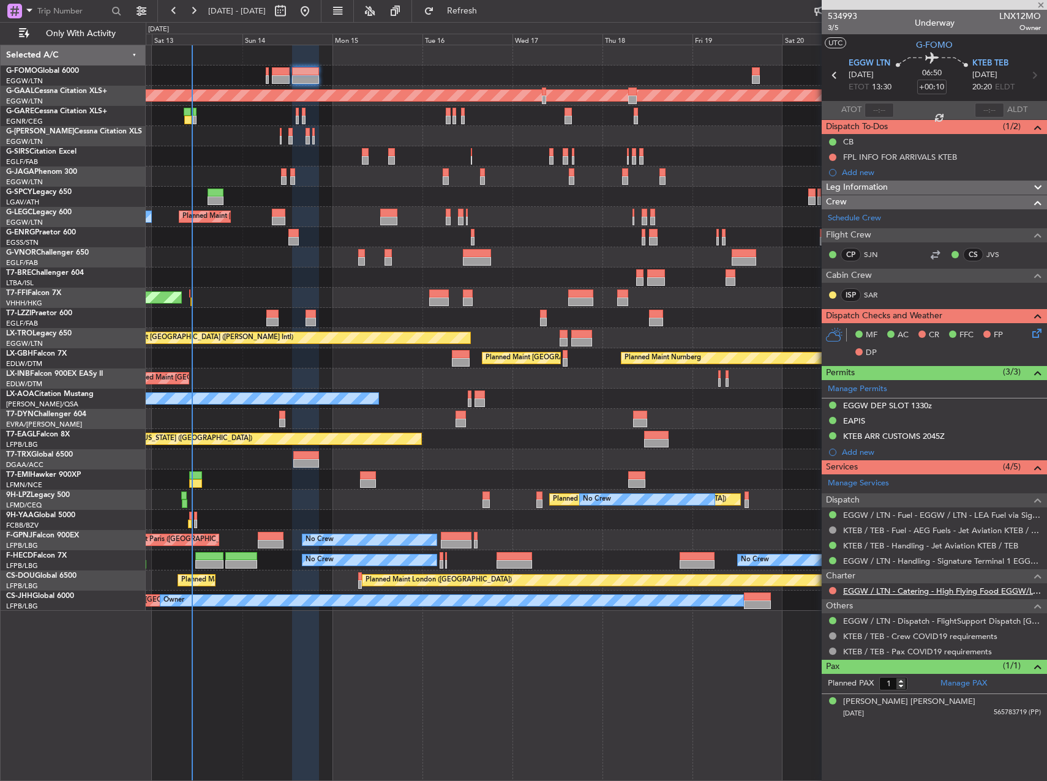
type input "+00:05"
type input "08:47"
type input "4"
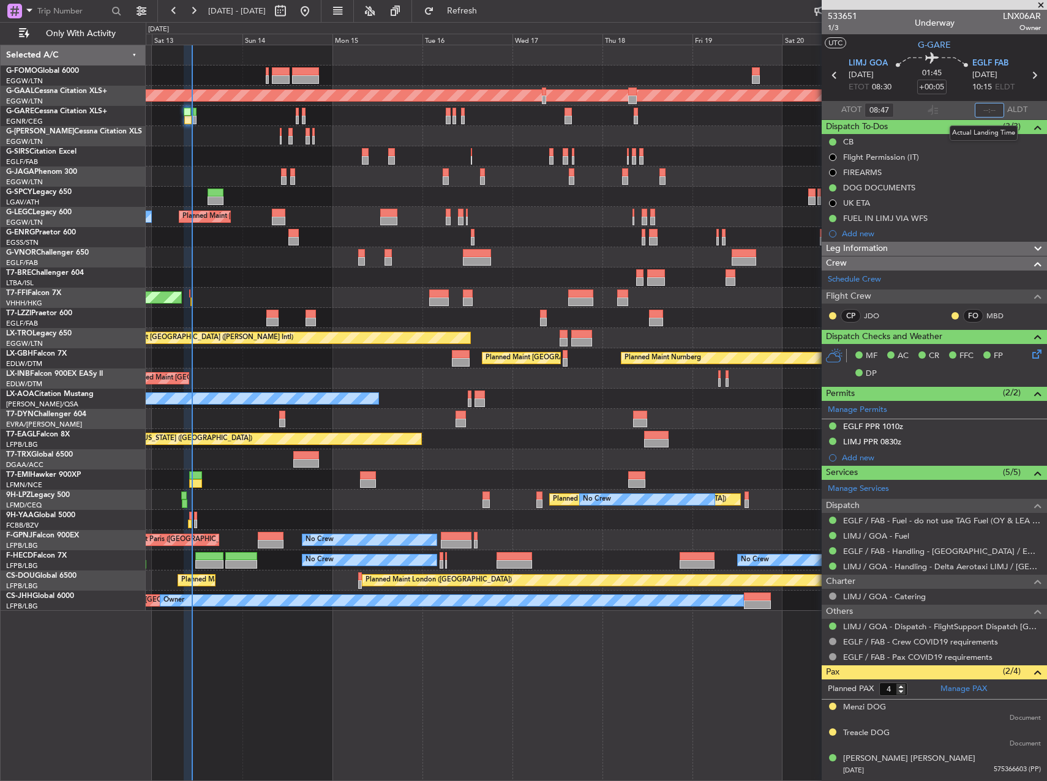
click at [991, 111] on input "text" at bounding box center [989, 110] width 29 height 15
click at [721, 124] on div at bounding box center [596, 116] width 901 height 20
click at [703, 154] on div "AOG Maint Kemble Planned Maint London (Farnborough)" at bounding box center [596, 156] width 901 height 20
type input "10:35"
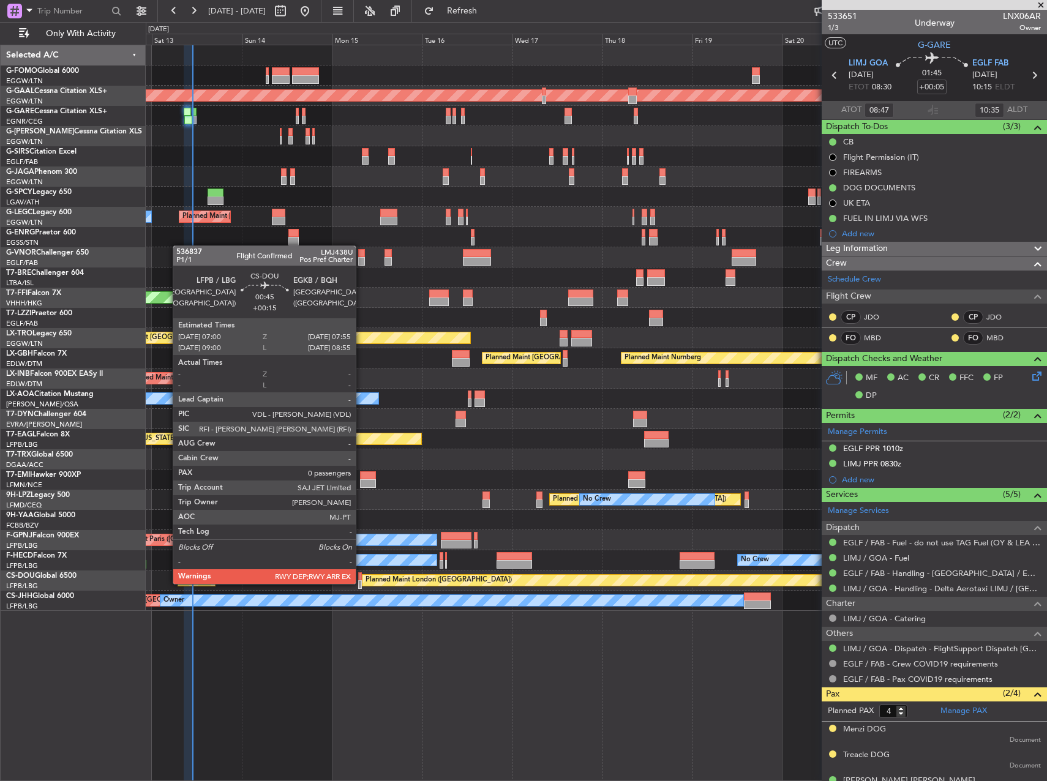
click at [361, 583] on div at bounding box center [360, 584] width 4 height 9
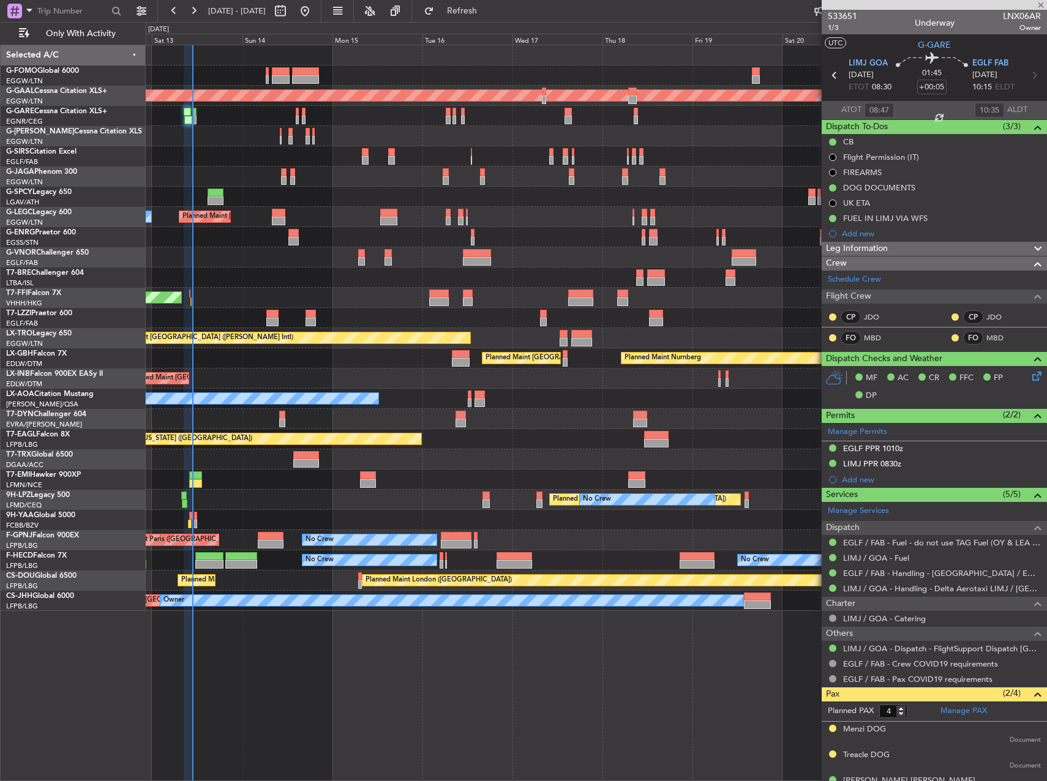
type input "+00:15"
type input "0"
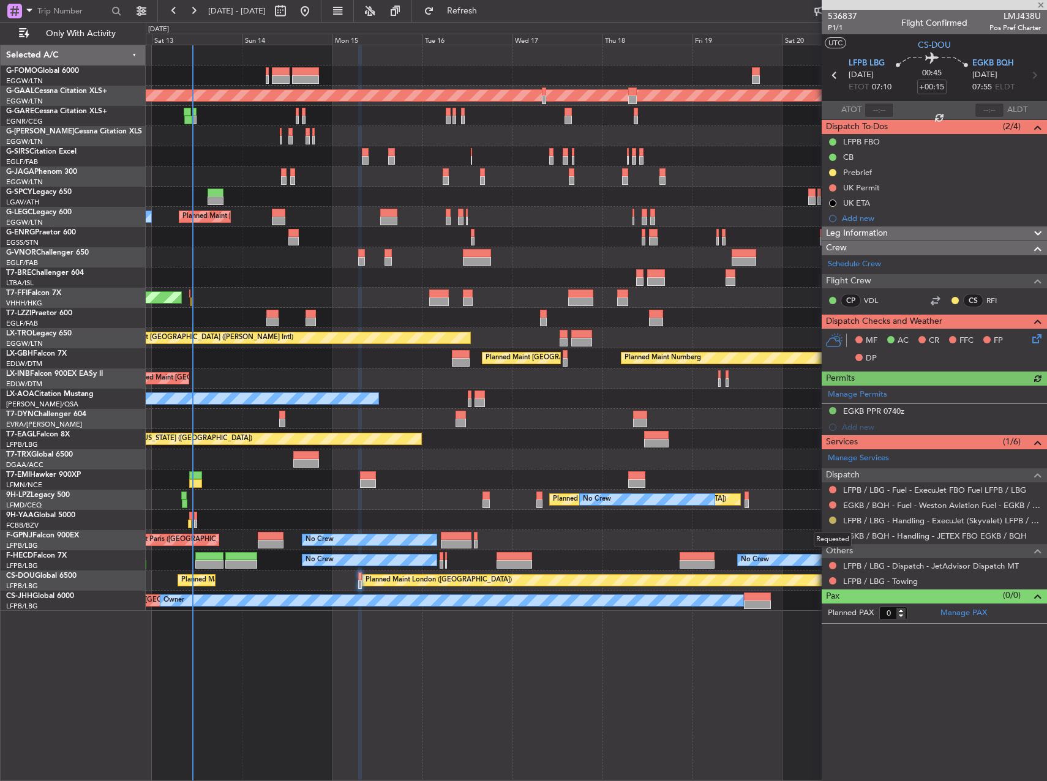
click at [830, 520] on button at bounding box center [832, 520] width 7 height 7
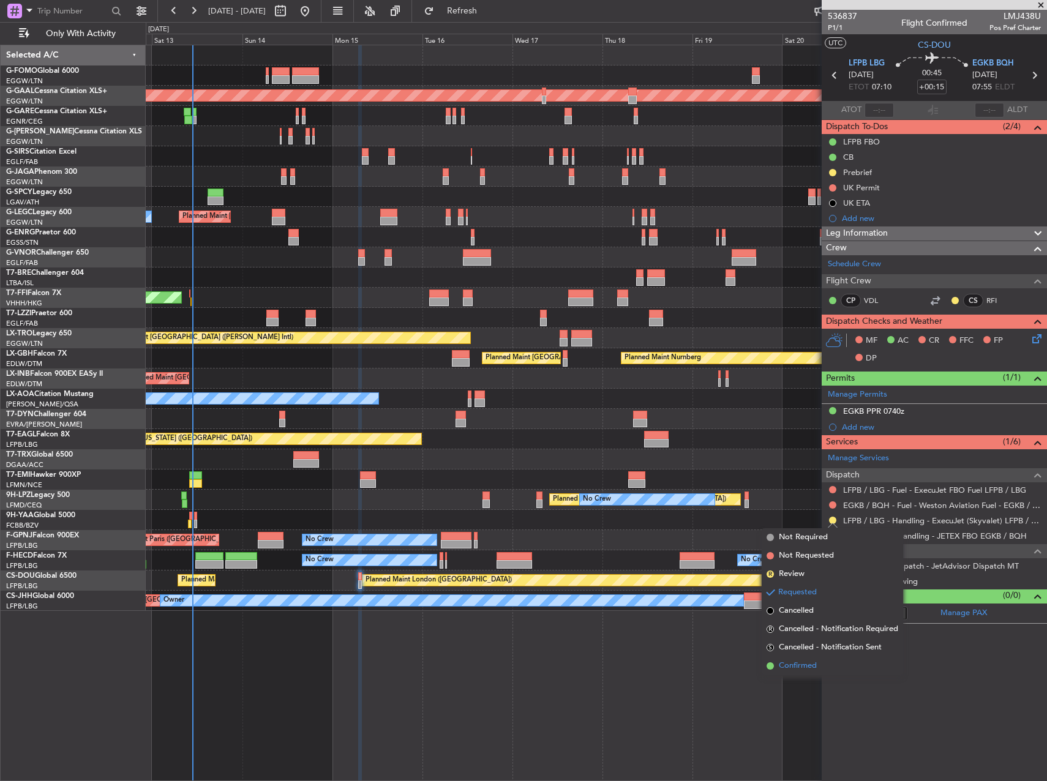
click at [800, 664] on span "Confirmed" at bounding box center [798, 666] width 38 height 12
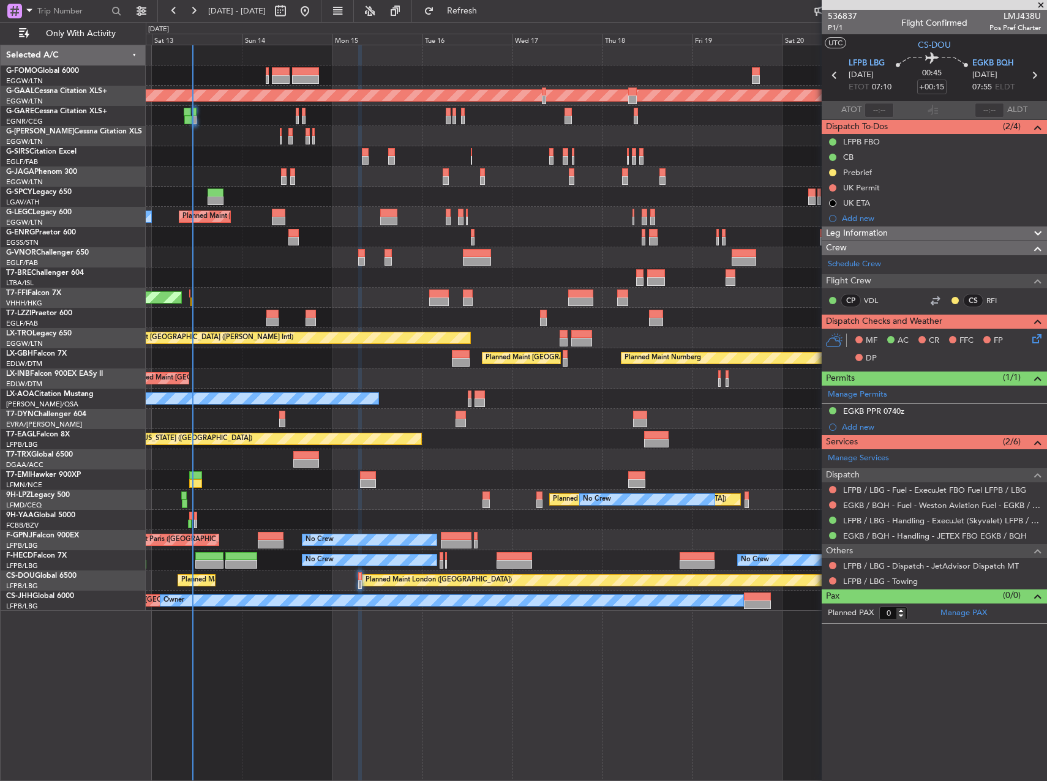
click at [389, 314] on div at bounding box center [596, 318] width 901 height 20
click at [381, 125] on div at bounding box center [596, 116] width 901 height 20
click at [555, 315] on div at bounding box center [596, 318] width 901 height 20
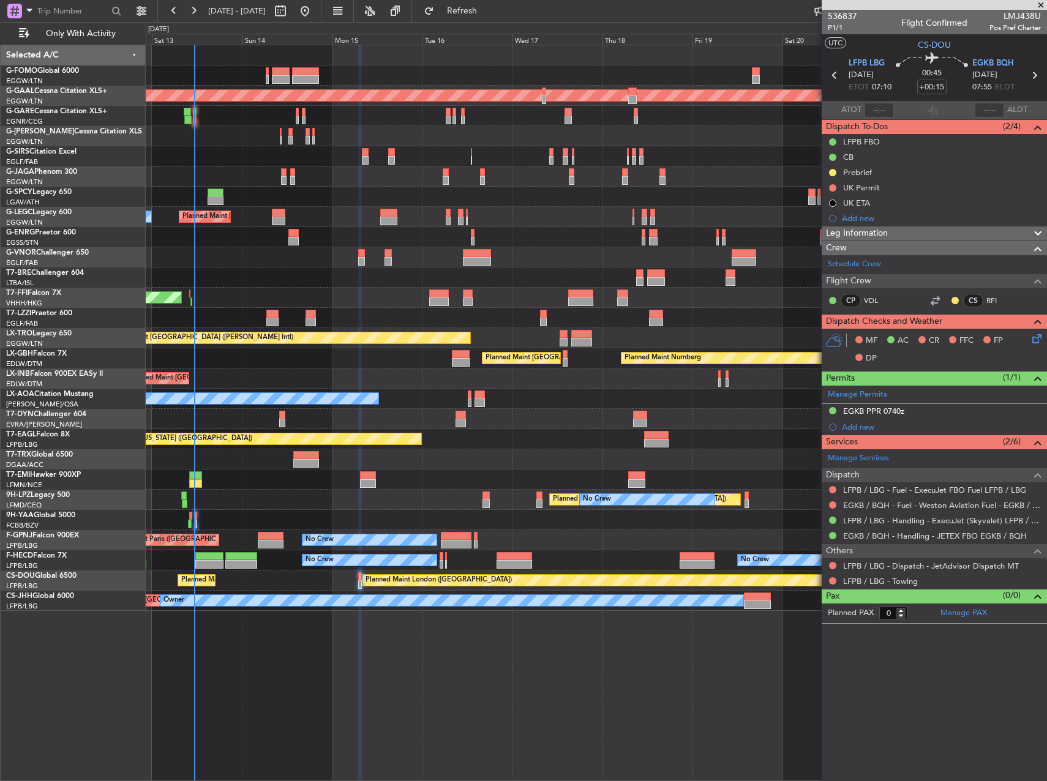
click at [670, 313] on div at bounding box center [596, 318] width 901 height 20
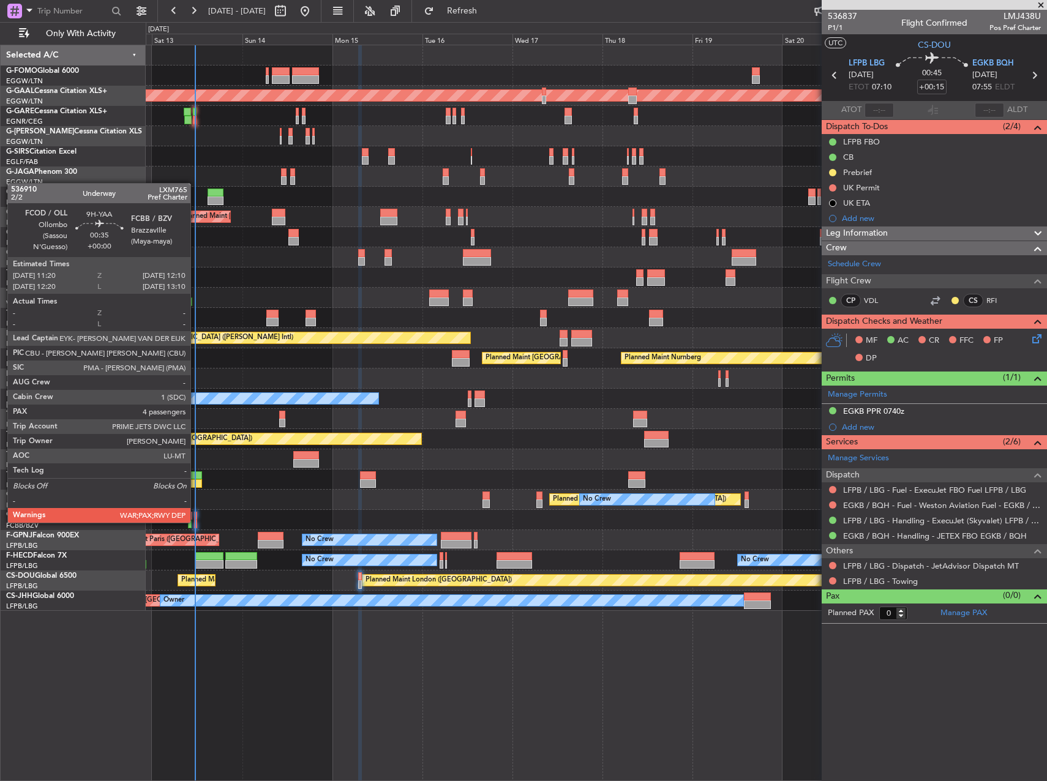
click at [196, 522] on div at bounding box center [196, 524] width 4 height 9
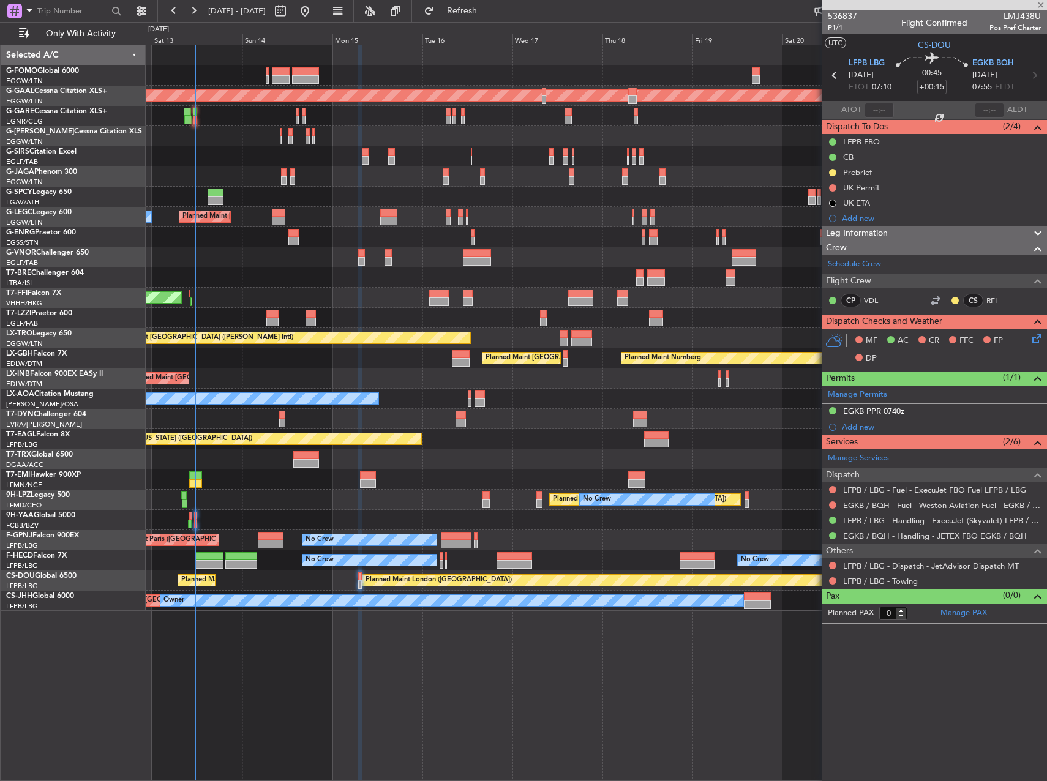
type input "4"
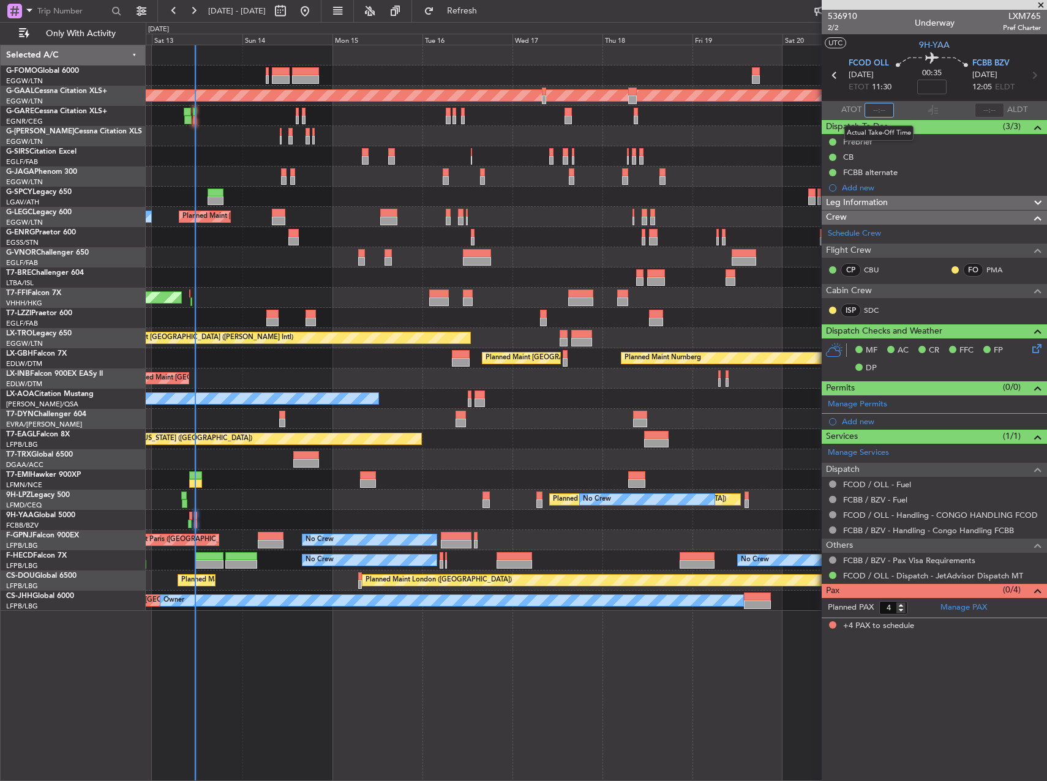
click at [880, 113] on input "text" at bounding box center [878, 110] width 29 height 15
click at [764, 146] on div "Planned Maint London (Luton) Planned Maint Dusseldorf Planned Maint London (Lut…" at bounding box center [596, 328] width 901 height 566
type input "11:21"
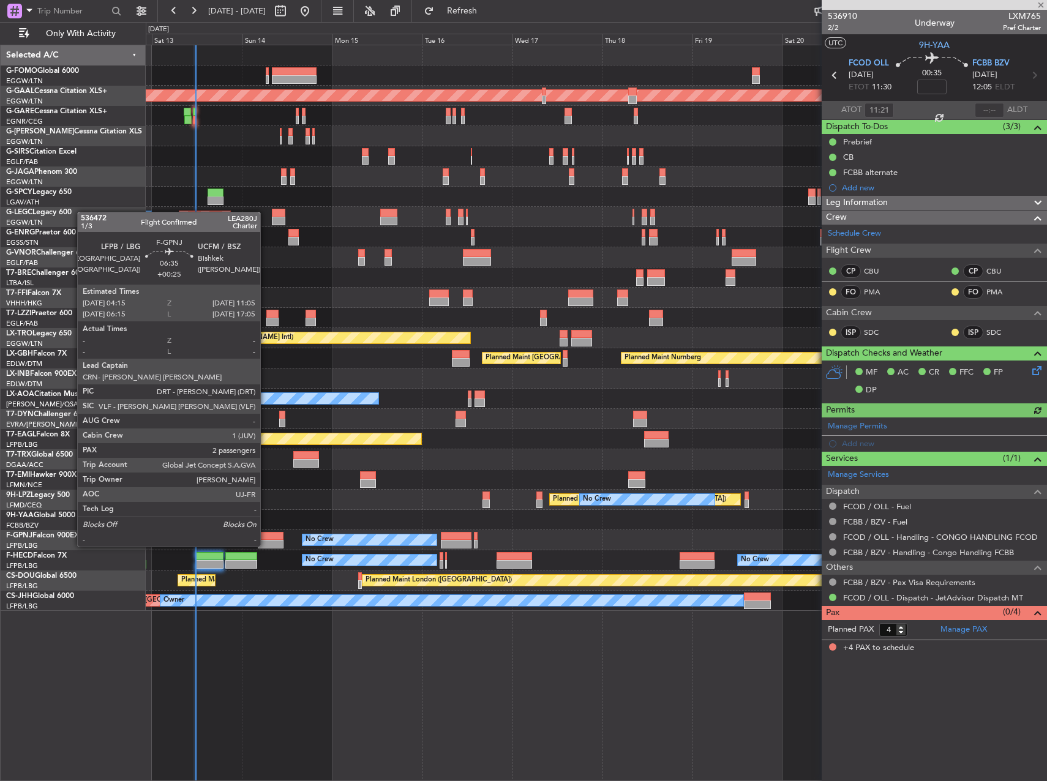
click at [266, 534] on div at bounding box center [271, 536] width 26 height 9
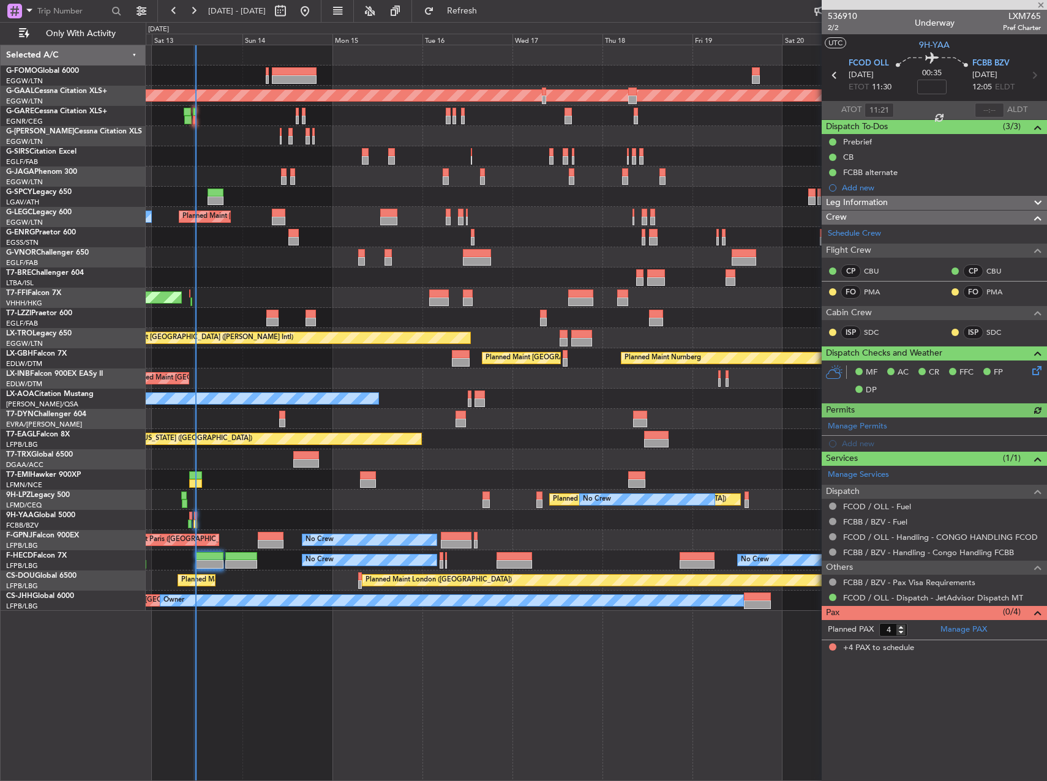
type input "+00:25"
type input "2"
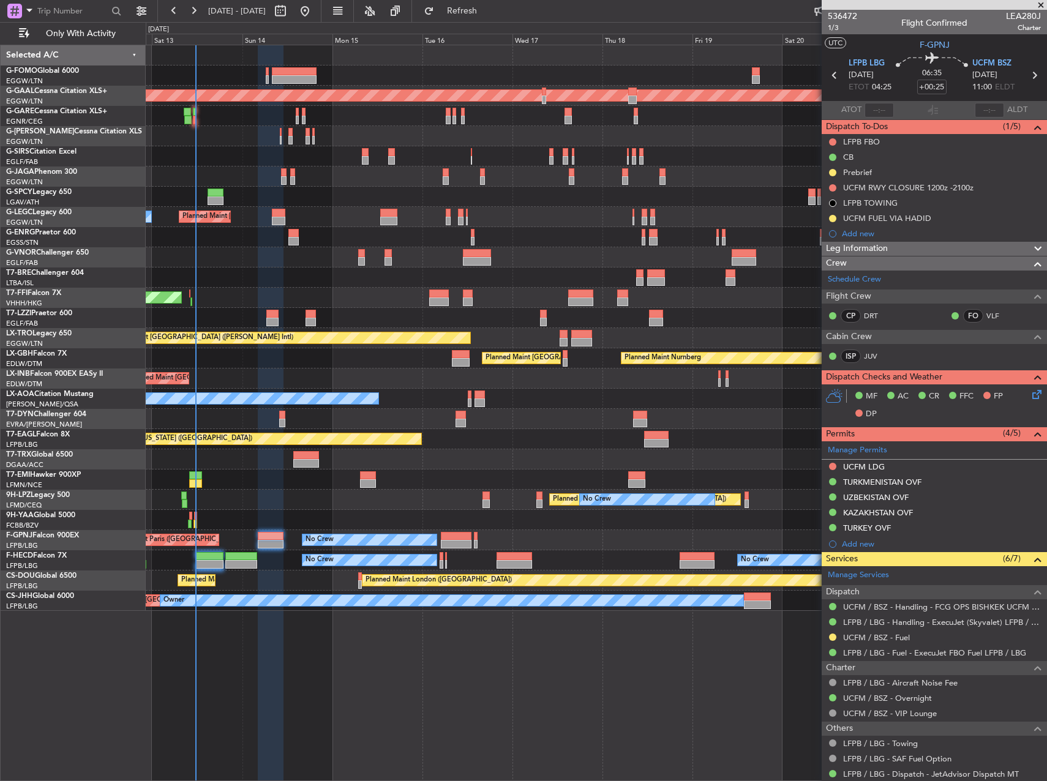
click at [891, 245] on div "Leg Information" at bounding box center [934, 249] width 225 height 14
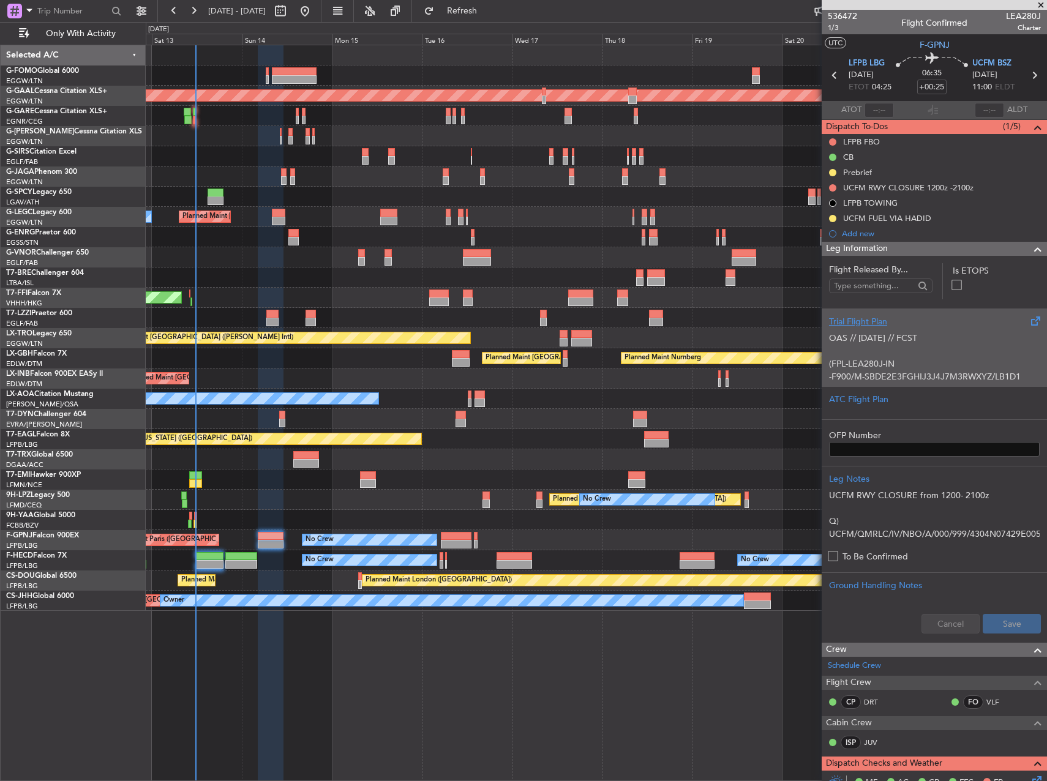
click at [938, 356] on p "OAS // 12SEP // FCST (FPL-LEA280J-IN -F900/M-SBDE2E3FGHIJ3J4J7M3RWXYZ/LB1D1 -LF…" at bounding box center [934, 518] width 211 height 373
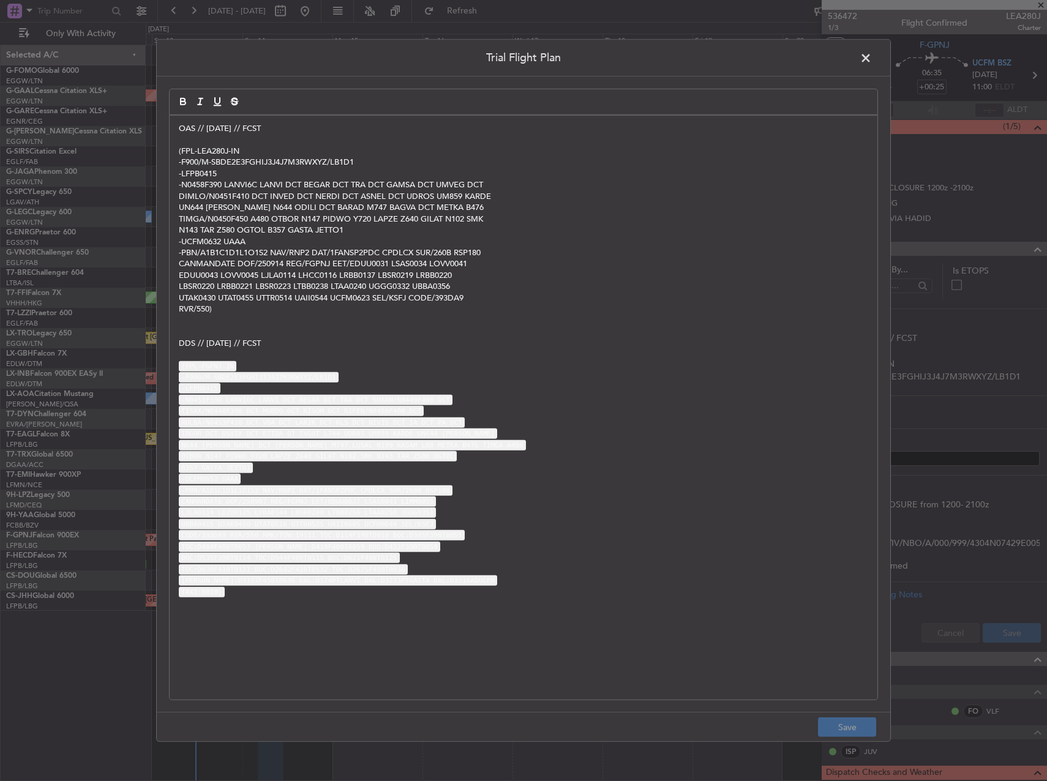
click at [184, 132] on p "OAS // [DATE] // FCST" at bounding box center [523, 128] width 689 height 11
click at [181, 132] on p "OAS // [DATE] // FCST" at bounding box center [523, 128] width 689 height 11
click at [180, 132] on p "OAS // [DATE] // FCST" at bounding box center [523, 128] width 689 height 11
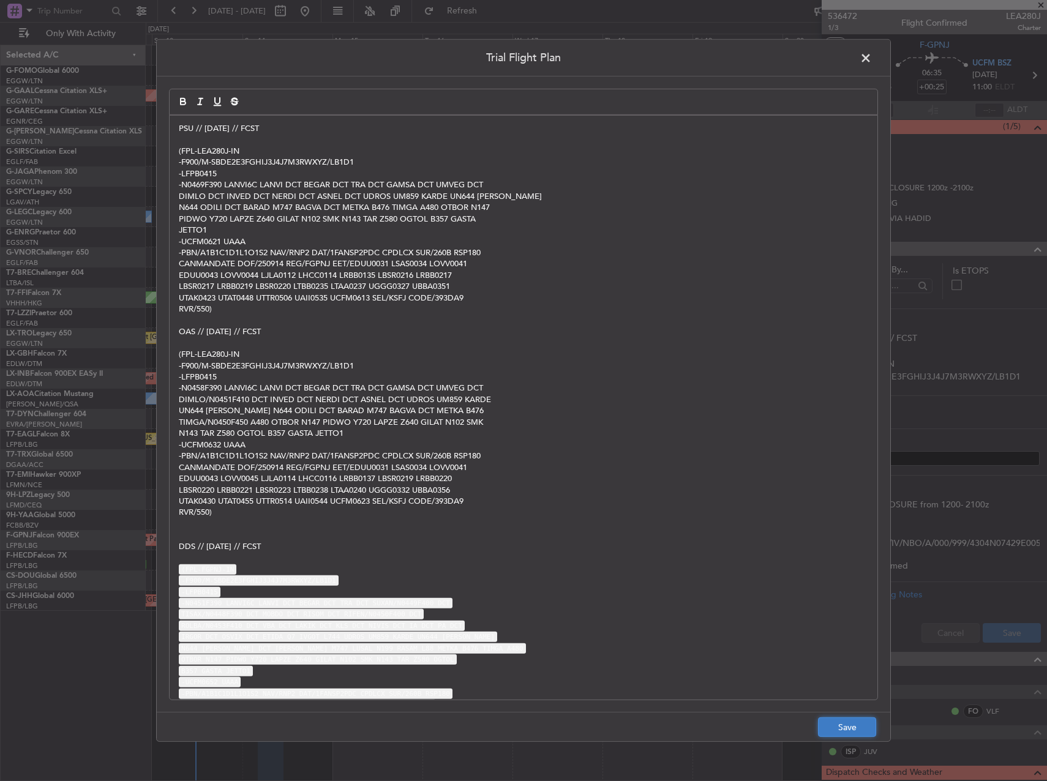
click at [845, 725] on button "Save" at bounding box center [847, 727] width 58 height 20
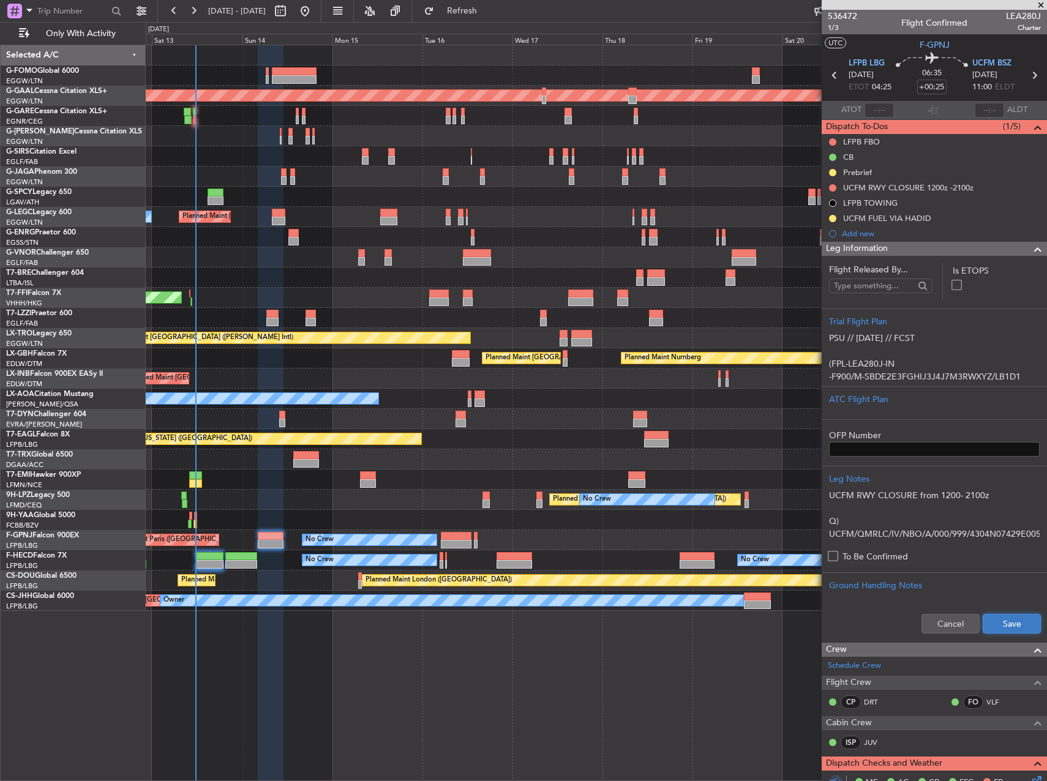
click at [1007, 616] on button "Save" at bounding box center [1012, 624] width 58 height 20
click at [932, 84] on input "+00:25" at bounding box center [931, 87] width 29 height 15
click at [685, 159] on div "AOG Maint Kemble Planned Maint London (Farnborough)" at bounding box center [596, 156] width 901 height 20
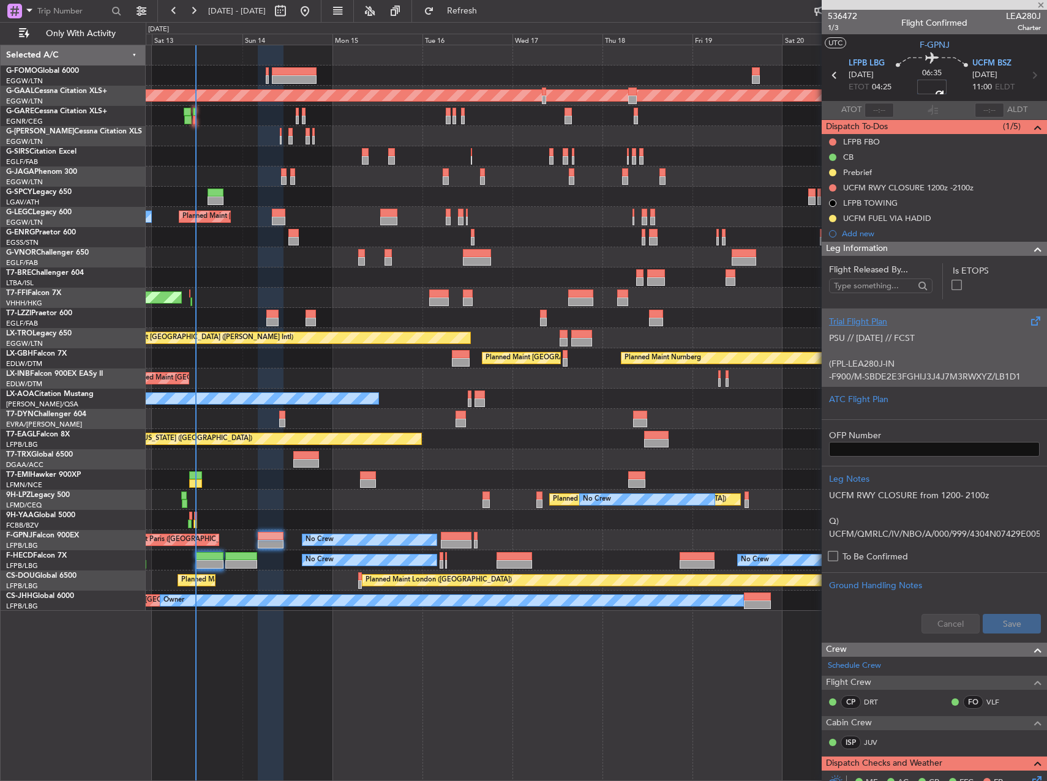
type input "+00:10"
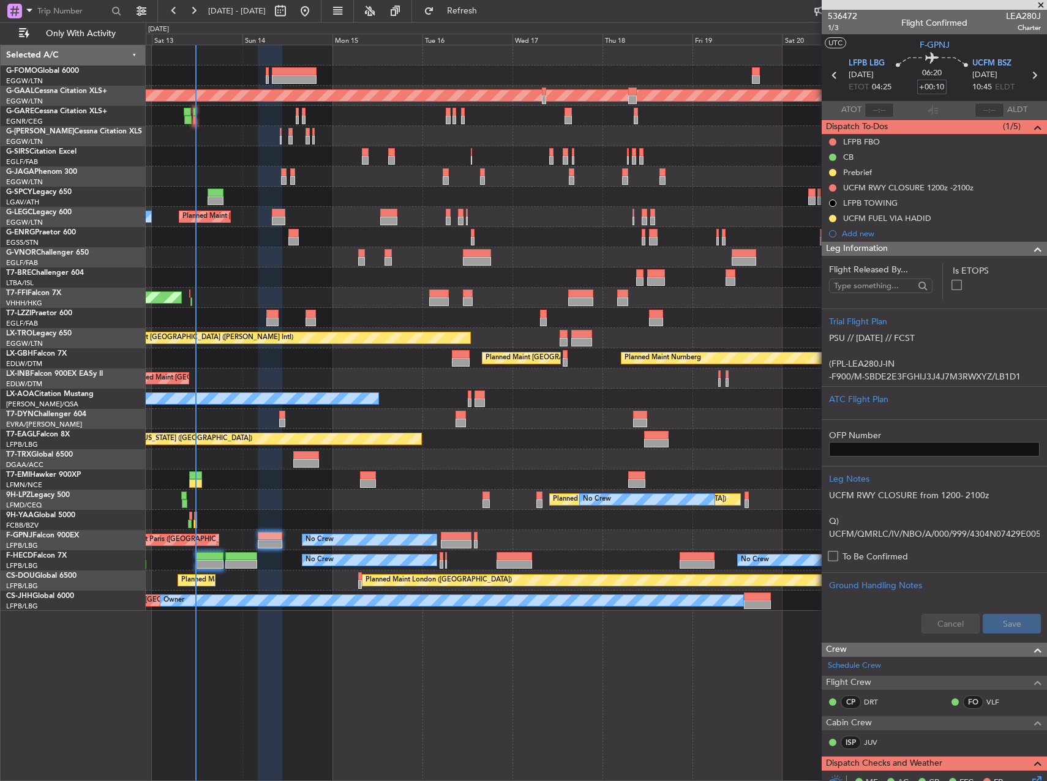
click at [746, 178] on div "Planned Maint [GEOGRAPHIC_DATA] ([GEOGRAPHIC_DATA])" at bounding box center [596, 177] width 901 height 20
click at [733, 170] on div "Planned Maint [GEOGRAPHIC_DATA] ([GEOGRAPHIC_DATA])" at bounding box center [596, 177] width 901 height 20
click at [866, 176] on div "Prebrief" at bounding box center [857, 172] width 29 height 10
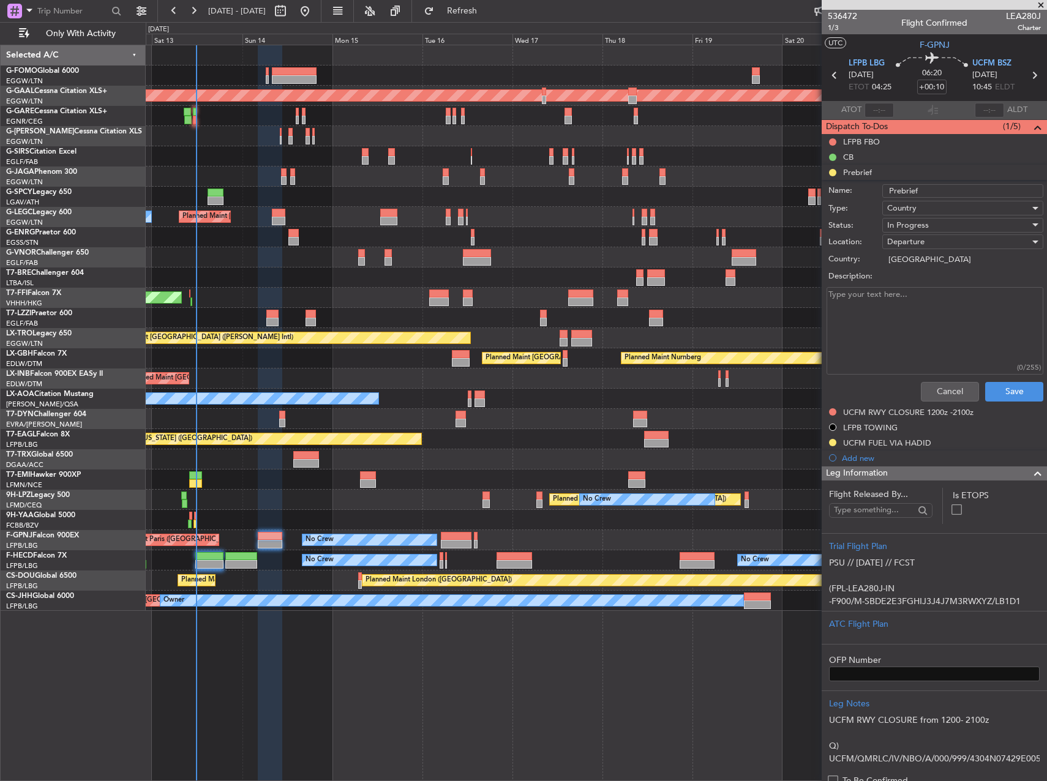
click at [897, 313] on textarea "Description:" at bounding box center [934, 331] width 217 height 88
paste textarea "19000"
type textarea "19000"
click at [921, 228] on span "In Progress" at bounding box center [908, 225] width 42 height 11
click at [933, 294] on span "Completed" at bounding box center [956, 286] width 143 height 18
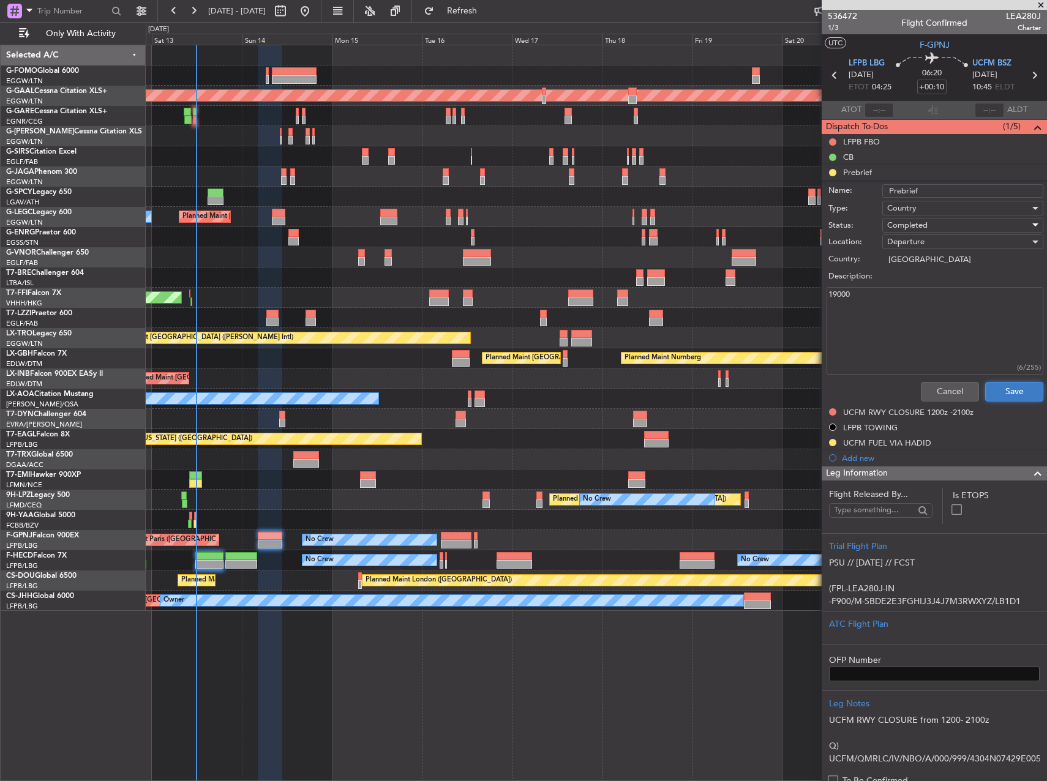
click at [998, 392] on button "Save" at bounding box center [1014, 392] width 58 height 20
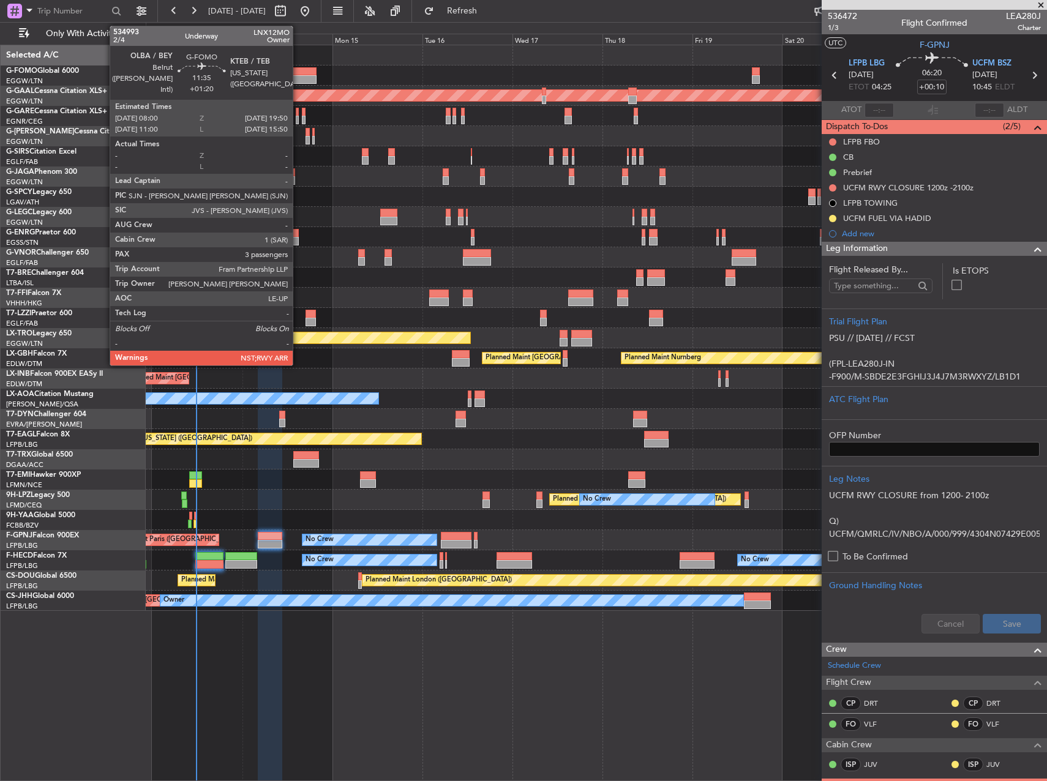
click at [298, 80] on div at bounding box center [294, 79] width 45 height 9
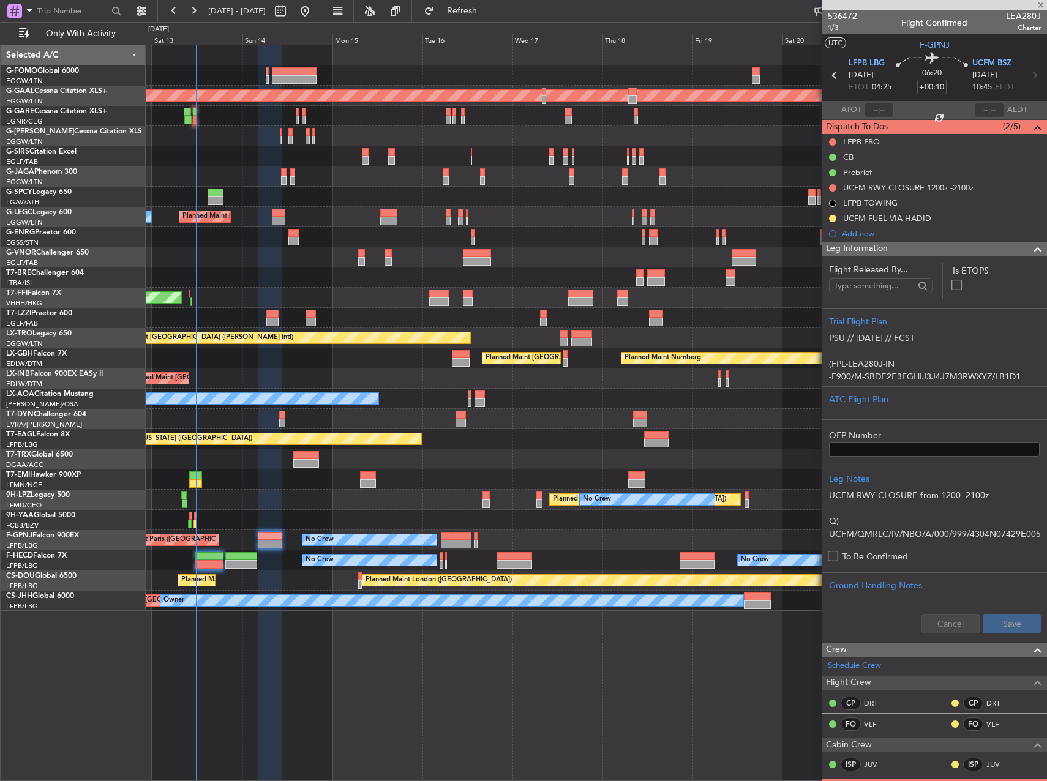
type input "+01:20"
type input "3"
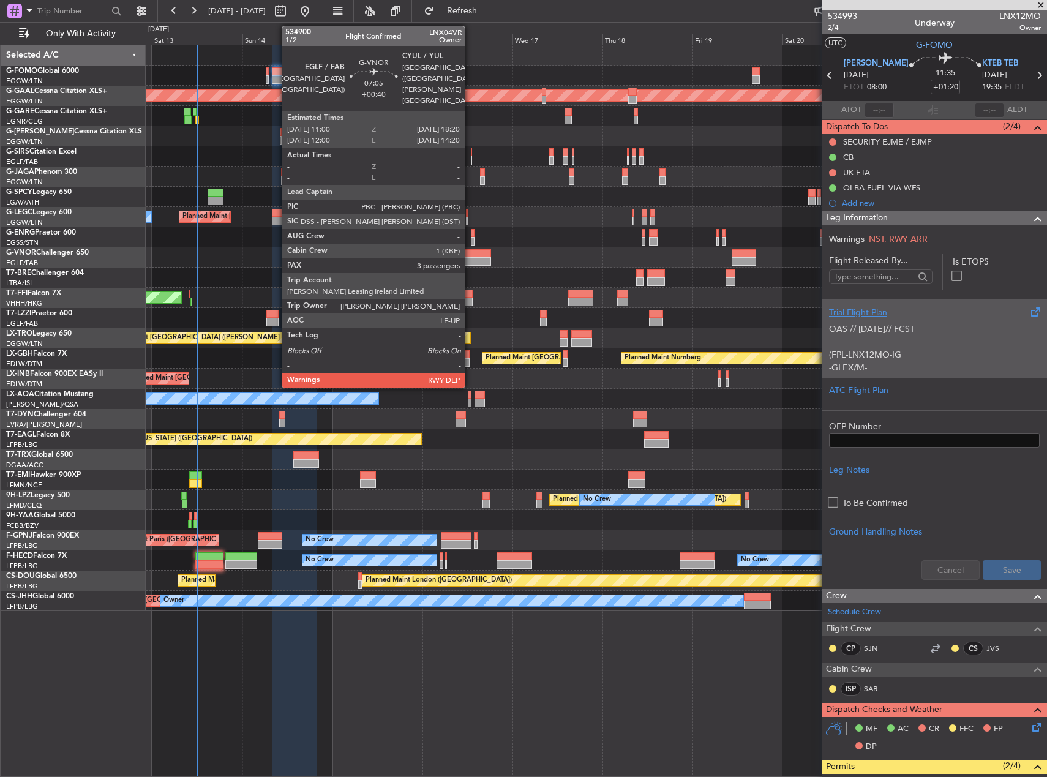
click at [470, 258] on div at bounding box center [477, 261] width 28 height 9
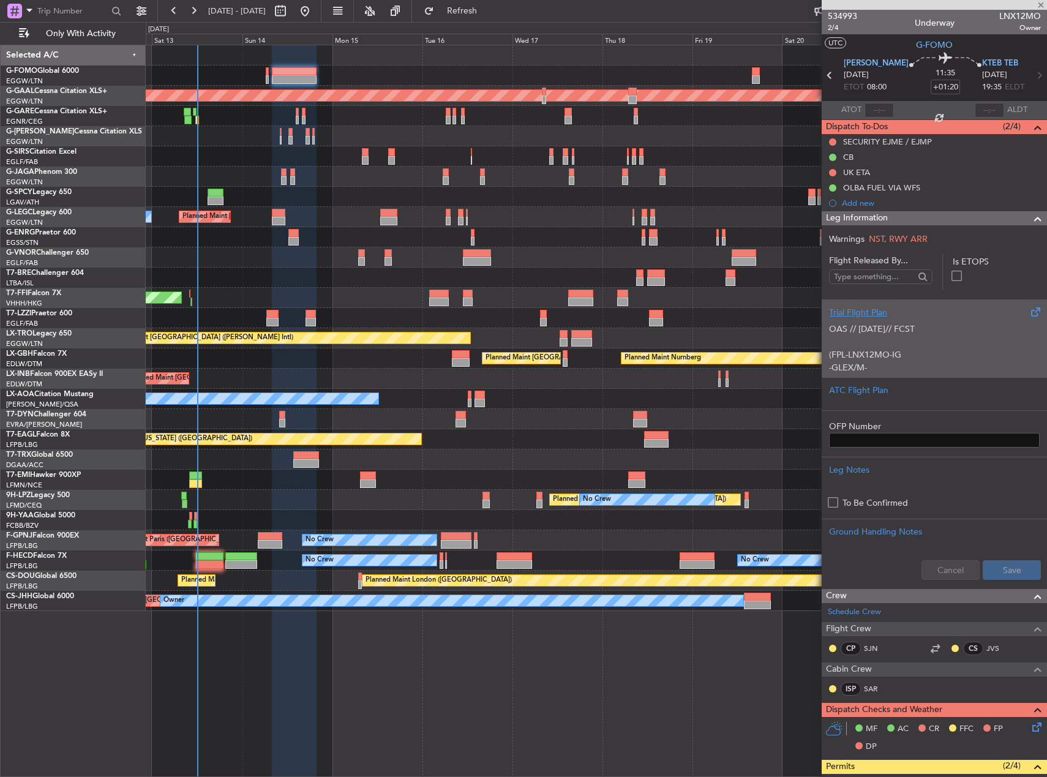
type input "+00:40"
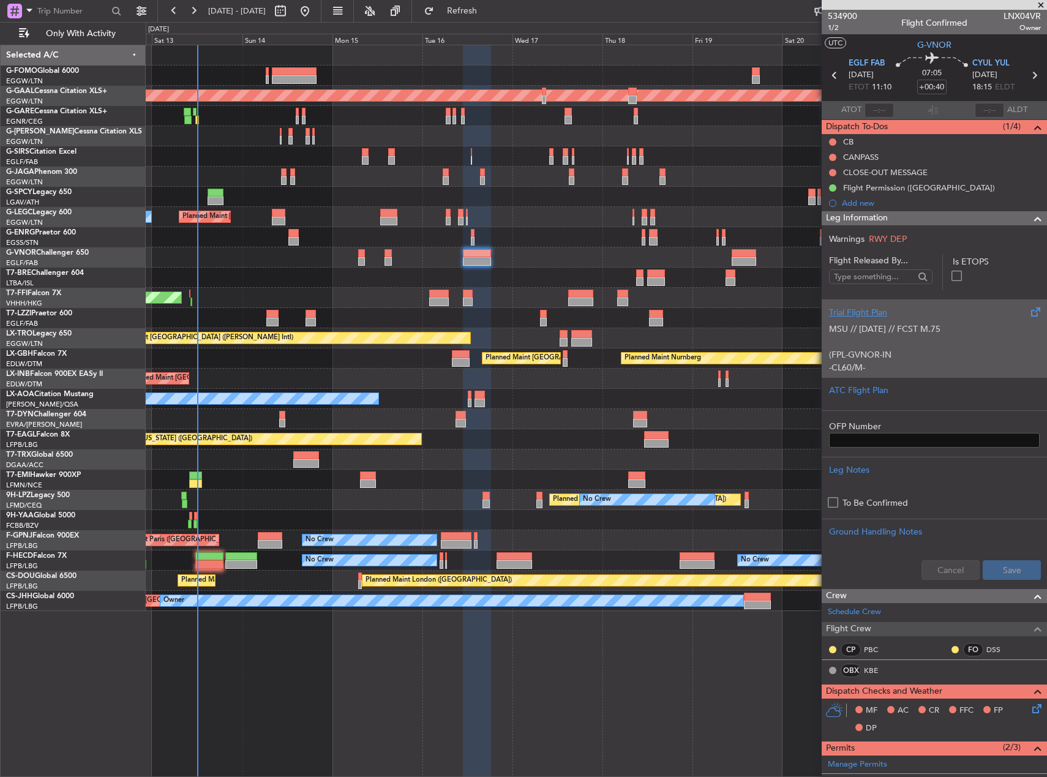
click at [935, 351] on p "(FPL-GVNOR-IN" at bounding box center [934, 354] width 211 height 13
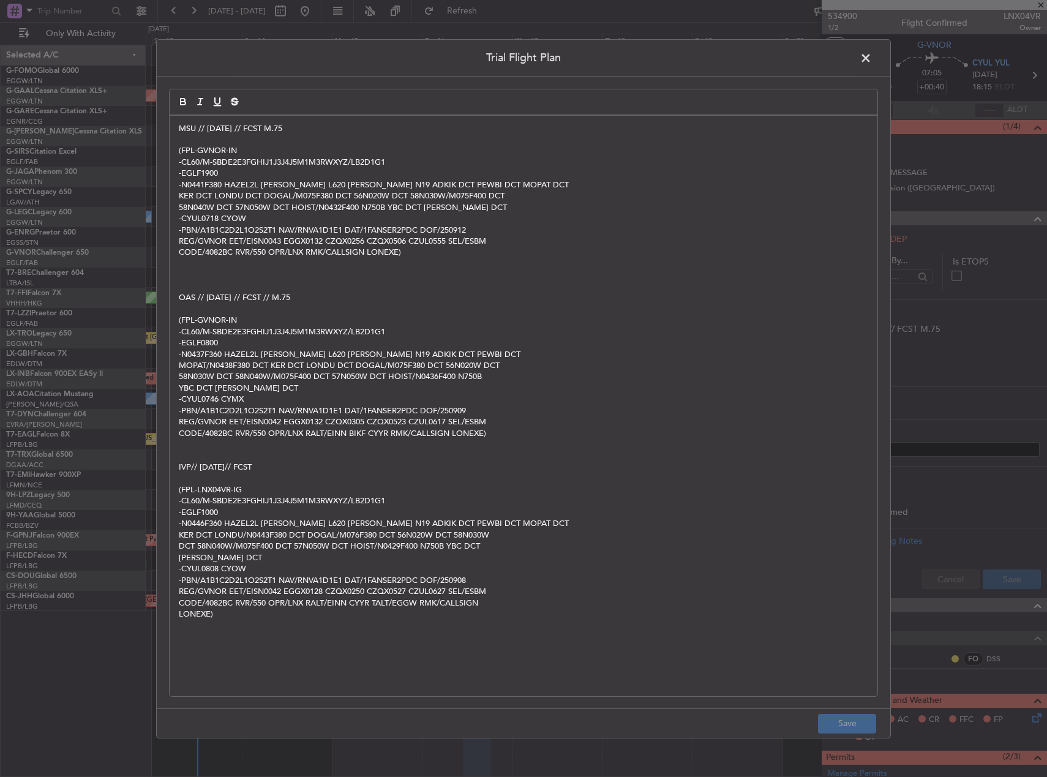
click at [872, 55] on span at bounding box center [872, 60] width 0 height 24
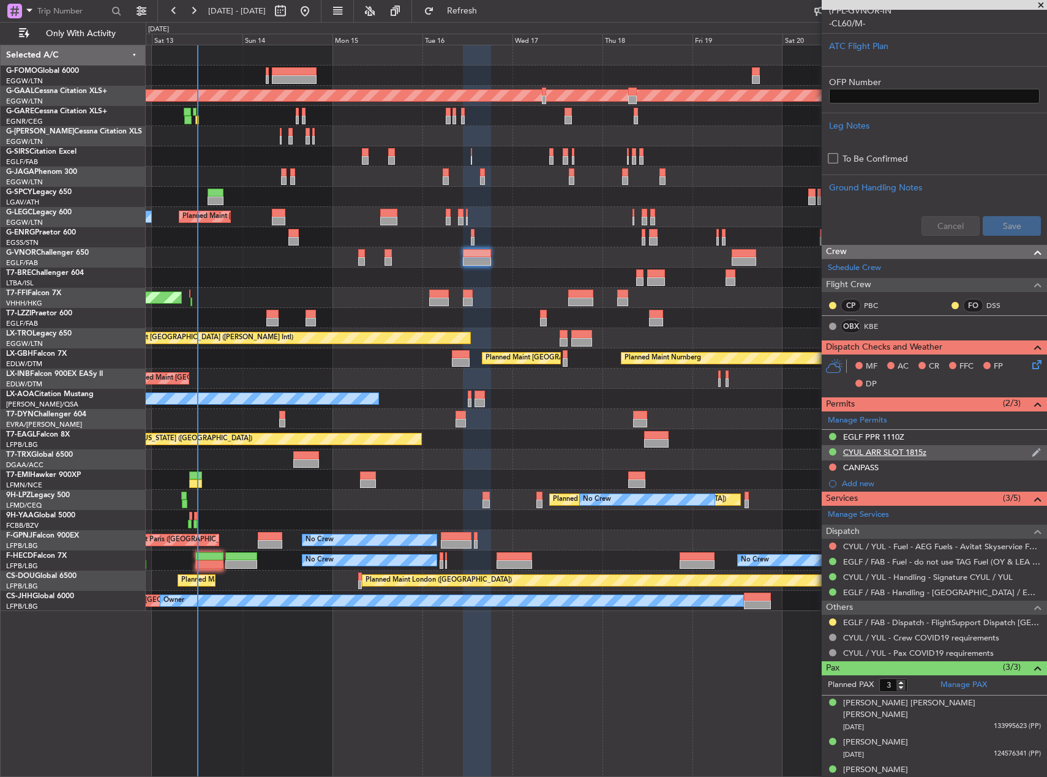
scroll to position [345, 0]
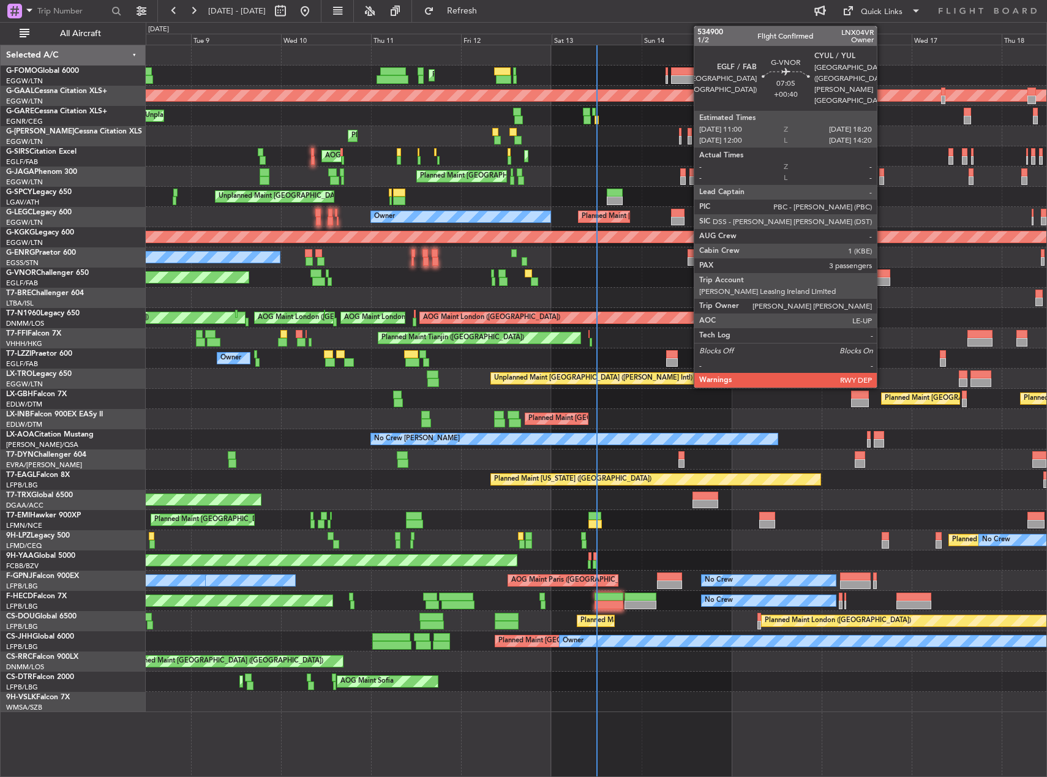
click at [882, 278] on div at bounding box center [876, 281] width 28 height 9
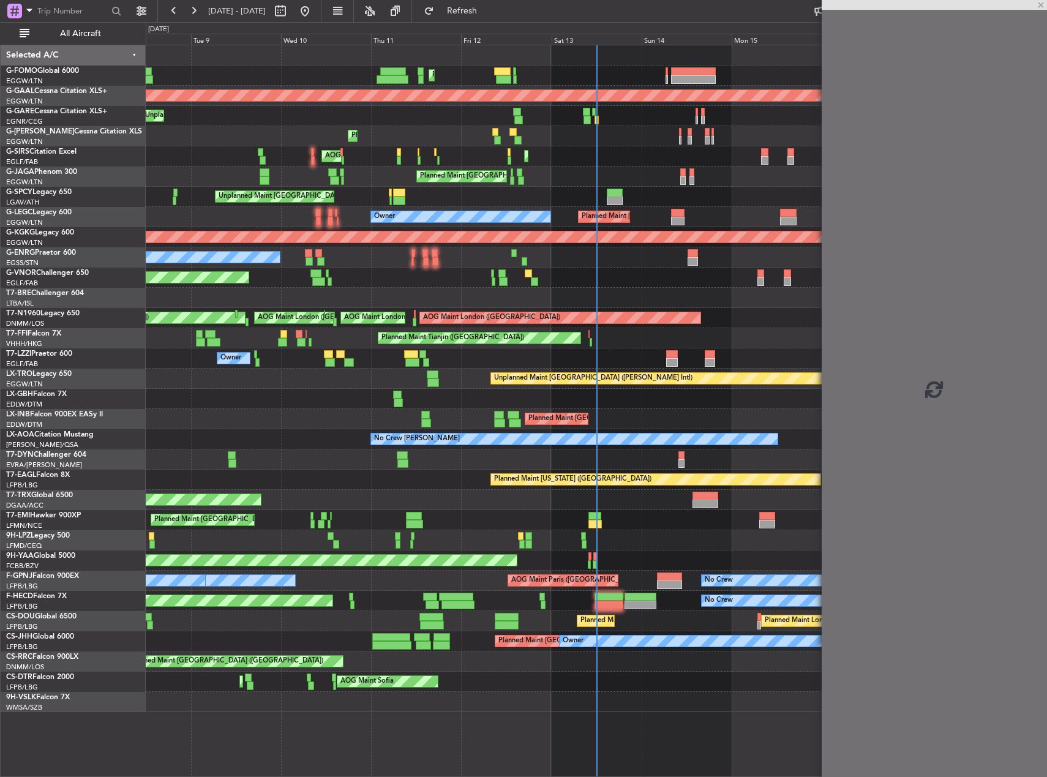
click at [676, 309] on fb-app "08 Sep 2025 - 18 Sep 2025 Refresh Quick Links All Aircraft Planned Maint London…" at bounding box center [523, 393] width 1047 height 768
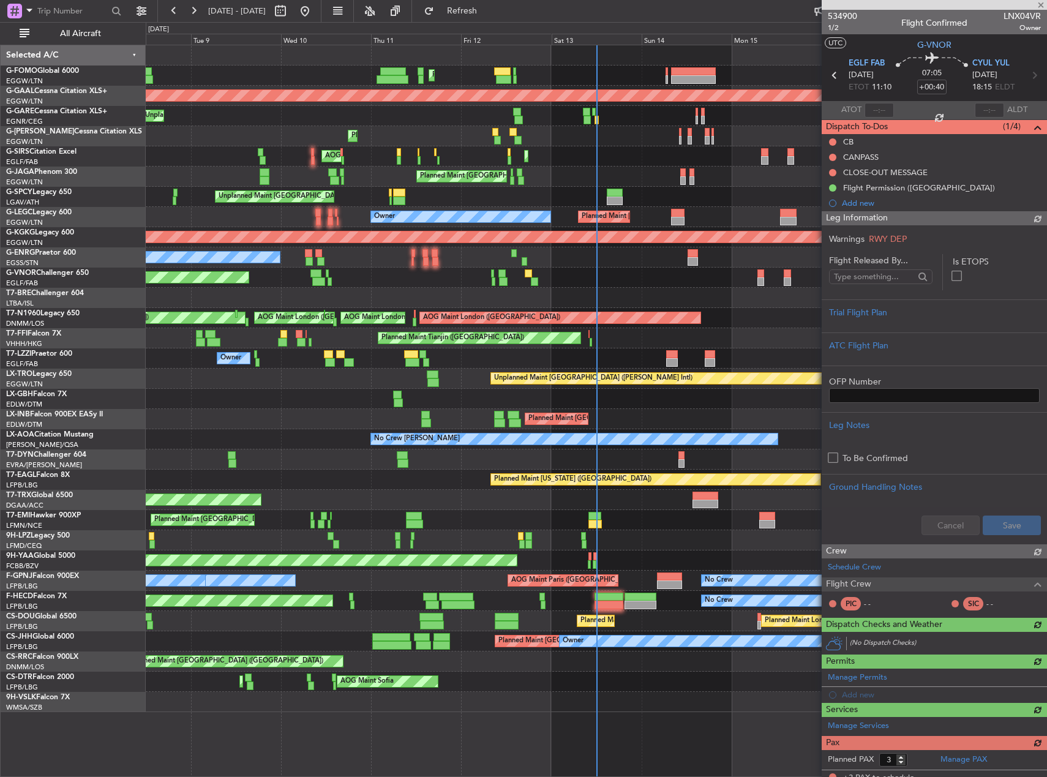
click at [573, 324] on div "AOG Maint London (Stansted) AOG Maint London (Stansted) AOG Maint London (Stans…" at bounding box center [596, 318] width 901 height 20
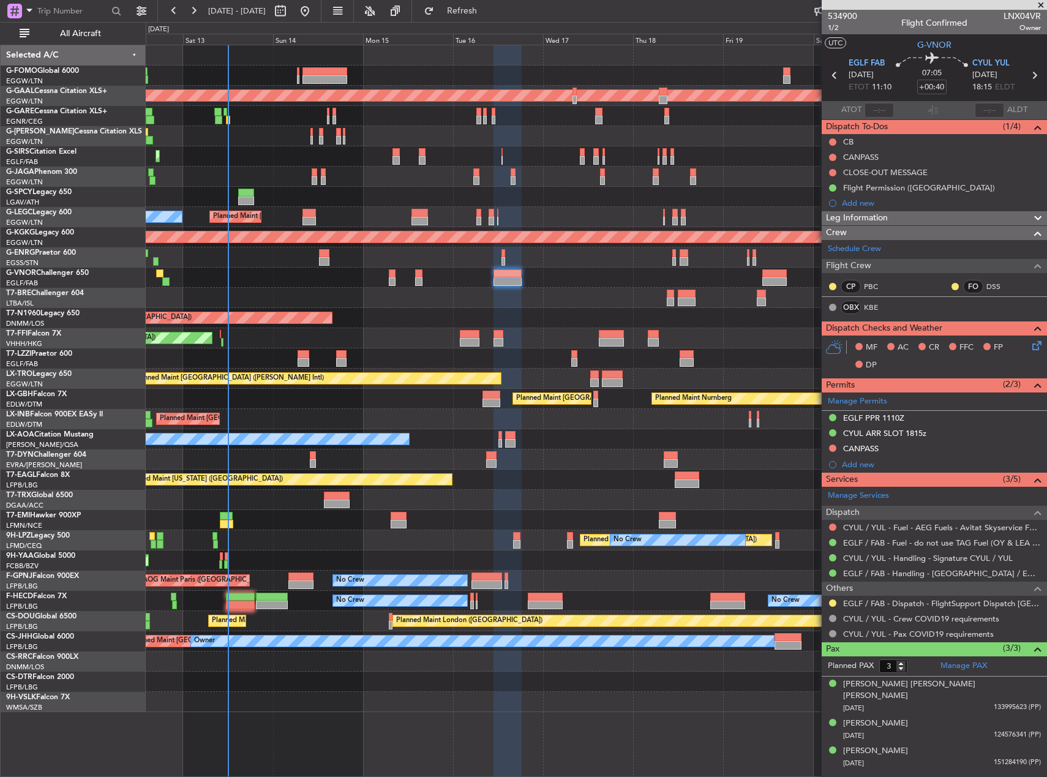
click at [602, 438] on div "Planned Maint London (Luton) Planned Maint Dusseldorf Planned Maint London (Lut…" at bounding box center [596, 378] width 901 height 667
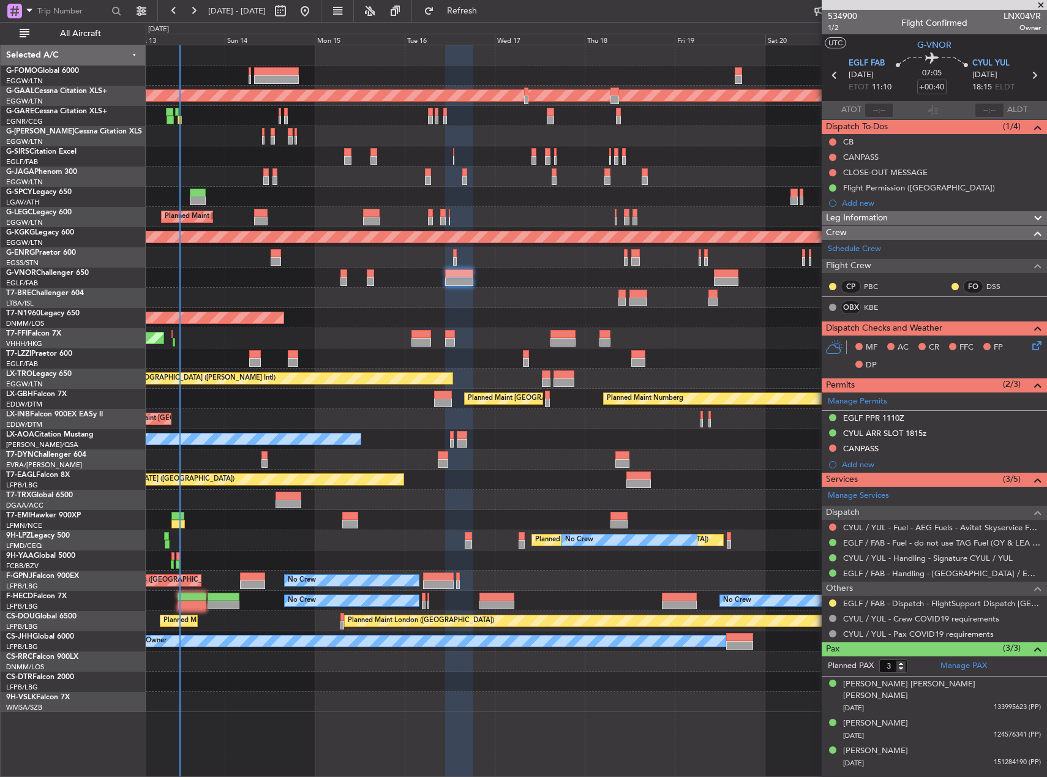
click at [669, 430] on div "Planned Maint London (Luton) Planned Maint Dusseldorf Planned Maint London (Lut…" at bounding box center [596, 378] width 901 height 667
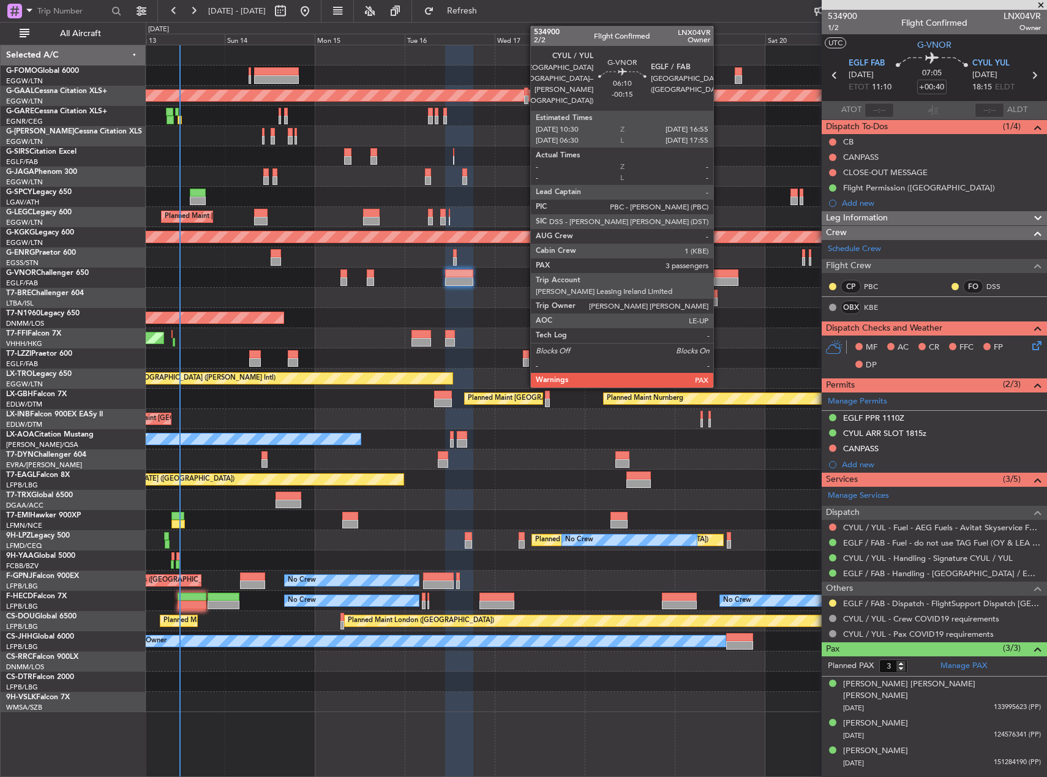
click at [719, 274] on div at bounding box center [726, 273] width 24 height 9
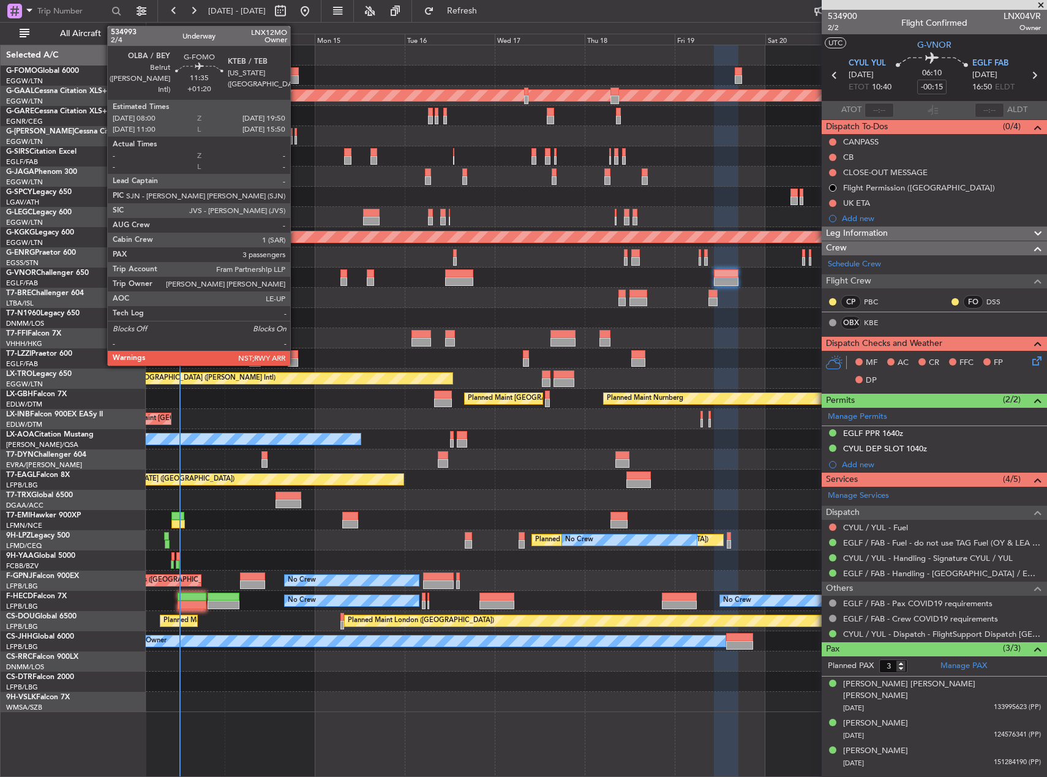
click at [296, 80] on div at bounding box center [276, 79] width 45 height 9
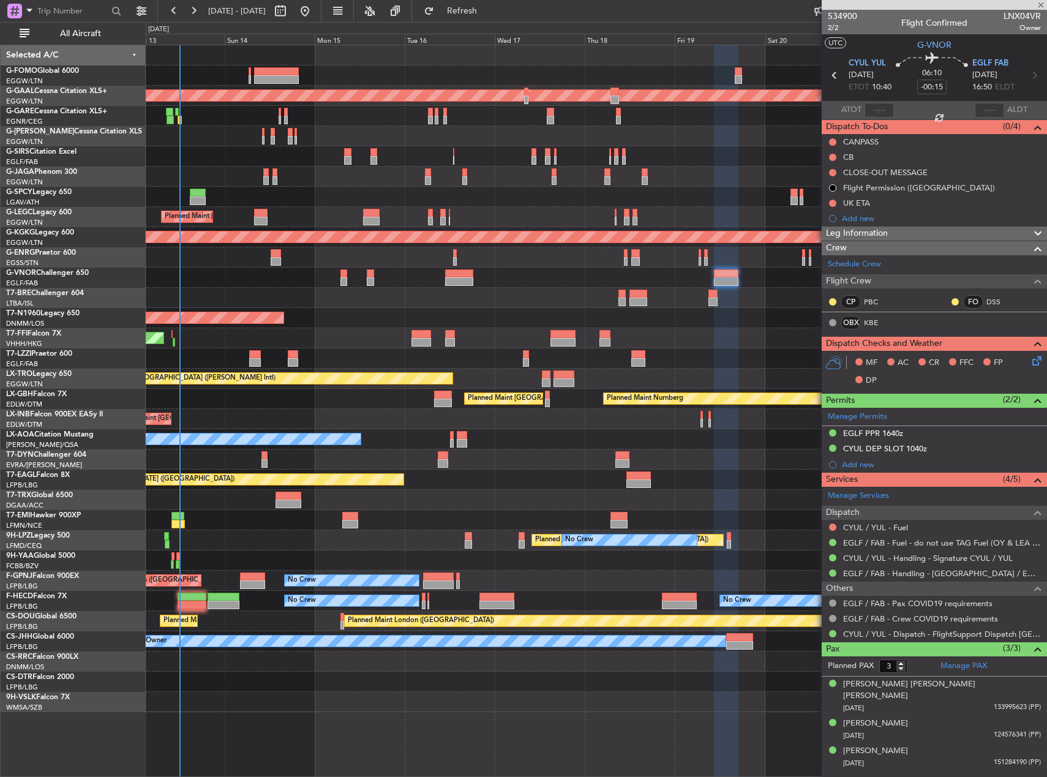
type input "+01:20"
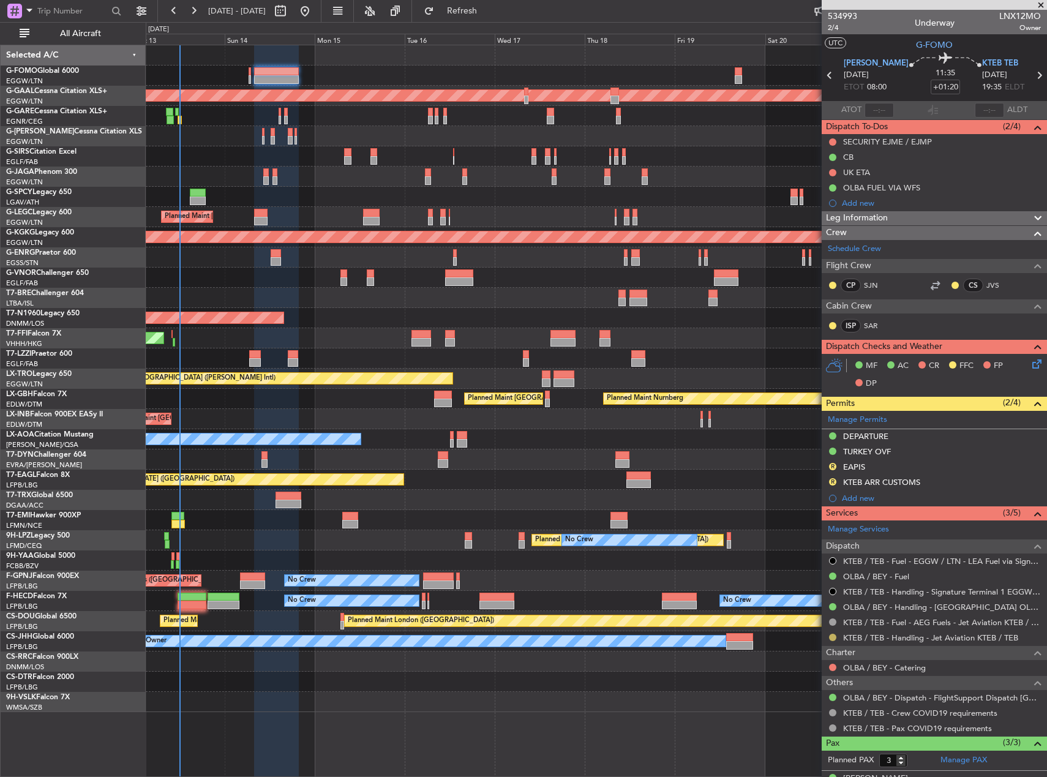
click at [832, 638] on button at bounding box center [832, 637] width 7 height 7
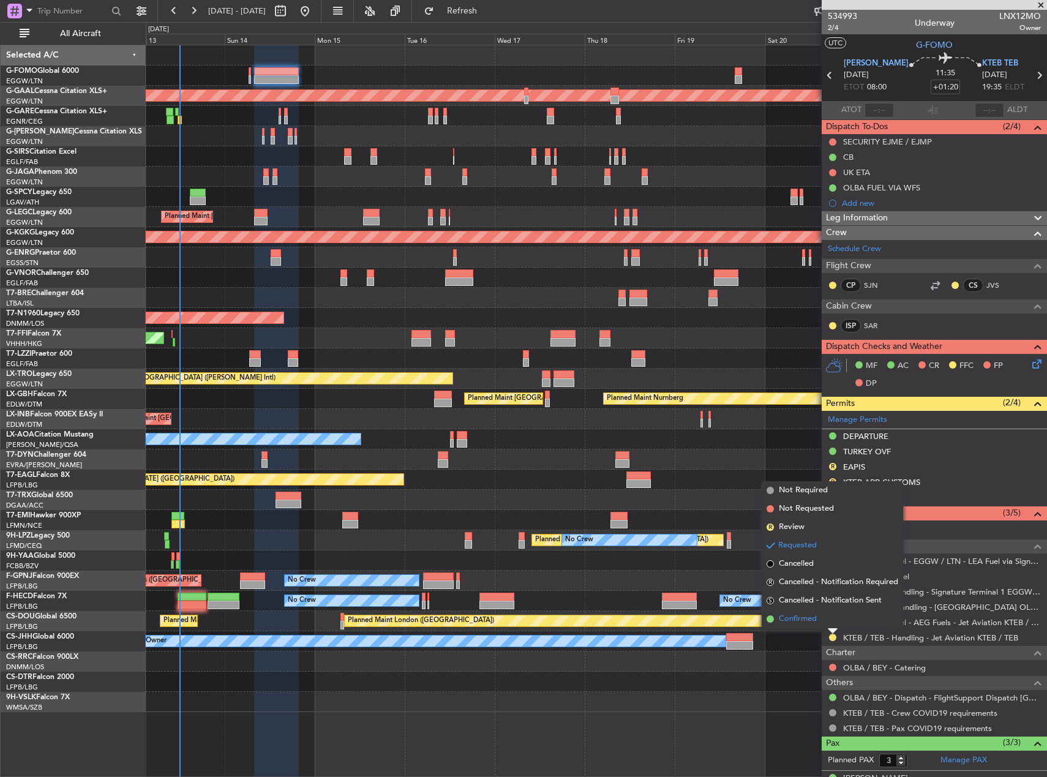
click at [806, 620] on span "Confirmed" at bounding box center [798, 619] width 38 height 12
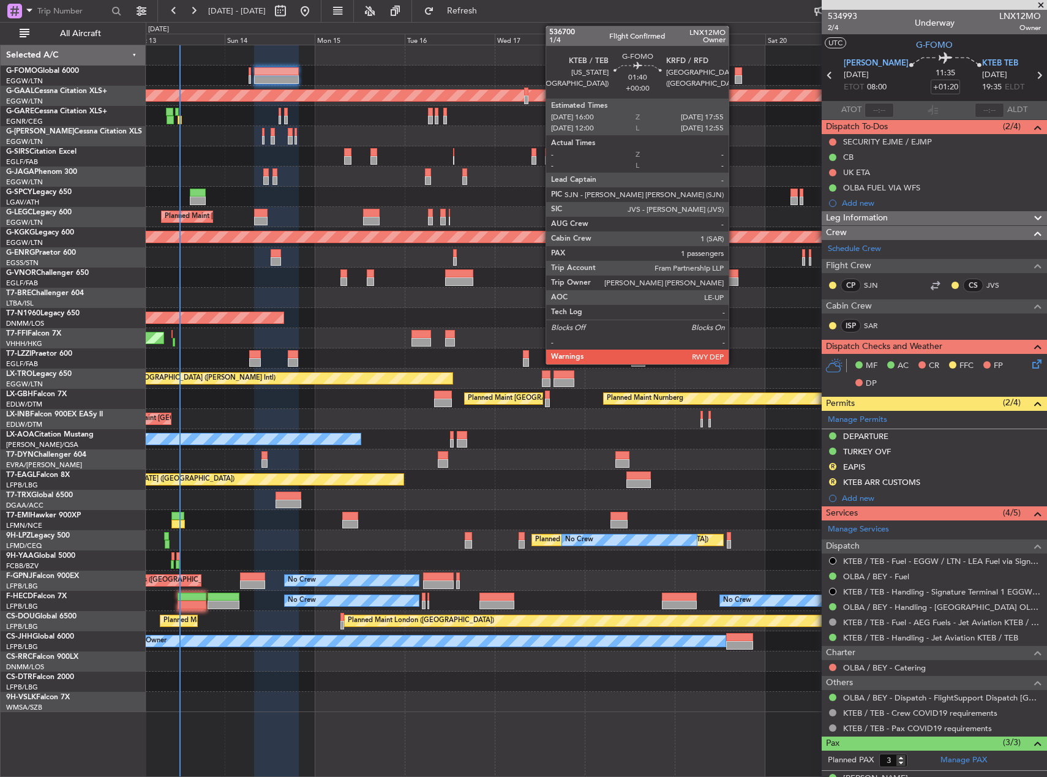
click at [735, 78] on div at bounding box center [738, 79] width 7 height 9
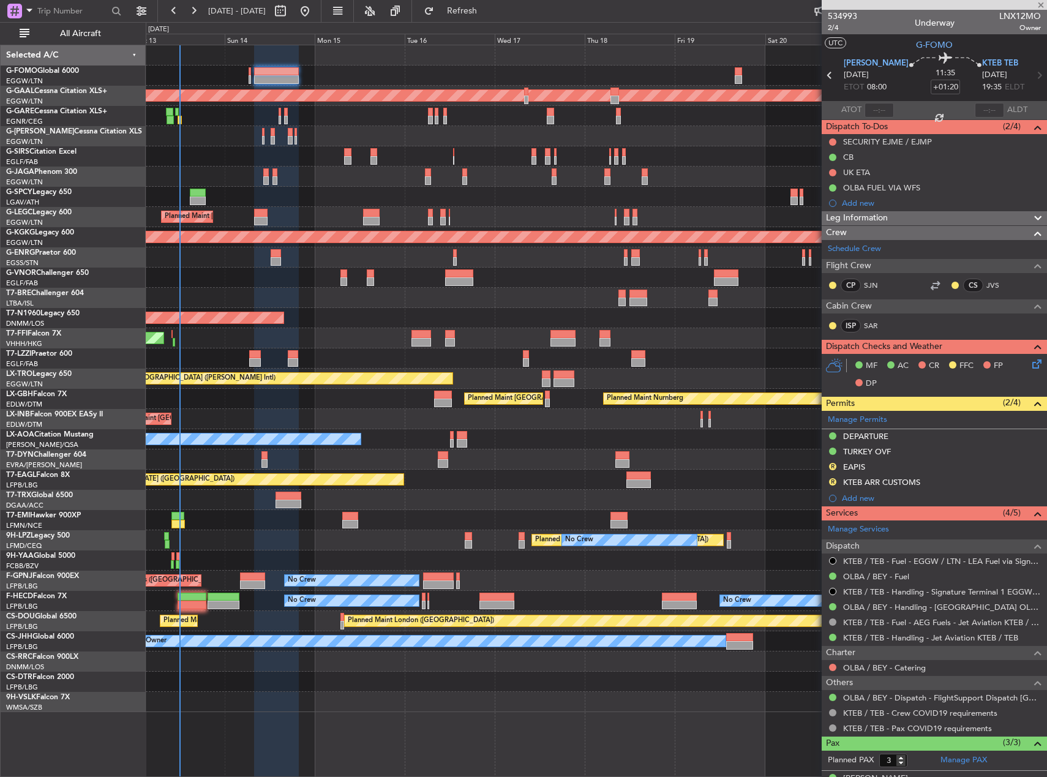
type input "1"
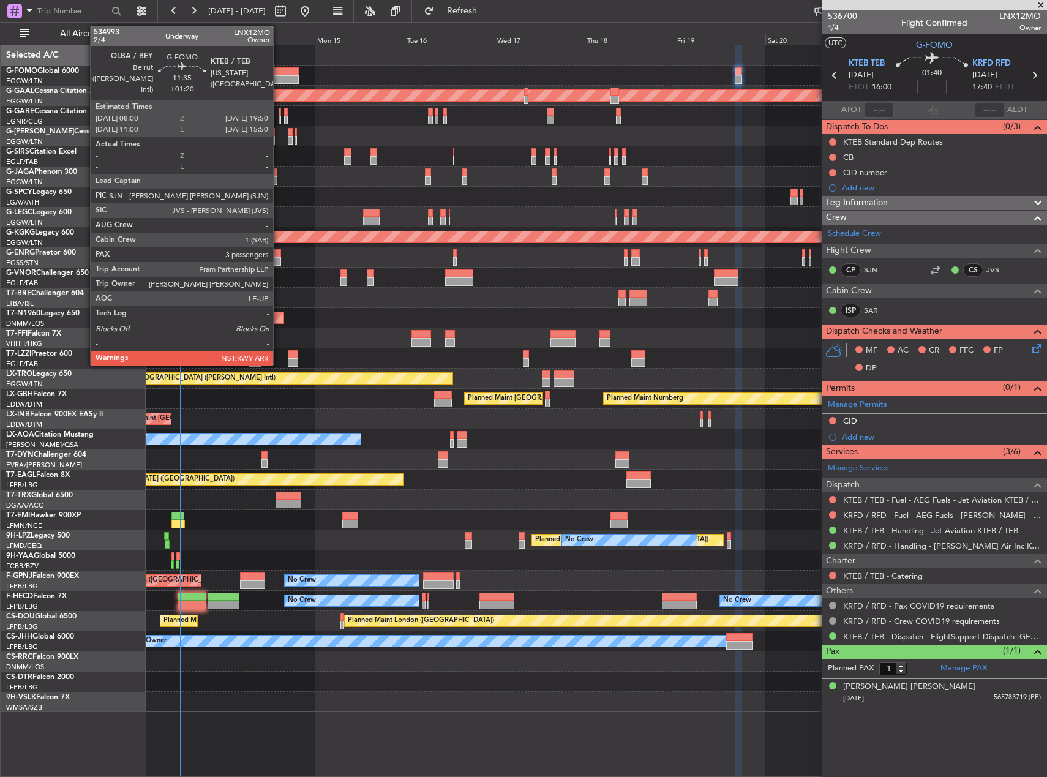
click at [279, 73] on div at bounding box center [276, 71] width 45 height 9
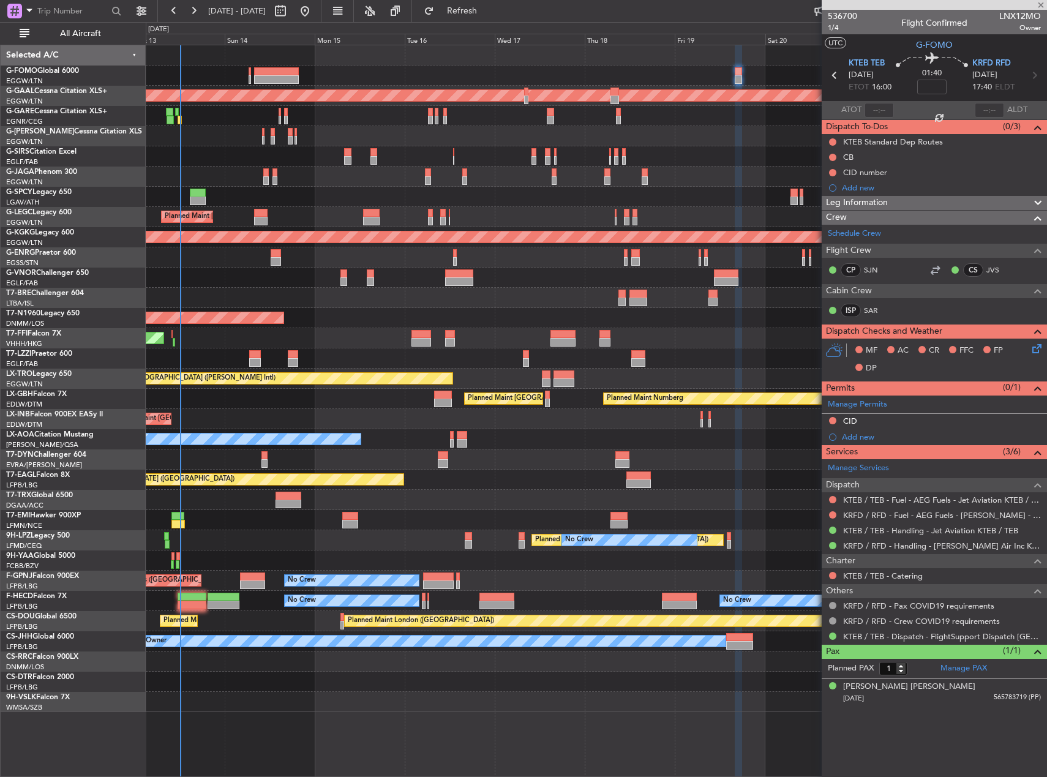
type input "+01:20"
type input "3"
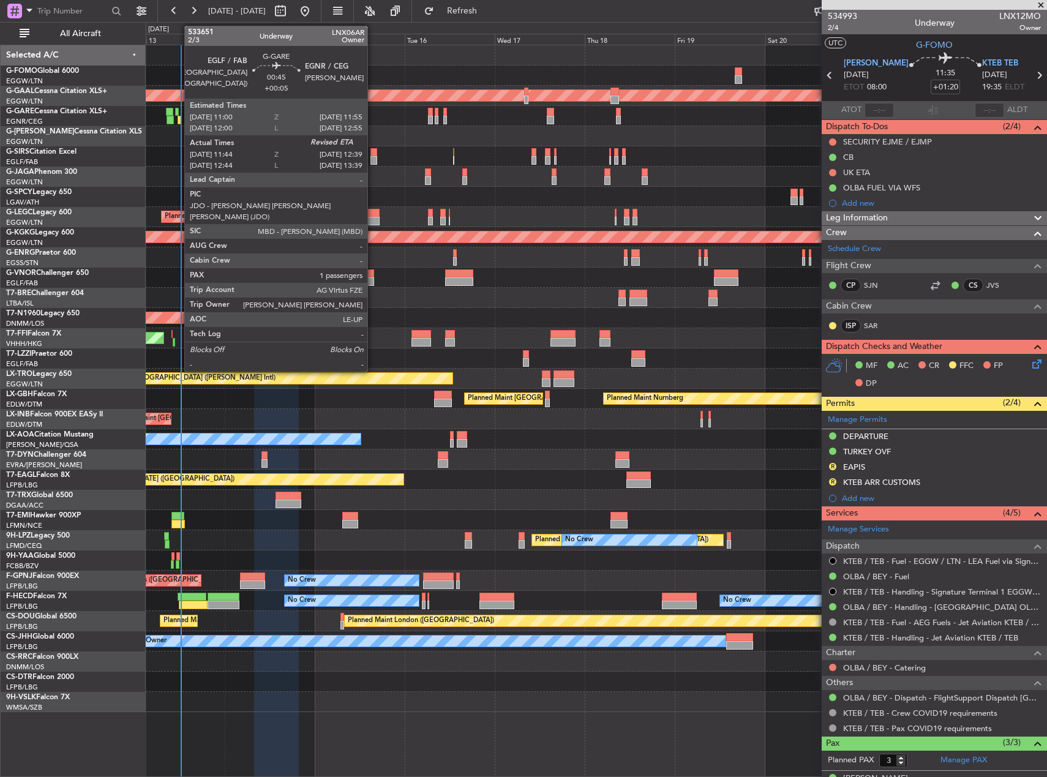
click at [178, 120] on div at bounding box center [180, 120] width 4 height 9
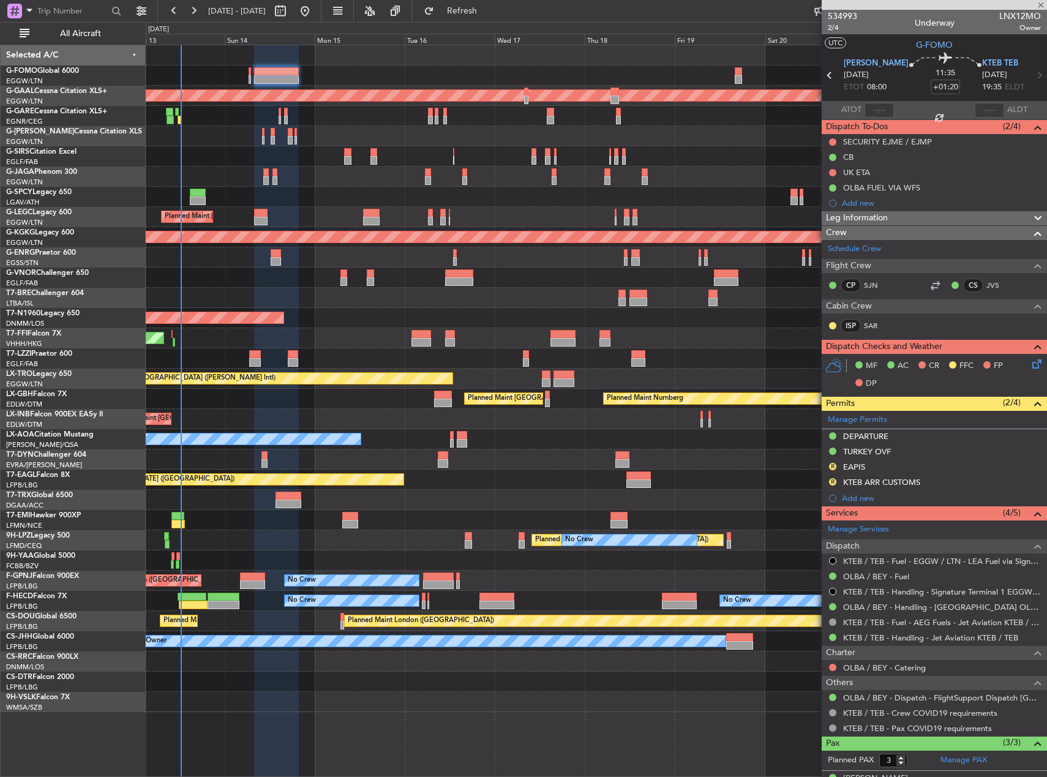
type input "+00:05"
type input "11:44"
type input "1"
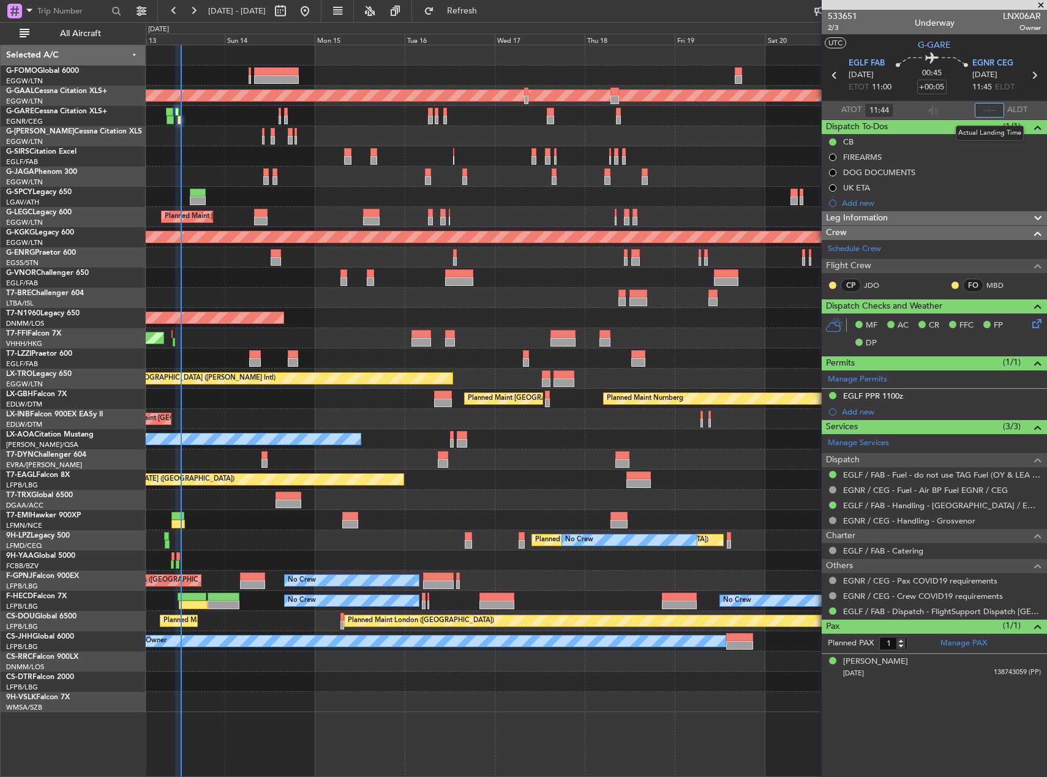
click at [988, 115] on input "text" at bounding box center [989, 110] width 29 height 15
click at [733, 141] on div "Planned Maint [GEOGRAPHIC_DATA] ([GEOGRAPHIC_DATA])" at bounding box center [596, 136] width 901 height 20
type input "12:24"
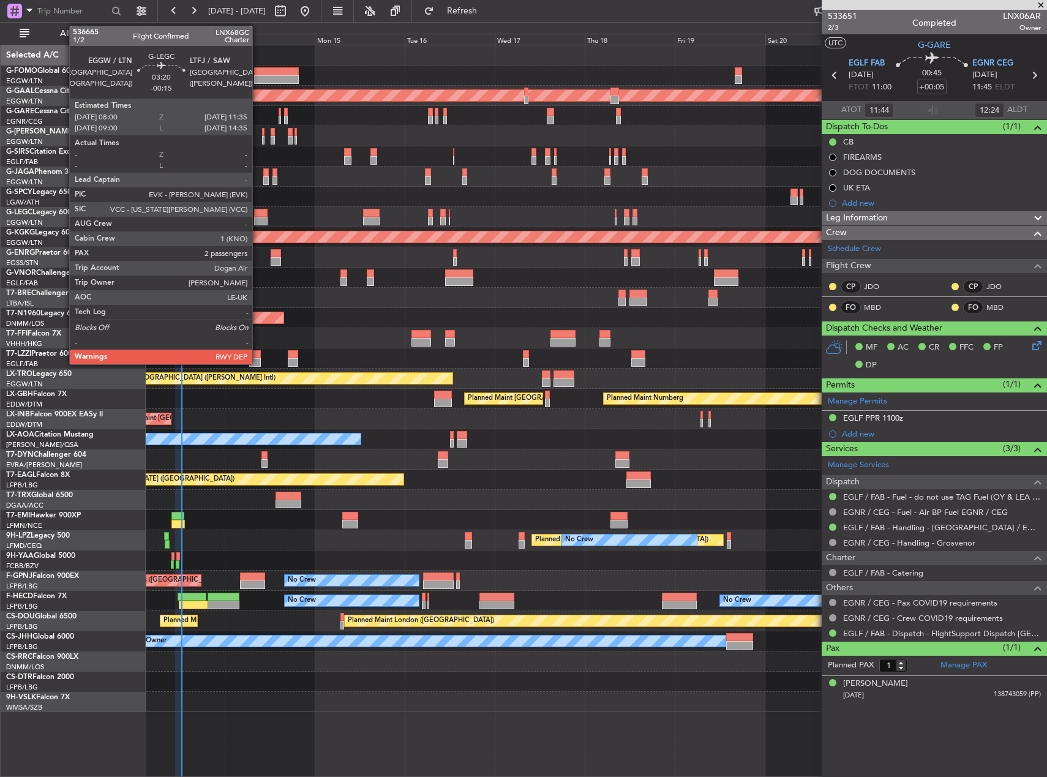
click at [258, 214] on div at bounding box center [260, 213] width 13 height 9
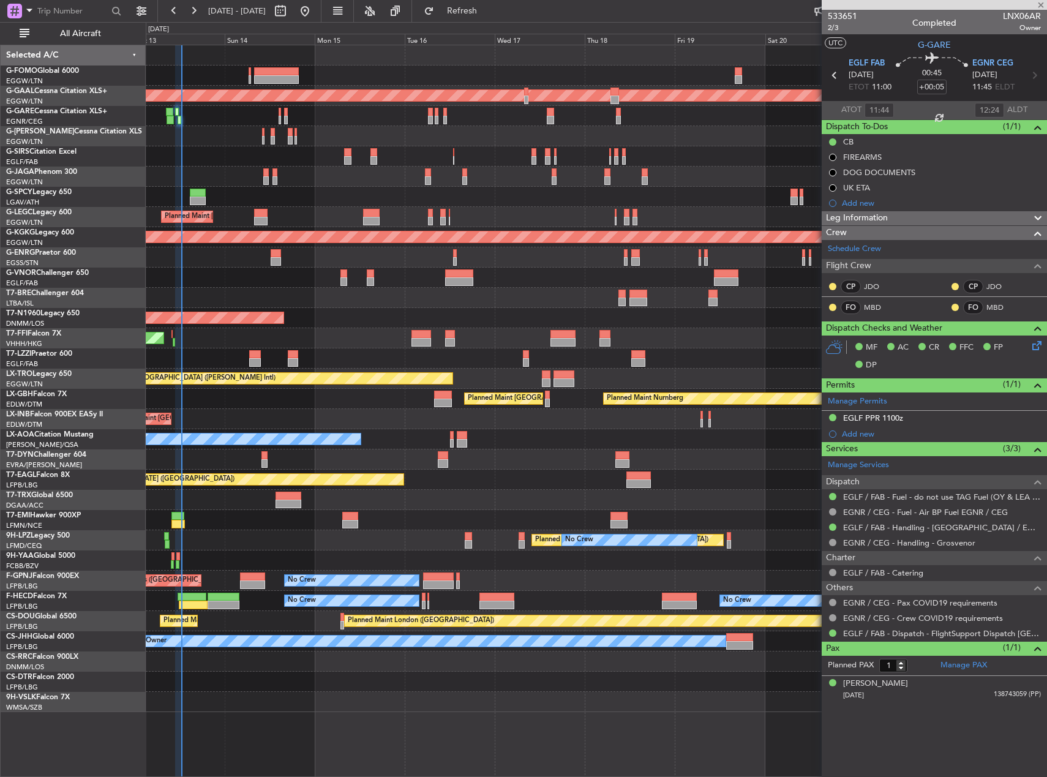
type input "-00:15"
type input "2"
